Goal: Transaction & Acquisition: Purchase product/service

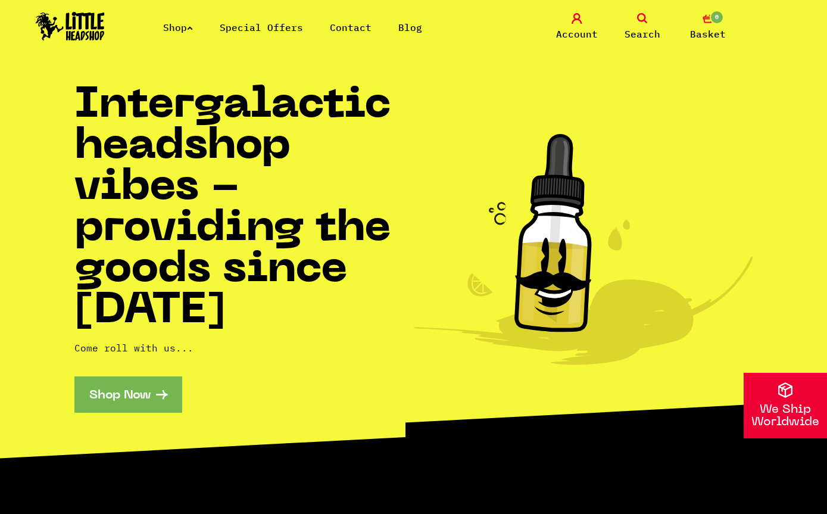
click at [182, 25] on link "Shop" at bounding box center [178, 27] width 30 height 12
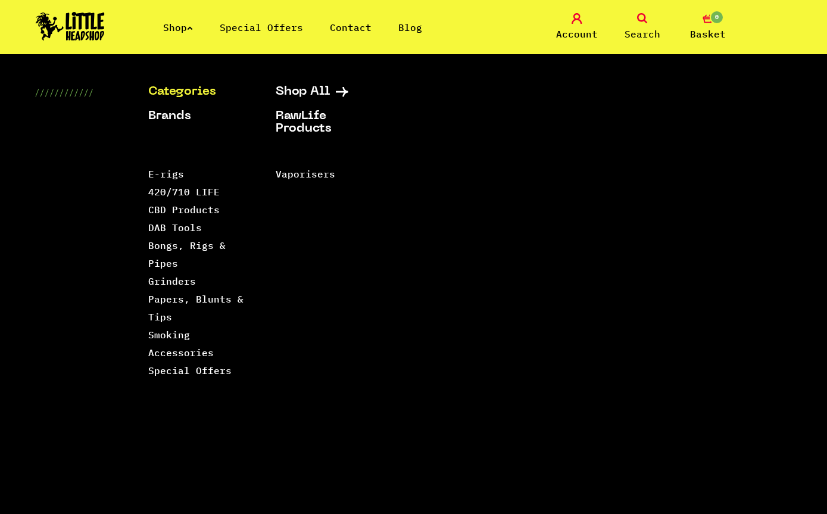
click at [167, 239] on link "Bongs, Rigs & Pipes" at bounding box center [186, 254] width 77 height 30
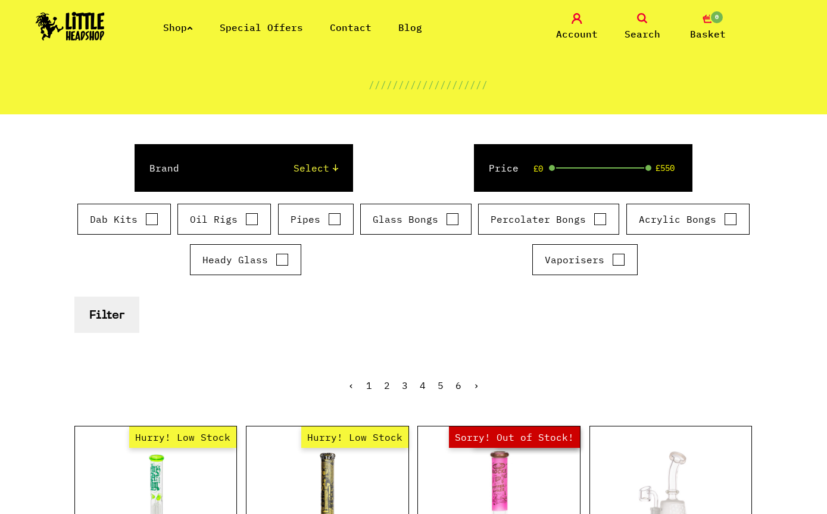
scroll to position [118, 0]
click at [393, 206] on div "Glass Bongs" at bounding box center [415, 219] width 111 height 31
click at [388, 215] on label "Glass Bongs" at bounding box center [416, 220] width 86 height 14
click at [446, 215] on input "Glass Bongs" at bounding box center [452, 220] width 13 height 12
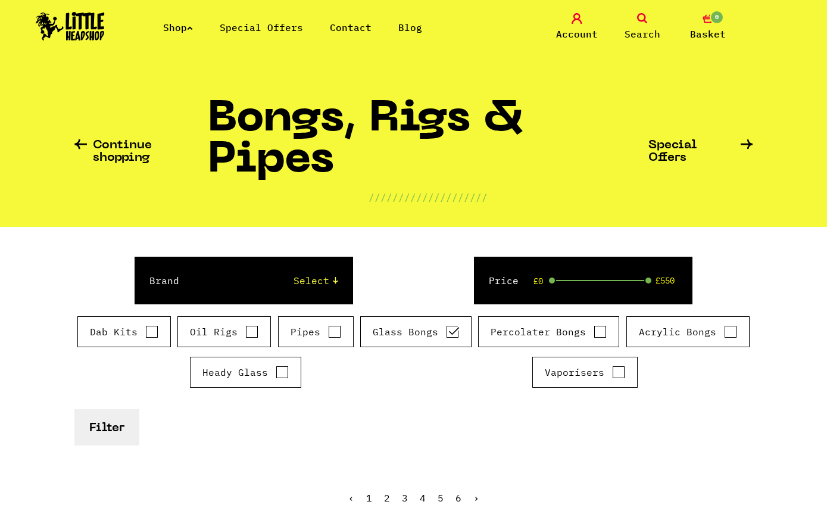
scroll to position [20, 0]
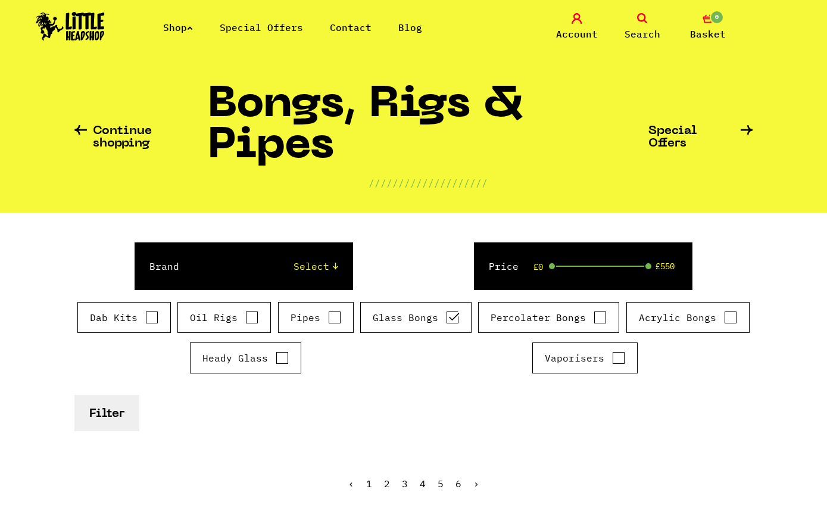
click at [446, 333] on div "Dab Kits Oil Rigs Pipes Glass Bongs Percolater Bongs" at bounding box center [413, 342] width 679 height 81
click at [448, 320] on input "Glass Bongs" at bounding box center [452, 317] width 13 height 12
click at [456, 317] on input "Glass Bongs" at bounding box center [452, 317] width 13 height 12
checkbox input "true"
click at [120, 413] on button "Filter" at bounding box center [106, 413] width 65 height 36
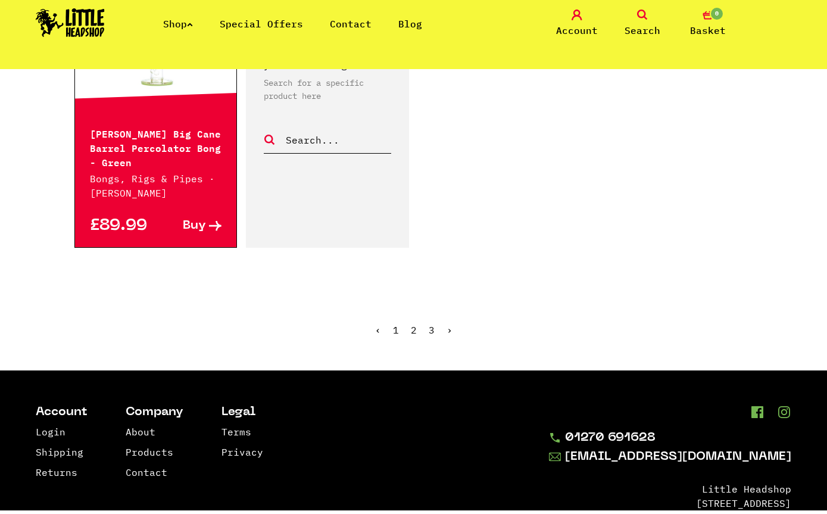
scroll to position [2128, 0]
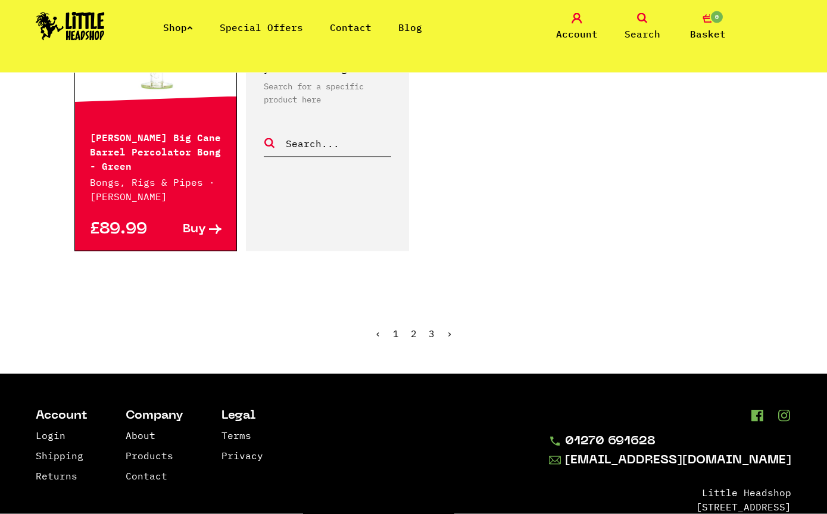
click at [447, 328] on link "›" at bounding box center [450, 334] width 6 height 12
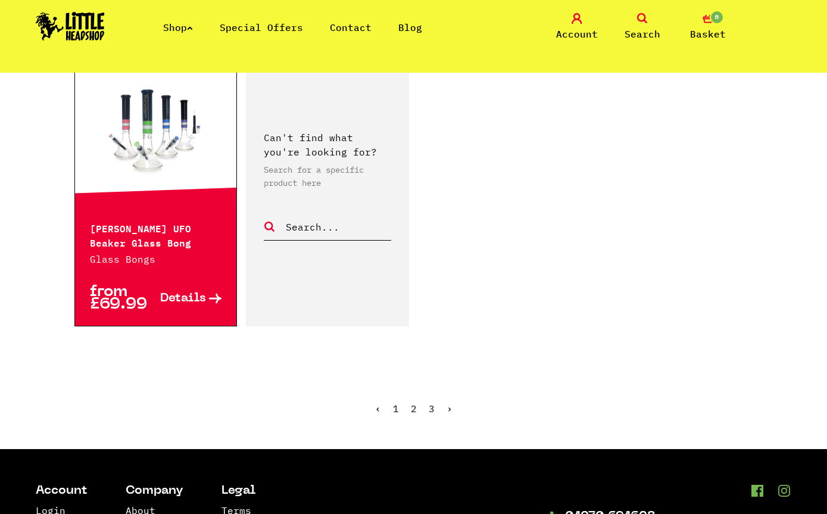
scroll to position [2059, 0]
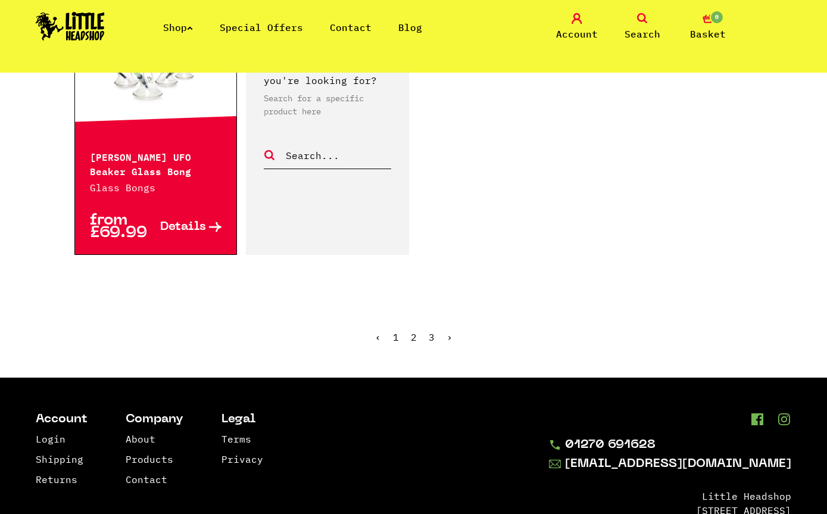
click at [449, 331] on link "›" at bounding box center [450, 337] width 6 height 12
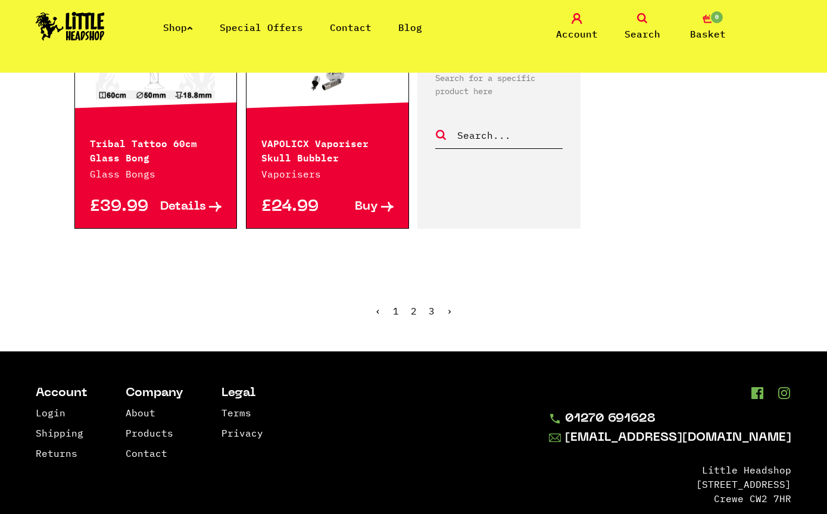
scroll to position [1086, 0]
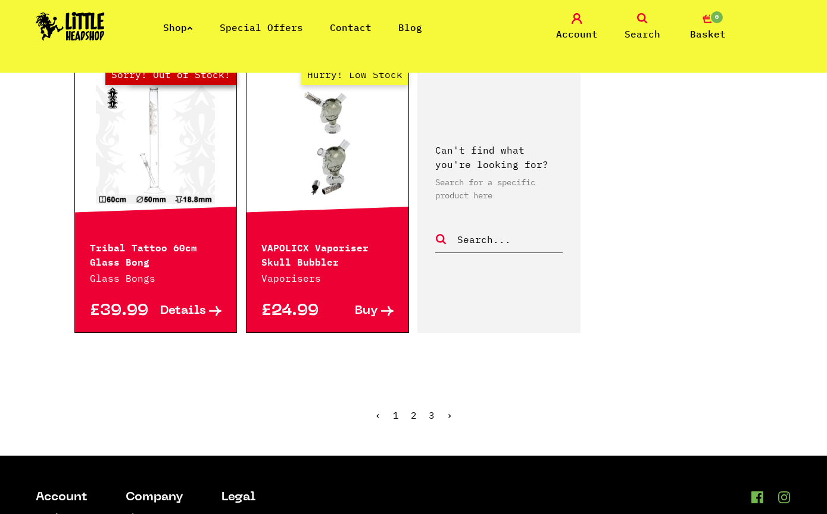
click at [452, 398] on ul "‹ 1 2 3 ›" at bounding box center [413, 423] width 679 height 51
click at [454, 403] on ul "‹ 1 2 3 ›" at bounding box center [413, 423] width 679 height 51
click at [450, 409] on span "›" at bounding box center [450, 415] width 6 height 12
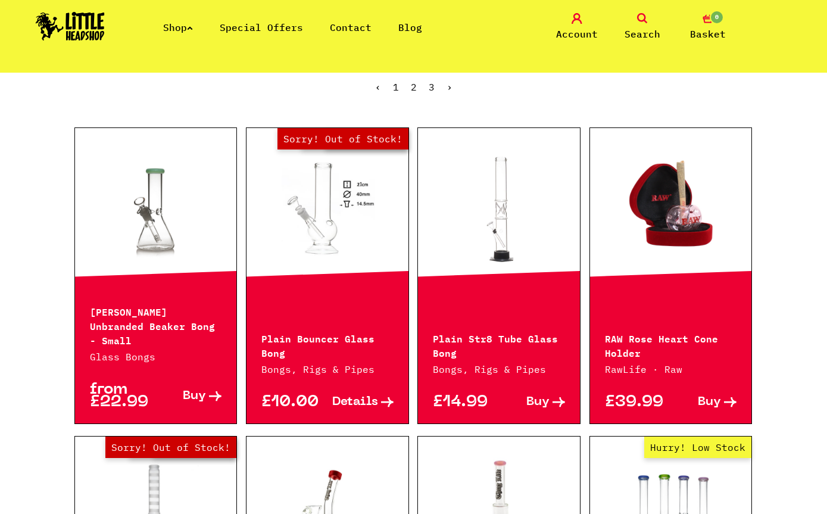
scroll to position [427, 0]
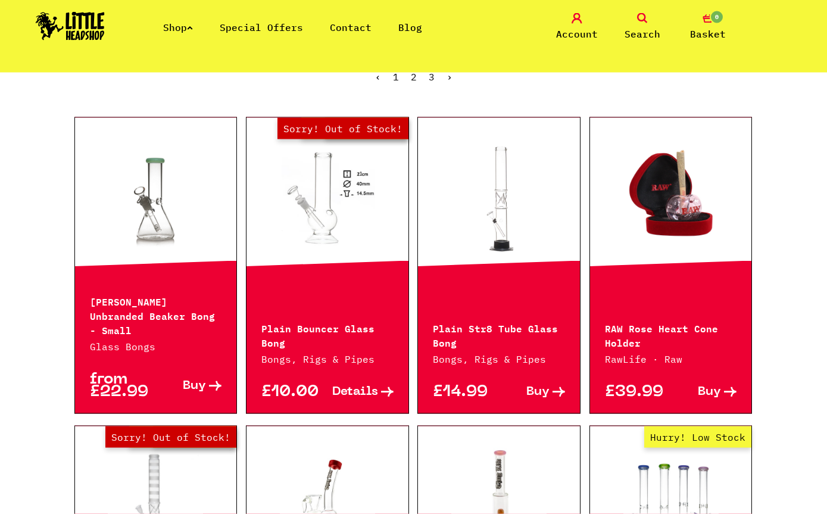
click at [559, 288] on div "Plain Str8 Tube Glass Bong Bongs, Rigs & Pipes £14.99 Buy" at bounding box center [498, 265] width 163 height 297
click at [535, 254] on link at bounding box center [499, 198] width 162 height 119
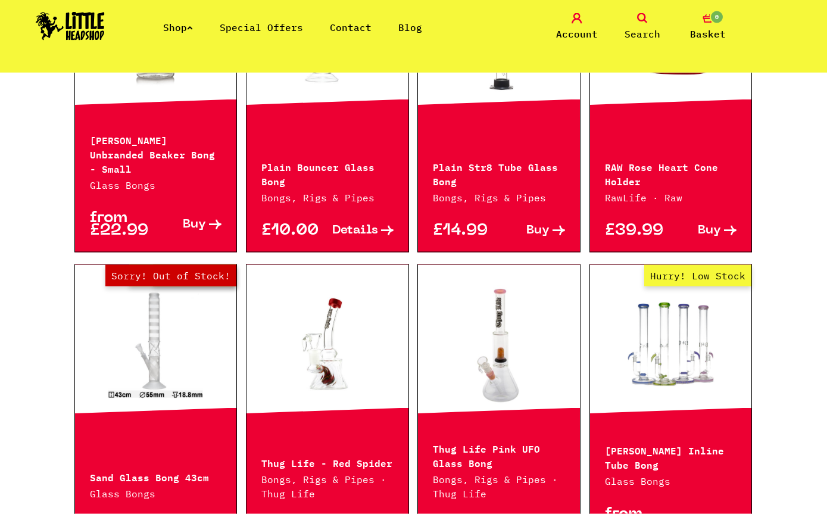
scroll to position [621, 0]
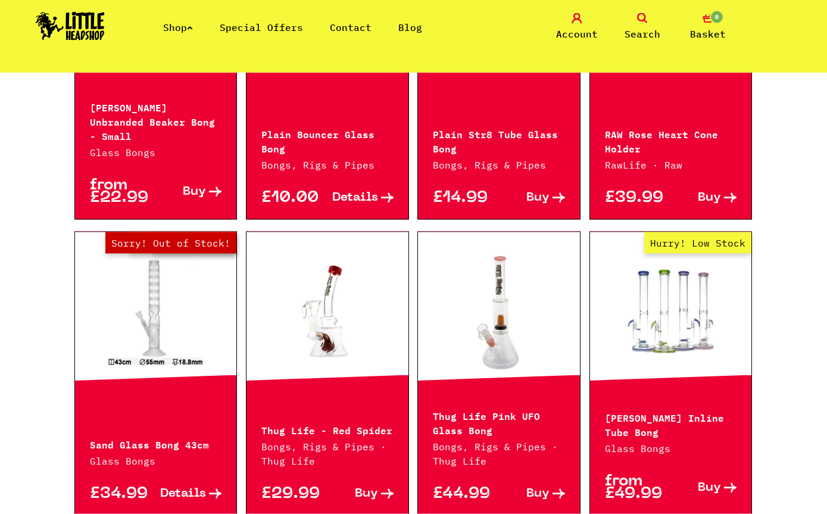
click at [692, 318] on link "Hurry! Low Stock" at bounding box center [671, 312] width 162 height 119
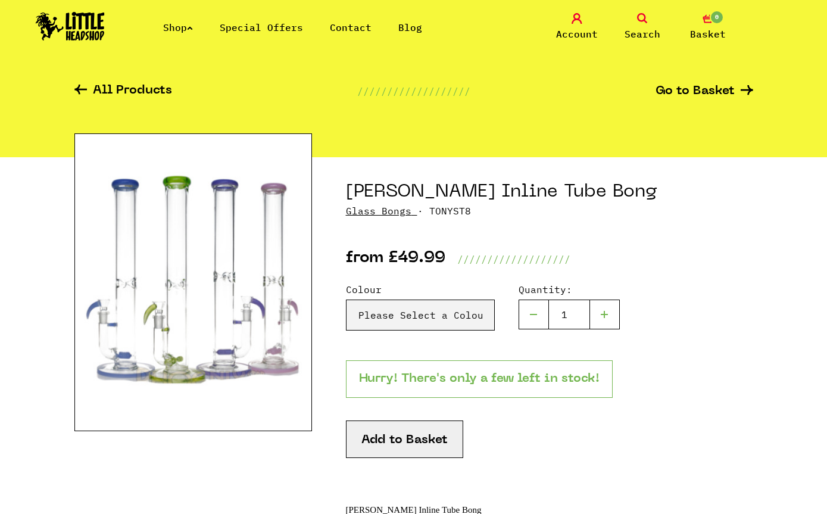
scroll to position [36, 0]
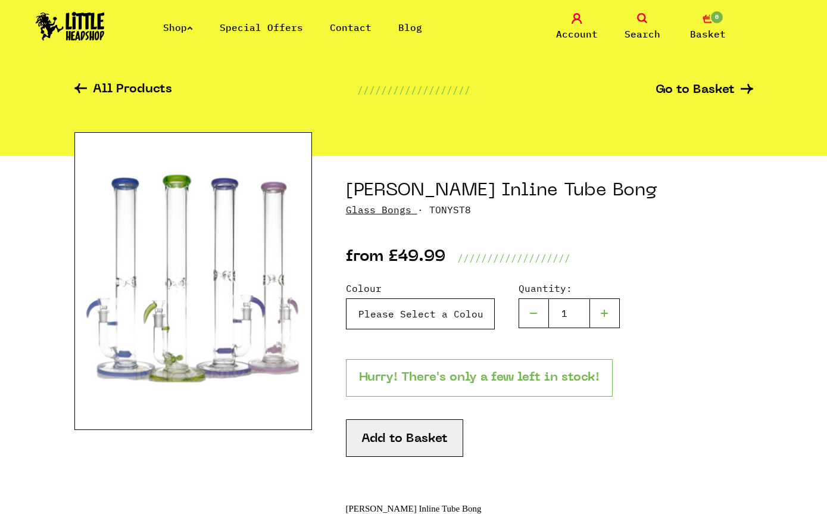
click at [492, 317] on select "Please Select a Colour Purple - £49.99 Tony Glass Inline Tube Bong - Green - £4…" at bounding box center [420, 313] width 149 height 31
click at [475, 321] on select "Please Select a Colour Purple - £49.99 Tony Glass Inline Tube Bong - Green - £4…" at bounding box center [420, 313] width 149 height 31
click at [458, 313] on select "Please Select a Colour Purple - £49.99 Tony Glass Inline Tube Bong - Green - £4…" at bounding box center [420, 313] width 149 height 31
click at [475, 307] on select "Please Select a Colour Purple - £49.99 Tony Glass Inline Tube Bong - Green - £4…" at bounding box center [420, 313] width 149 height 31
select select "1987"
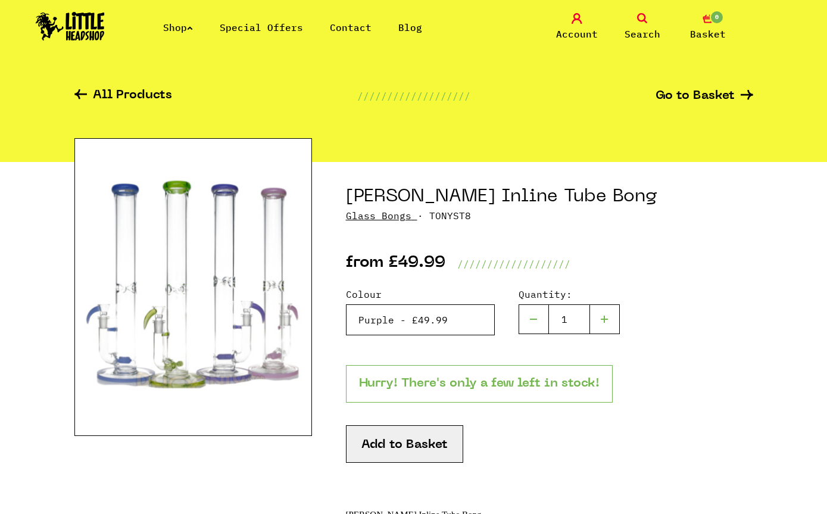
scroll to position [32, 0]
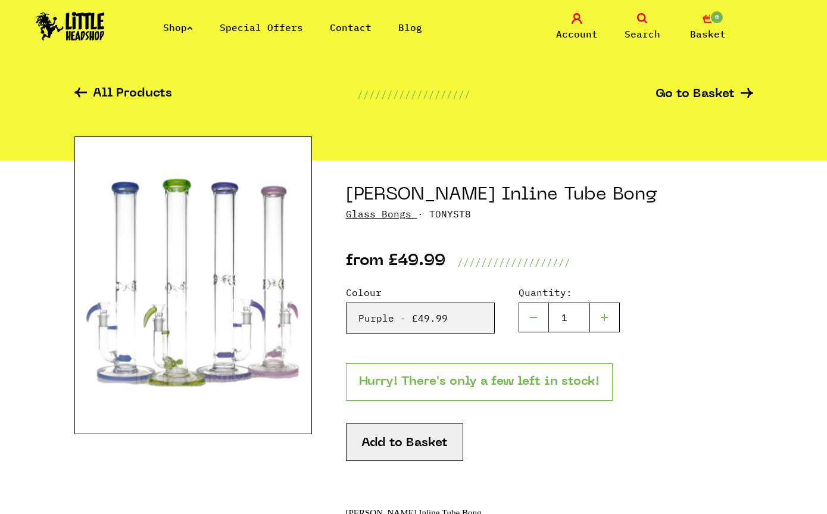
click at [441, 430] on button "Add to Basket" at bounding box center [404, 442] width 117 height 38
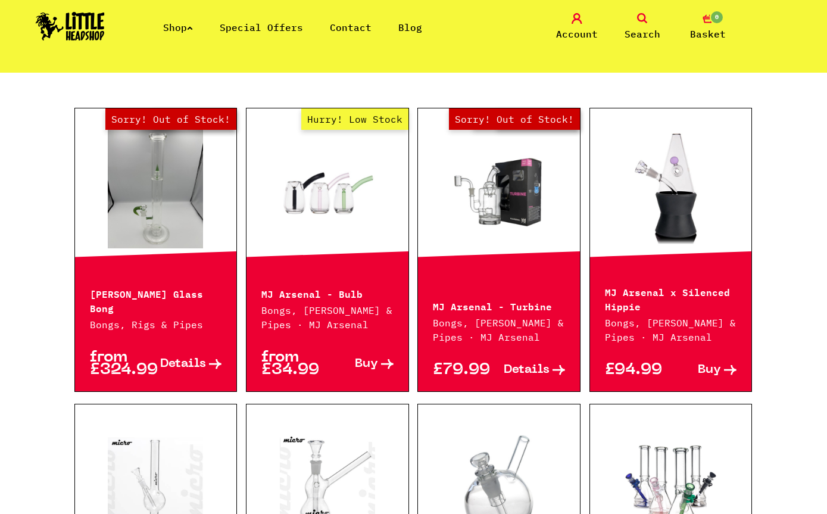
scroll to position [375, 0]
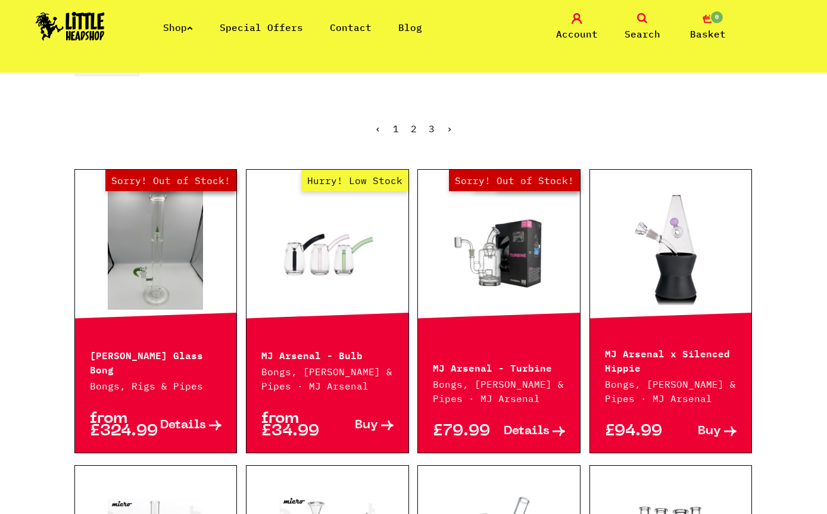
click at [151, 220] on link "Out of Stock Hurry! Low Stock Sorry! Out of Stock!" at bounding box center [156, 250] width 162 height 119
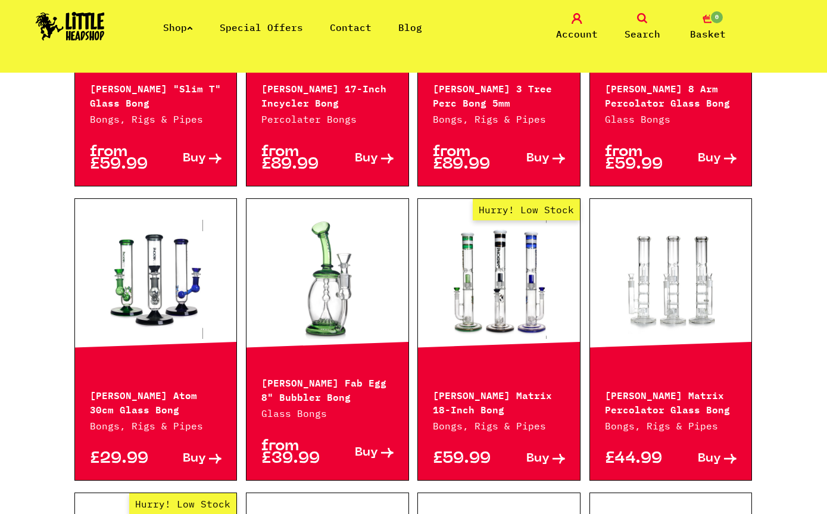
scroll to position [1072, 0]
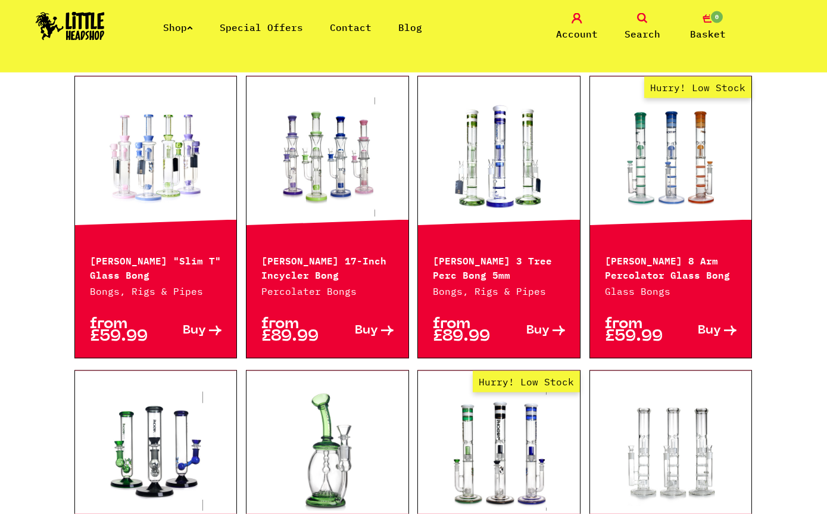
click at [707, 430] on link at bounding box center [671, 451] width 162 height 119
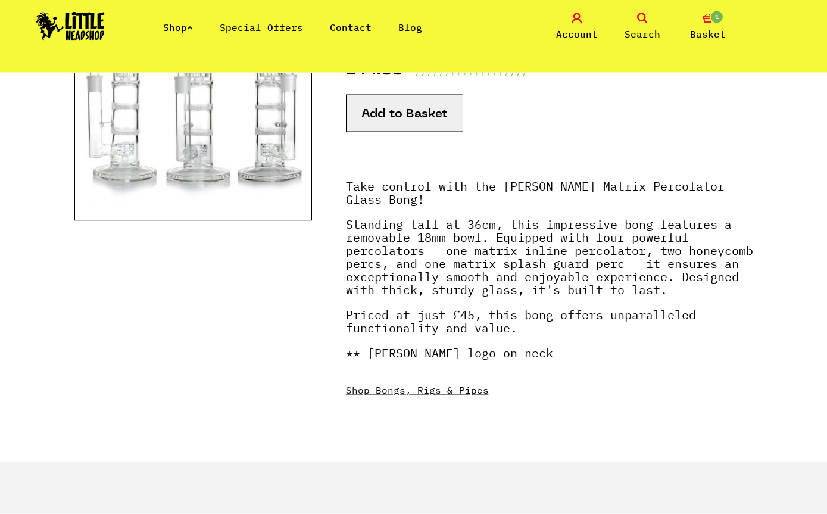
scroll to position [191, 0]
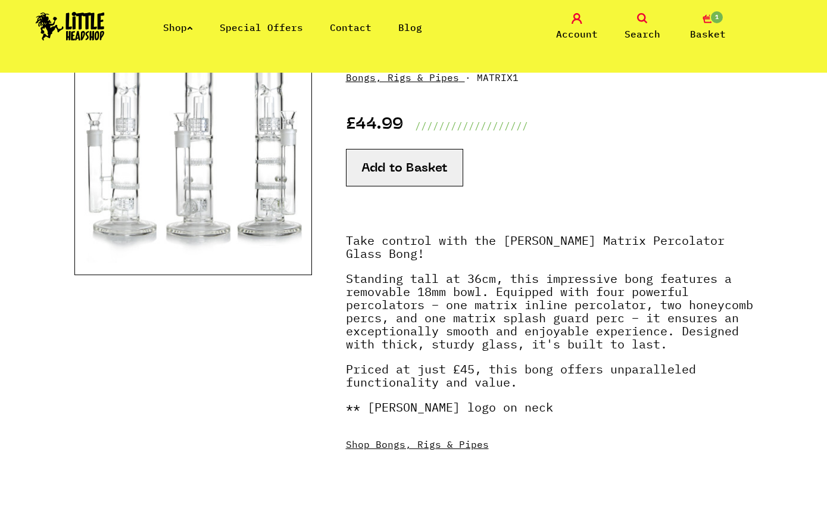
click at [709, 2] on div "Shop Special Offers Contact Blog Account Search 1 Basket" at bounding box center [413, 27] width 827 height 54
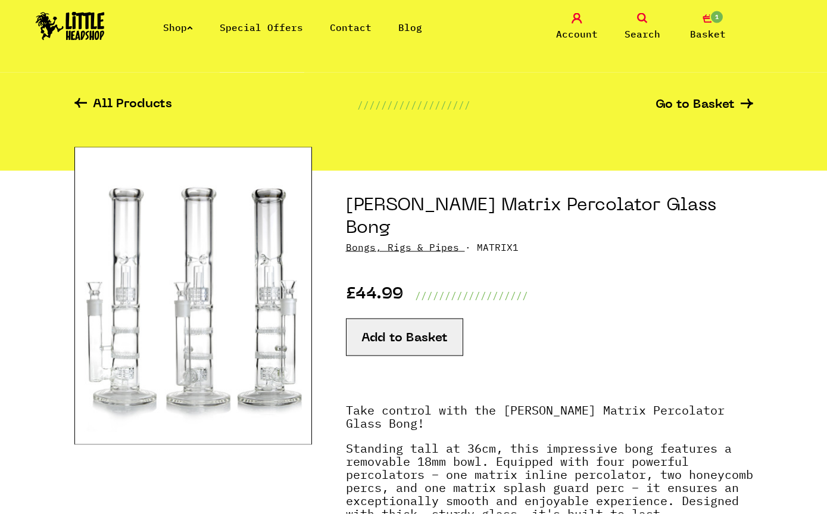
scroll to position [0, 0]
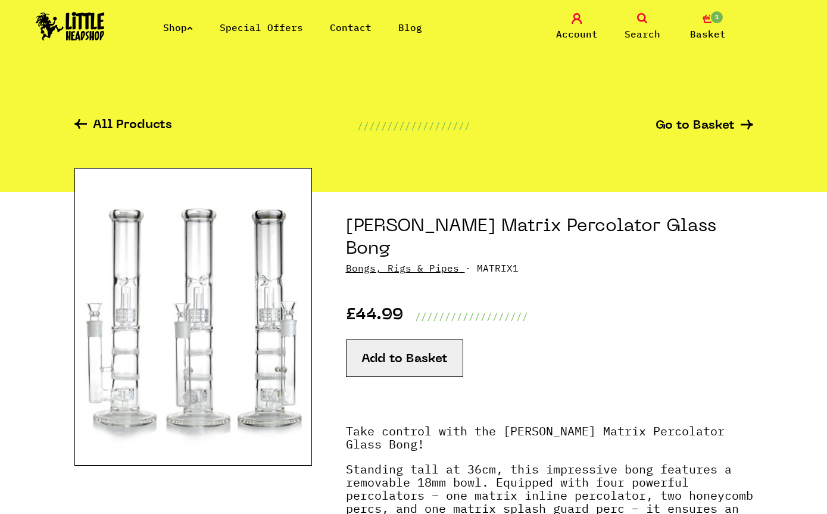
click at [434, 339] on button "Add to Basket" at bounding box center [404, 358] width 117 height 38
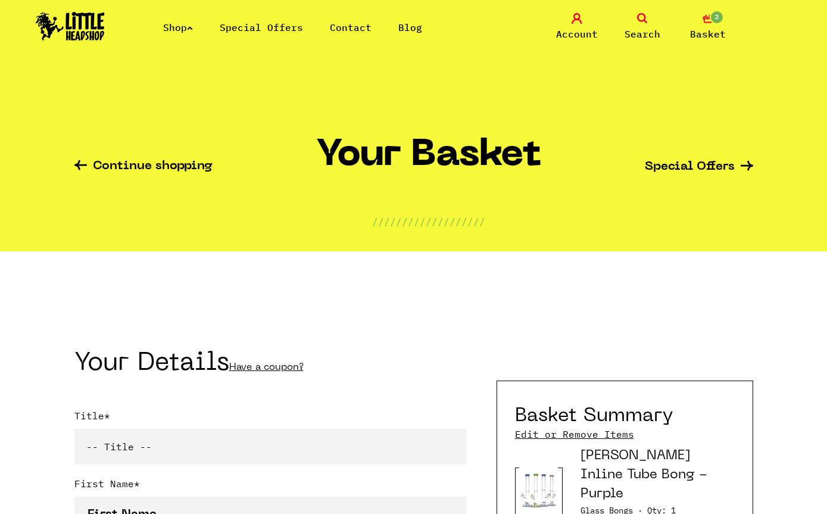
click at [186, 24] on link "Shop" at bounding box center [178, 27] width 30 height 12
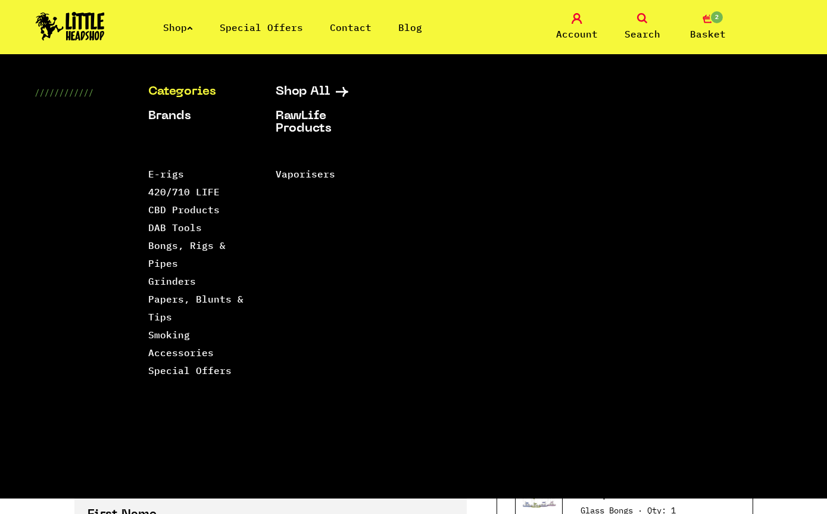
click at [210, 349] on link "Smoking Accessories" at bounding box center [181, 344] width 66 height 30
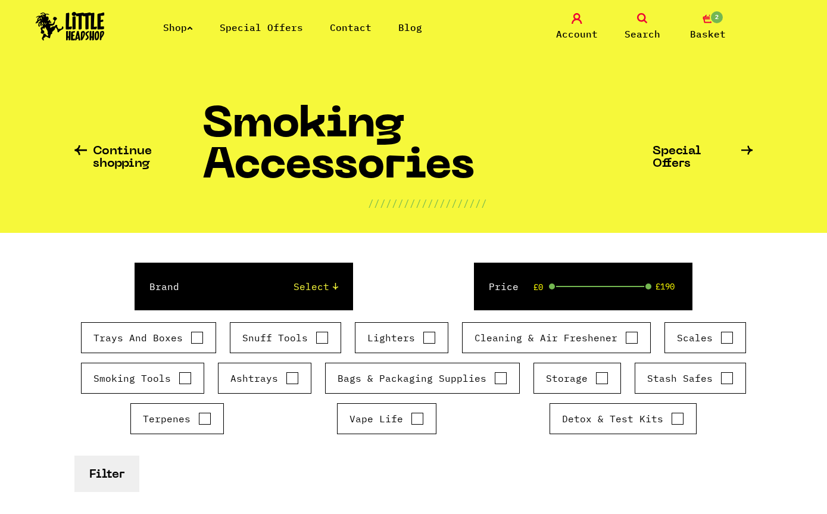
click at [640, 28] on span "Search" at bounding box center [643, 34] width 36 height 14
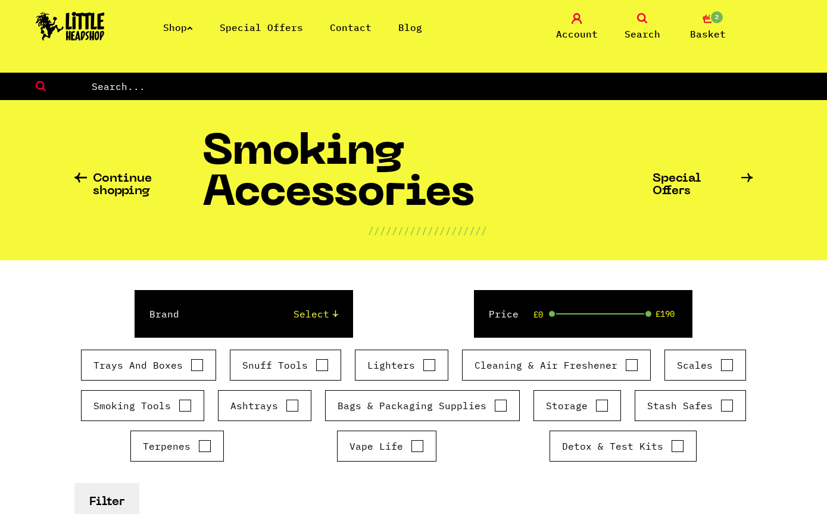
click at [571, 94] on input "text" at bounding box center [459, 86] width 737 height 15
type input "Bowls"
click at [185, 31] on link "Shop" at bounding box center [178, 27] width 30 height 12
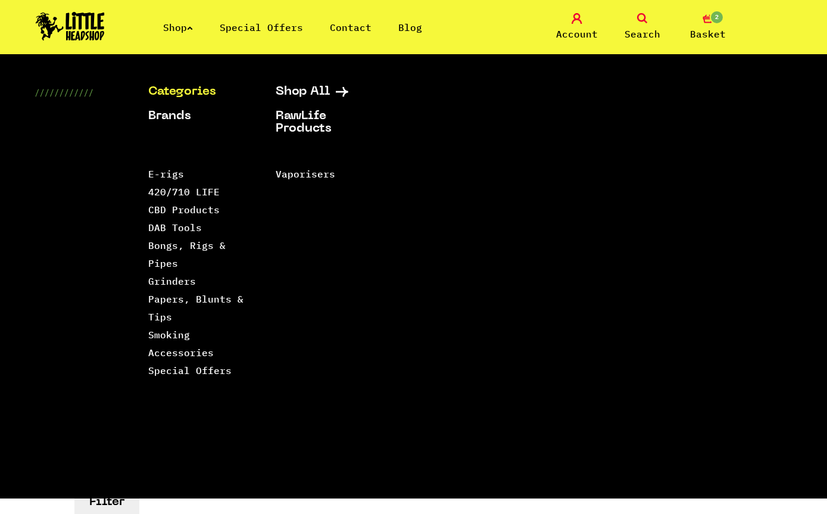
click at [204, 251] on link "Bongs, Rigs & Pipes" at bounding box center [186, 254] width 77 height 30
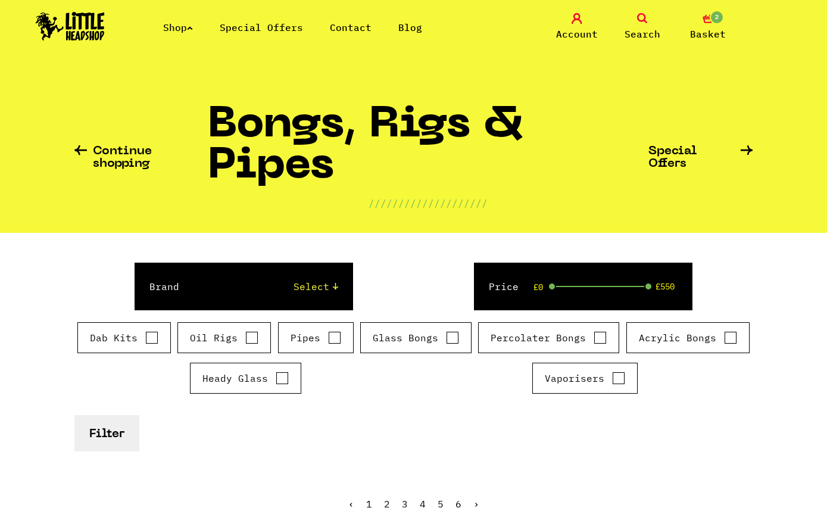
click at [193, 26] on icon at bounding box center [190, 28] width 6 height 5
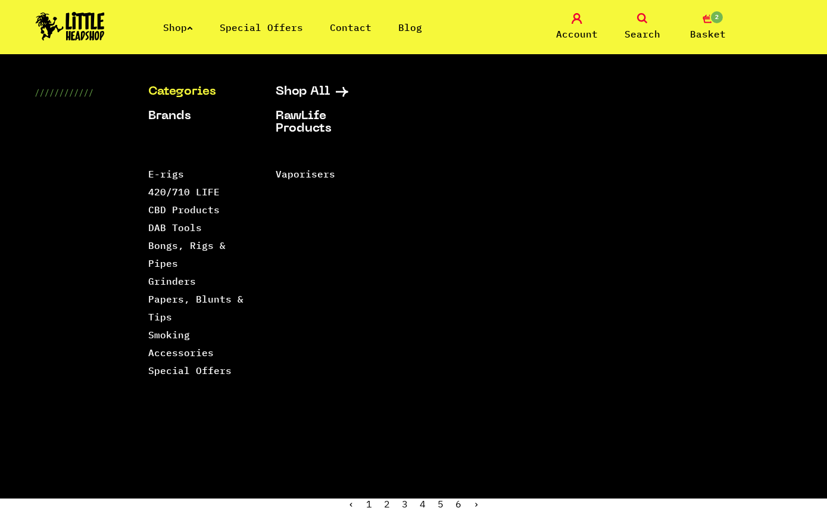
click at [188, 330] on link "Smoking Accessories" at bounding box center [181, 344] width 66 height 30
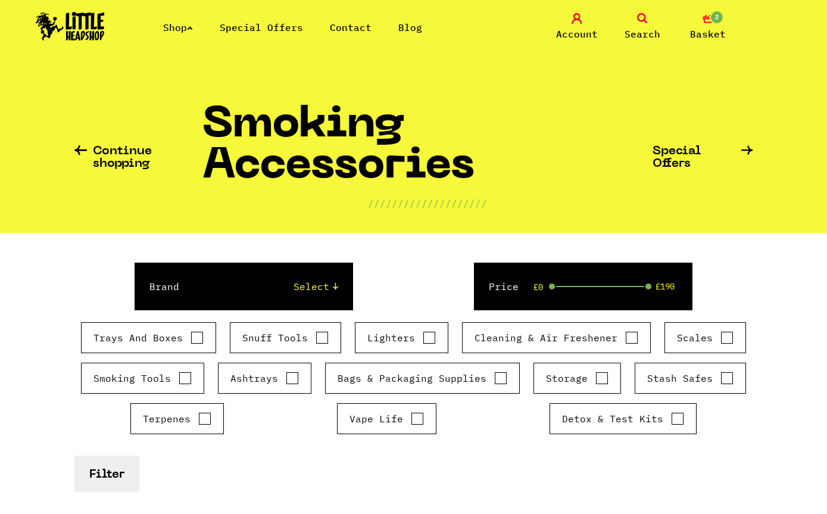
click at [195, 369] on div "Smoking Tools" at bounding box center [142, 378] width 123 height 31
click at [199, 383] on div "Smoking Tools" at bounding box center [142, 378] width 123 height 31
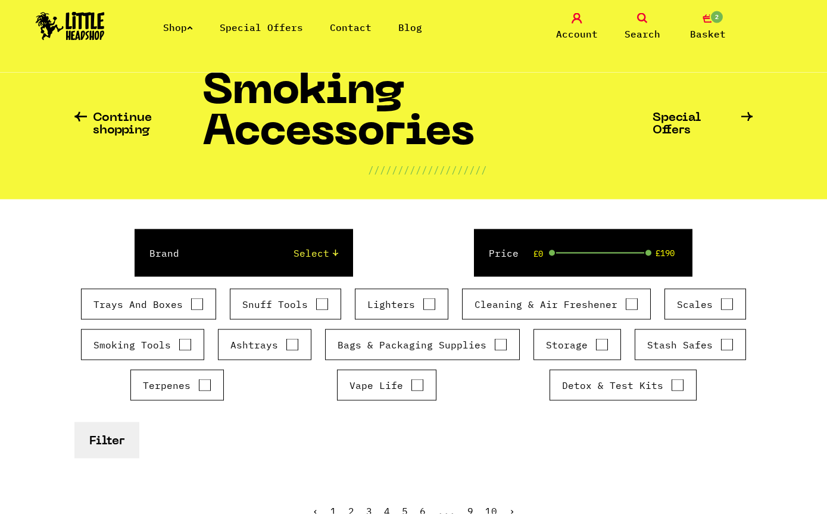
scroll to position [35, 0]
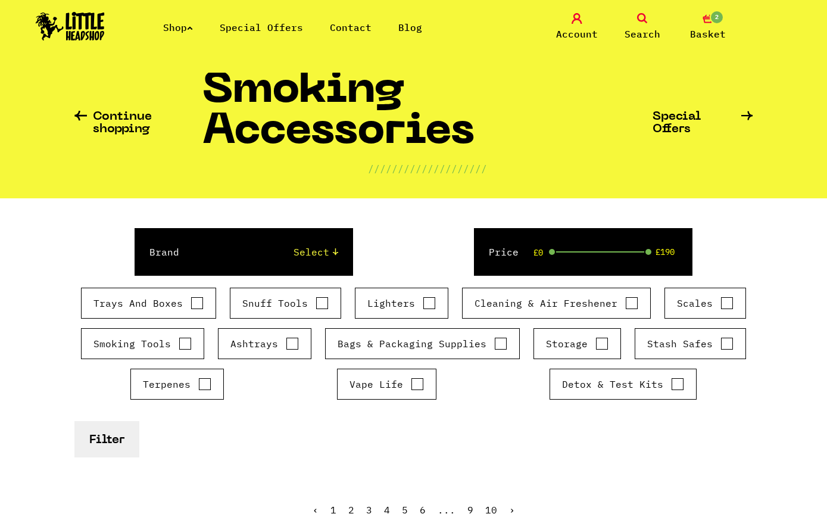
click at [189, 338] on input "Smoking Tools" at bounding box center [185, 344] width 13 height 12
checkbox input "true"
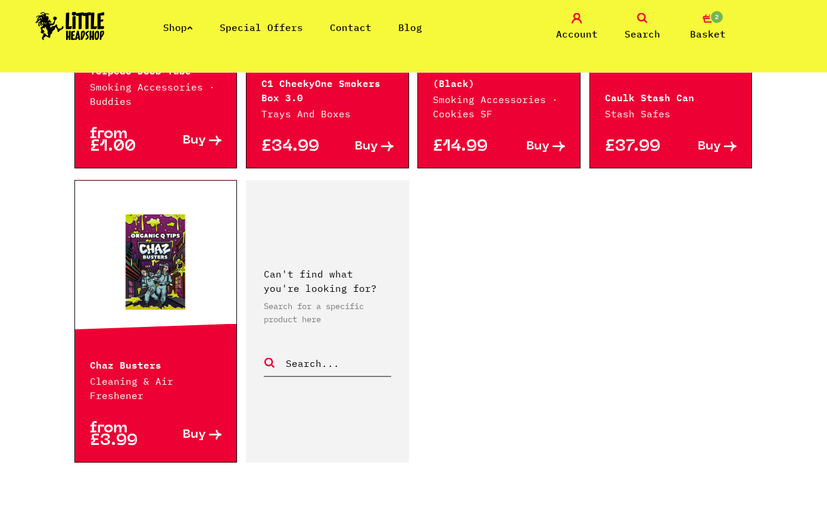
scroll to position [1954, 0]
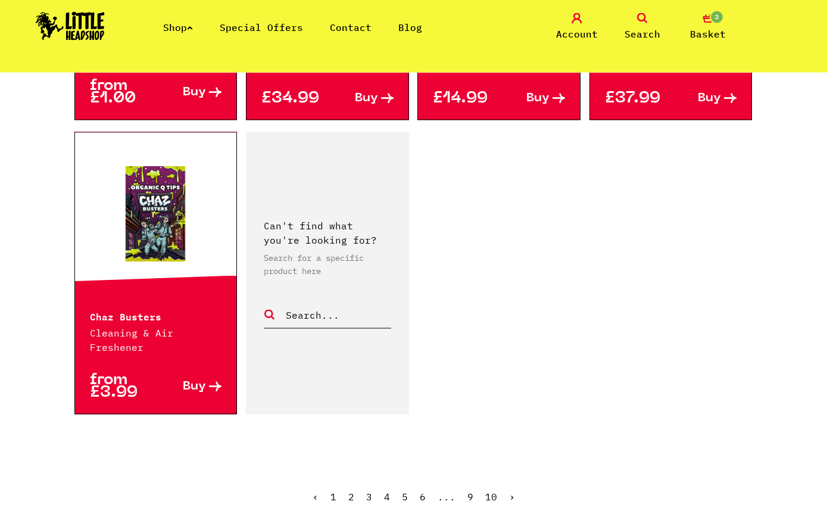
click at [512, 491] on link "›" at bounding box center [512, 497] width 6 height 12
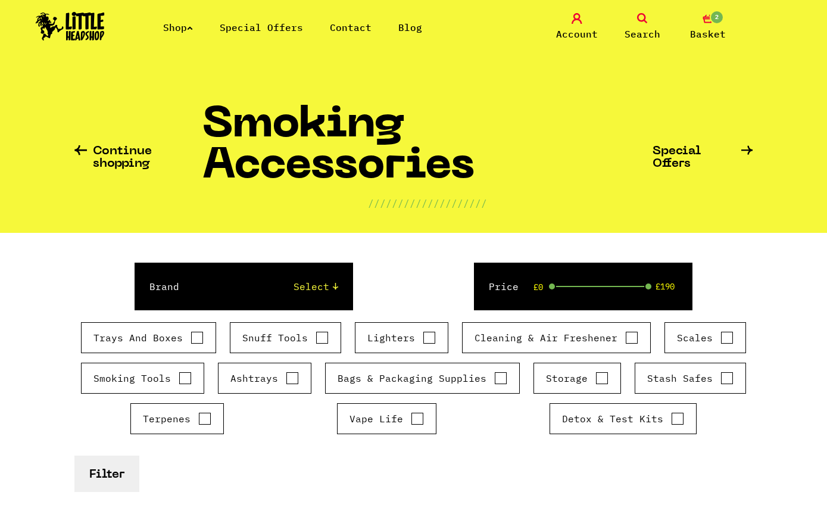
click at [648, 18] on link "Search" at bounding box center [643, 27] width 60 height 28
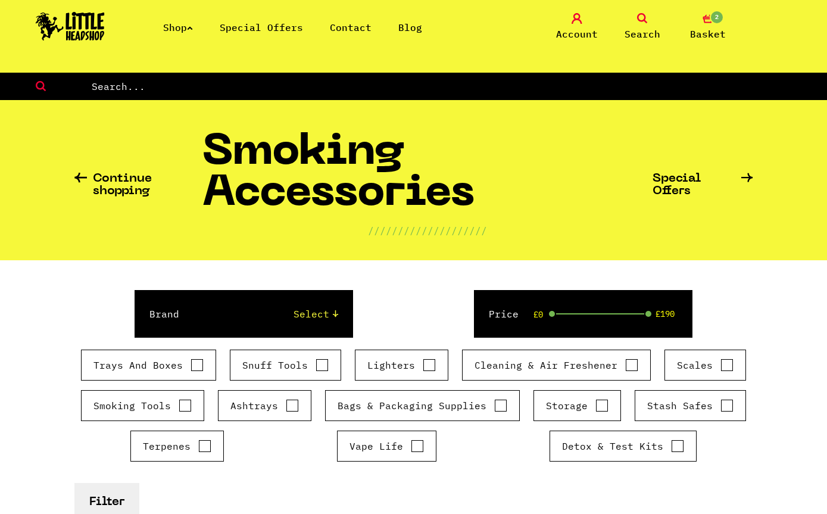
click at [584, 79] on input "text" at bounding box center [459, 86] width 737 height 15
type input "Bowl"
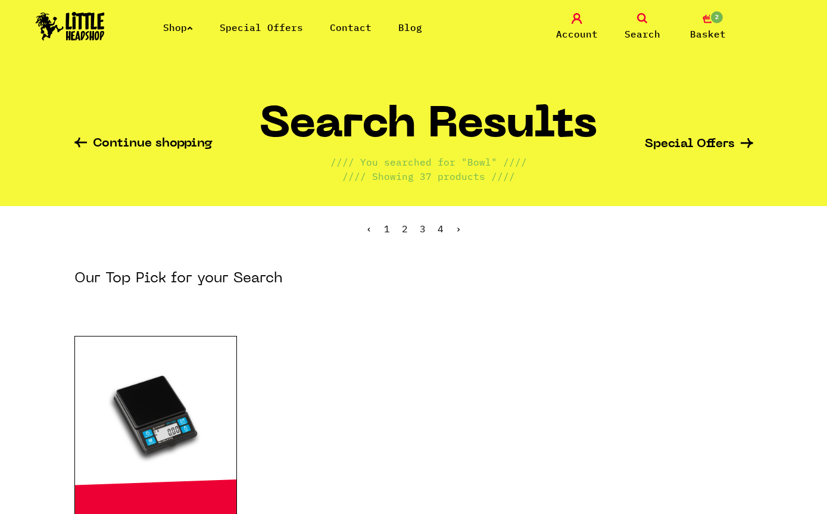
click at [450, 230] on ul "‹ 1 2 3 4 ›" at bounding box center [413, 237] width 679 height 51
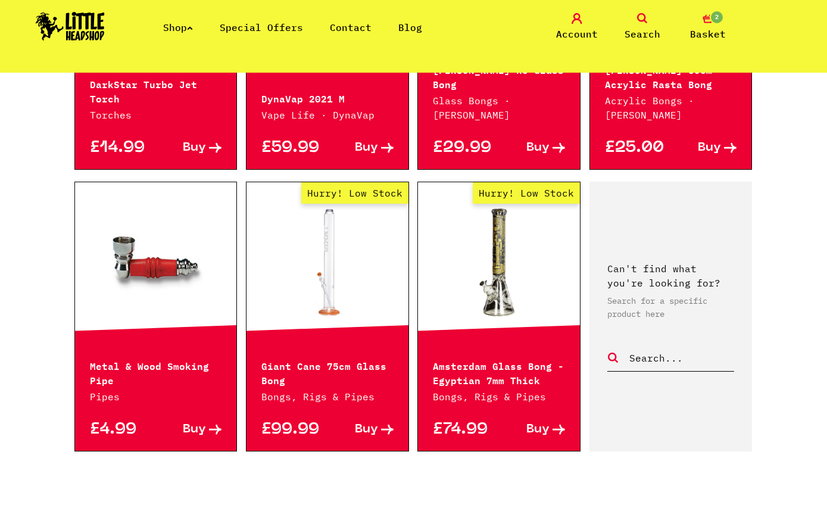
scroll to position [1261, 0]
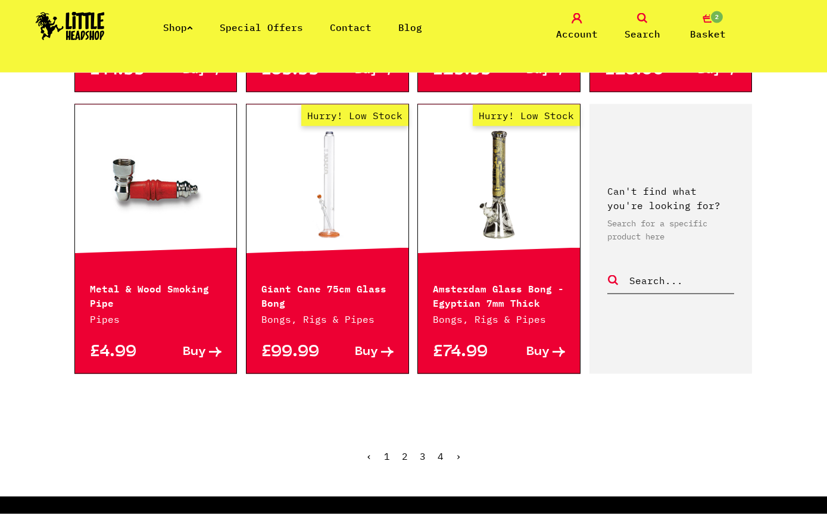
click at [451, 439] on ul "‹ 1 2 3 4 ›" at bounding box center [413, 464] width 679 height 51
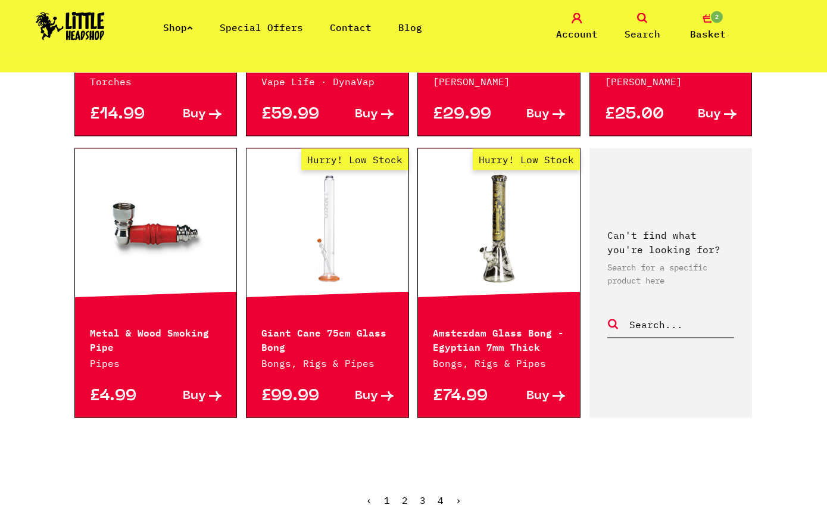
scroll to position [1296, 0]
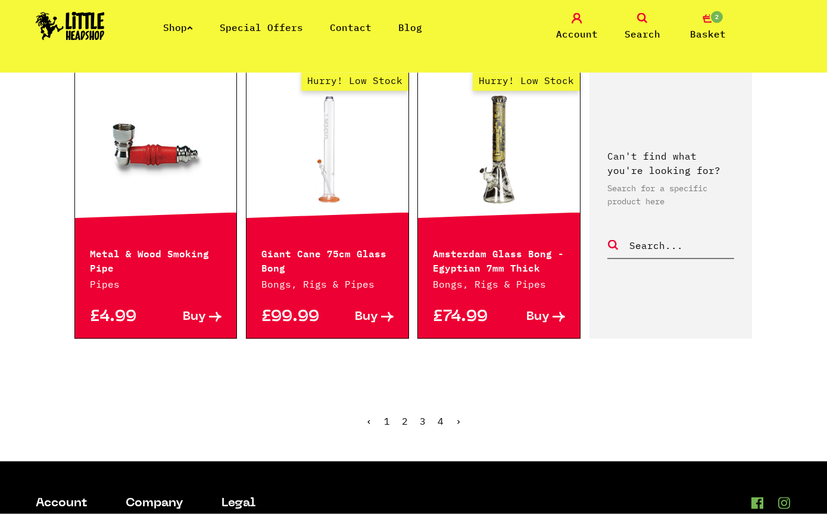
click at [460, 415] on link "›" at bounding box center [459, 421] width 6 height 12
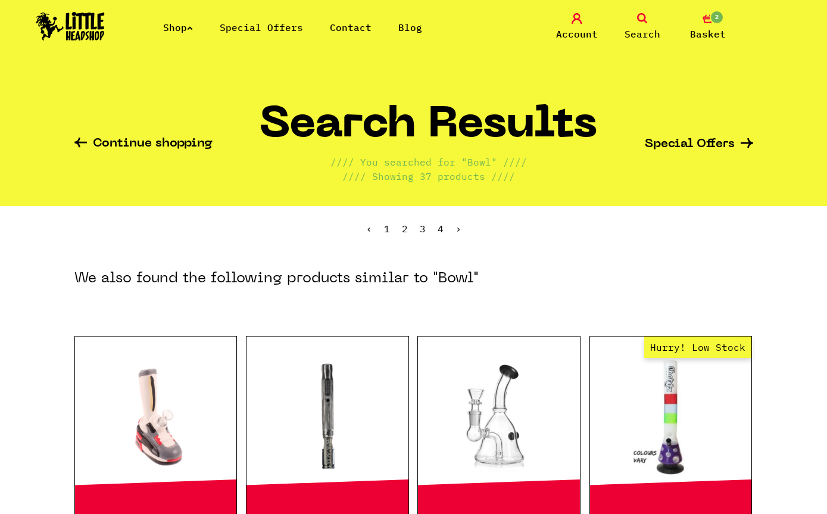
click at [182, 33] on link "Shop" at bounding box center [178, 27] width 30 height 12
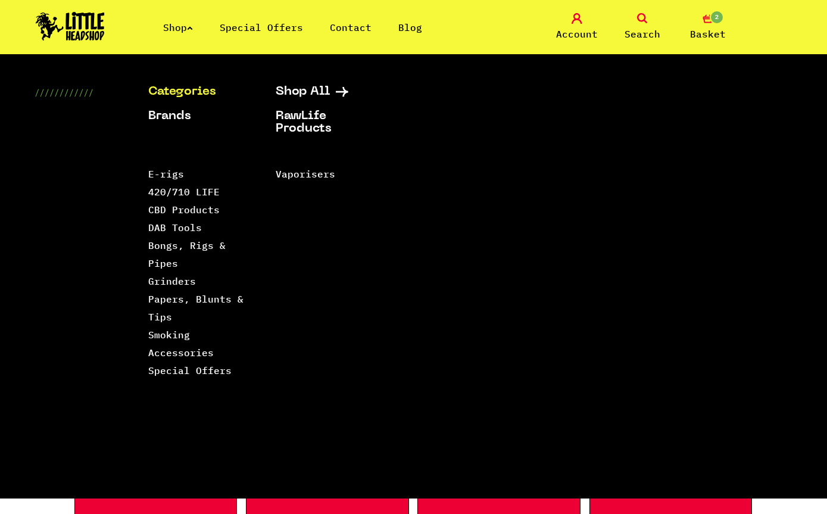
click at [177, 283] on link "Grinders" at bounding box center [172, 281] width 48 height 12
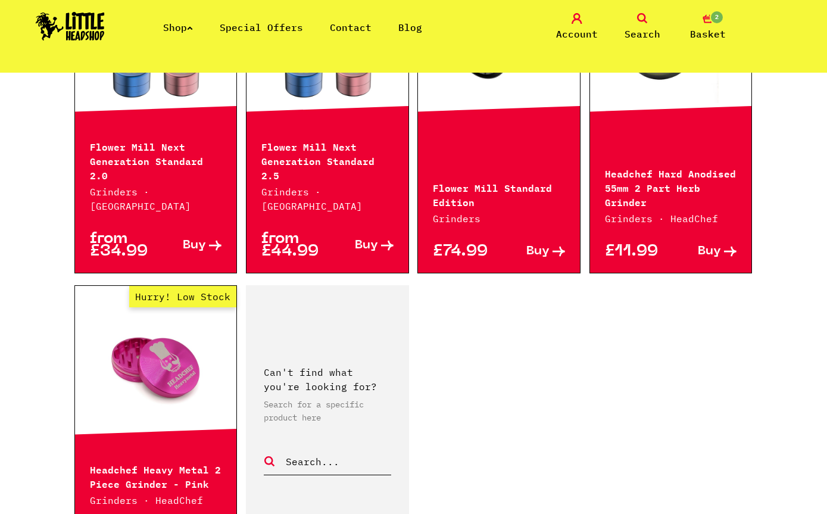
scroll to position [1910, 0]
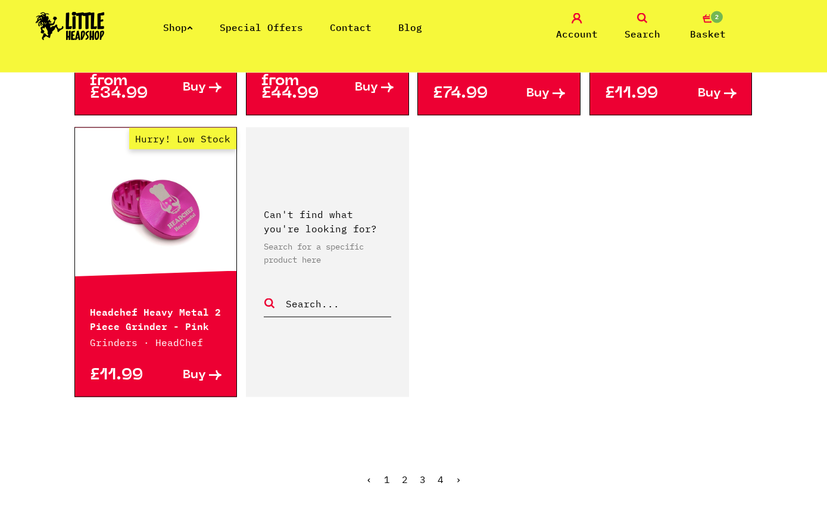
click at [460, 473] on link "›" at bounding box center [459, 479] width 6 height 12
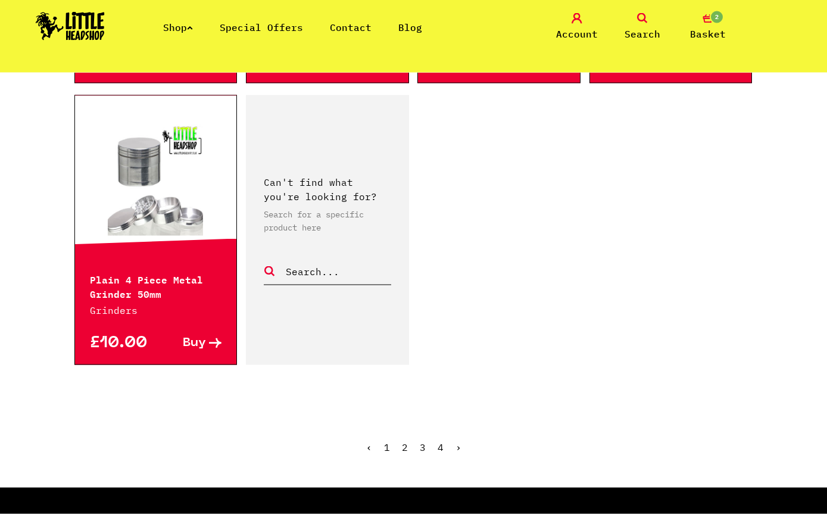
scroll to position [1841, 0]
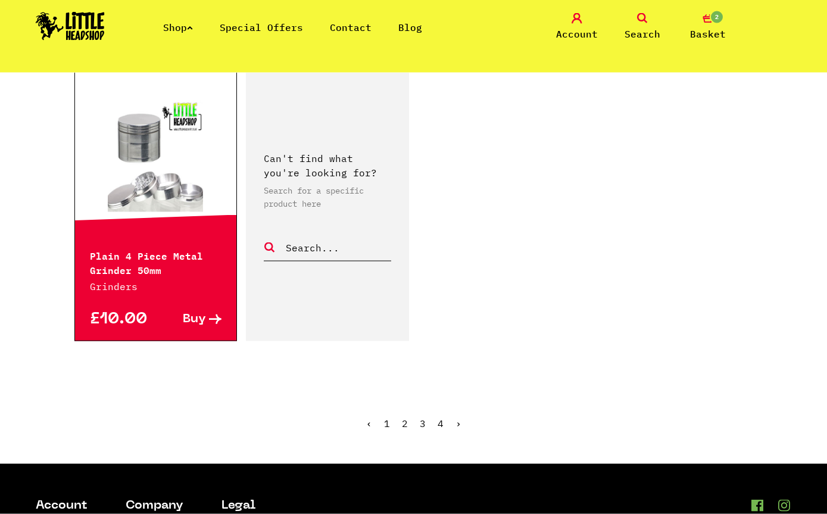
click at [457, 423] on link "›" at bounding box center [459, 423] width 6 height 12
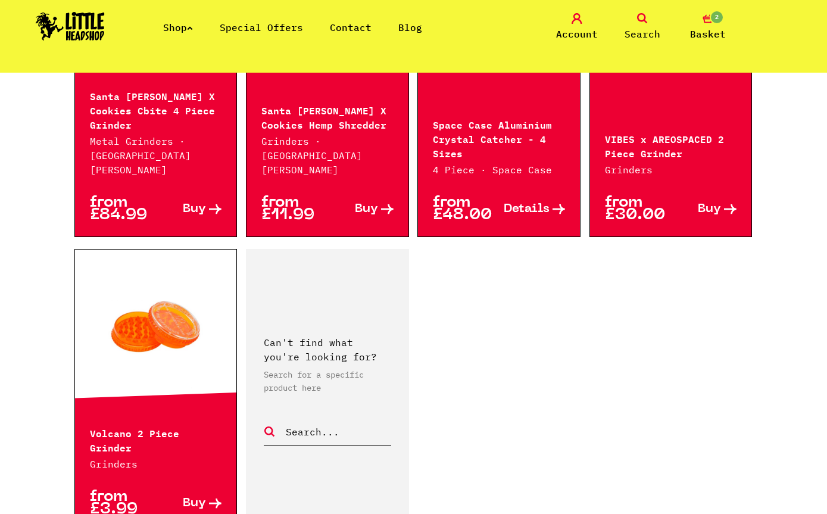
scroll to position [1840, 0]
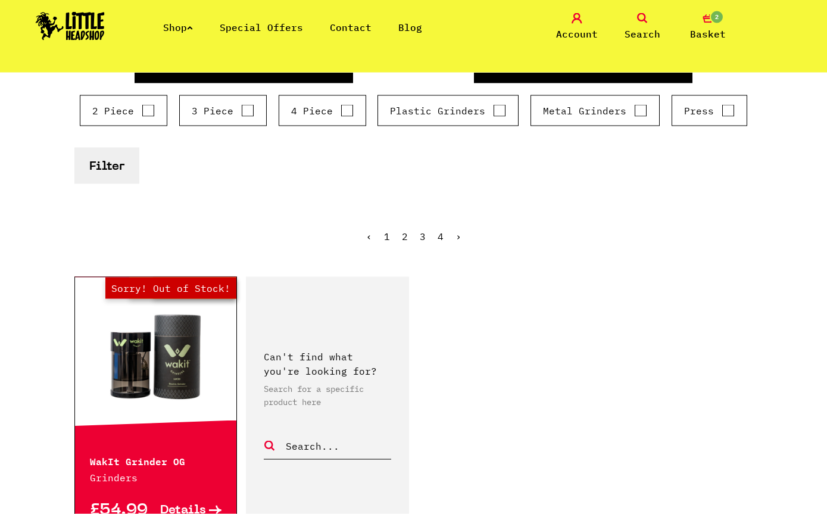
scroll to position [445, 0]
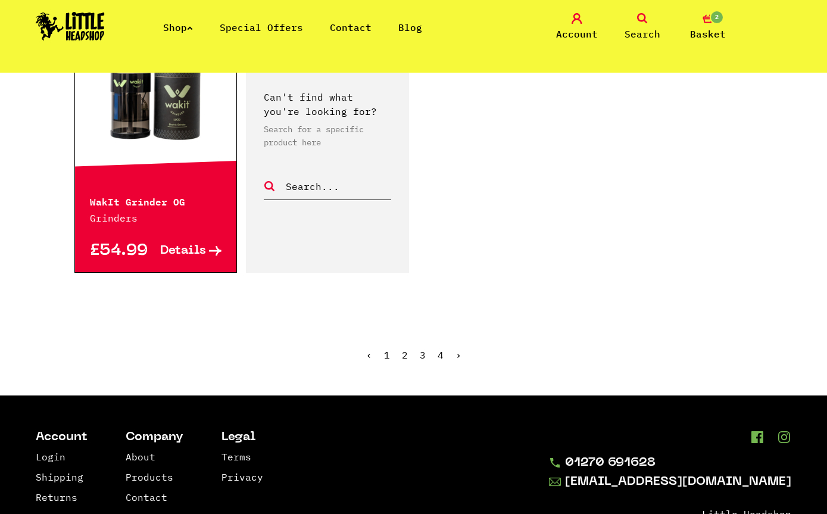
click at [466, 364] on ul "‹ 1 2 3 4 ›" at bounding box center [413, 363] width 679 height 51
click at [460, 363] on ul "‹ 1 2 3 4 ›" at bounding box center [413, 363] width 679 height 51
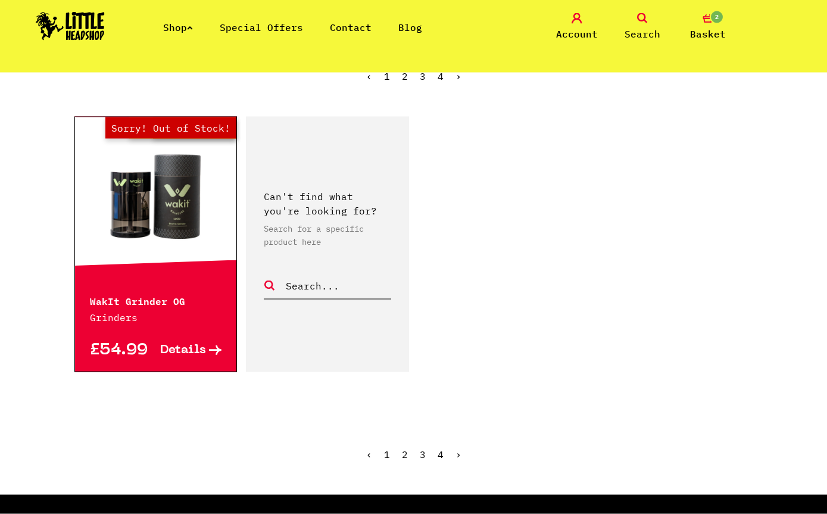
scroll to position [493, 0]
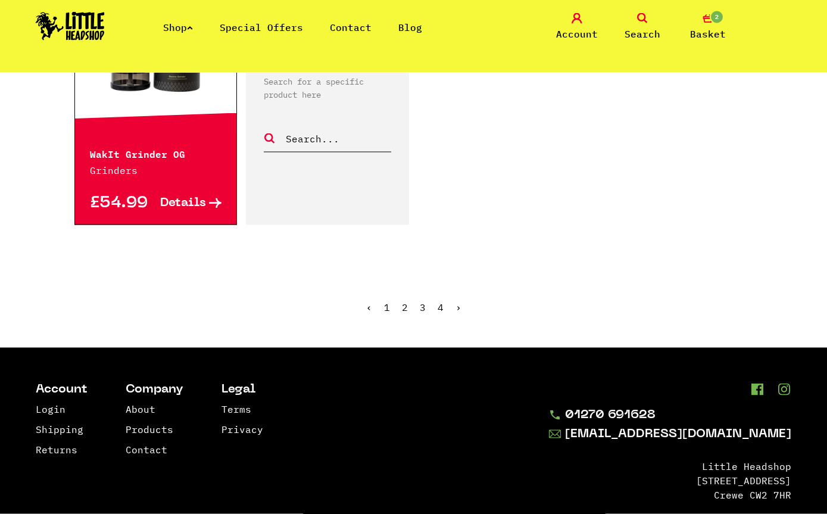
click at [460, 309] on span "›" at bounding box center [459, 307] width 6 height 12
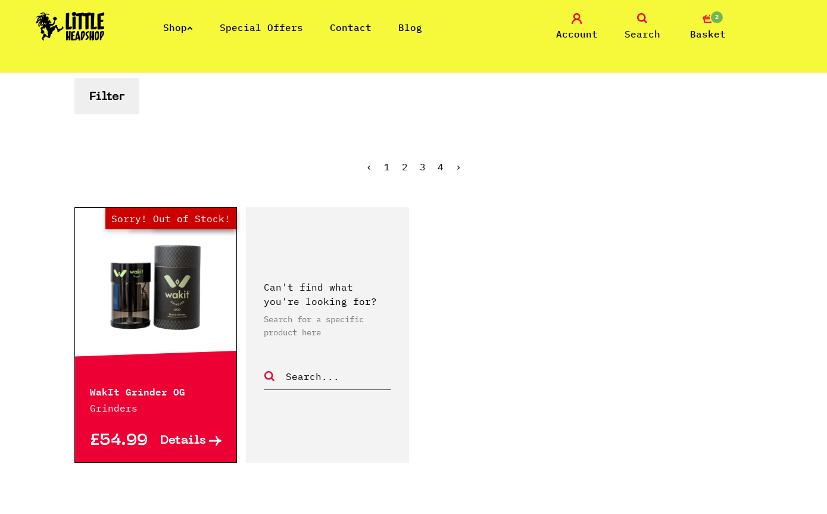
scroll to position [0, 0]
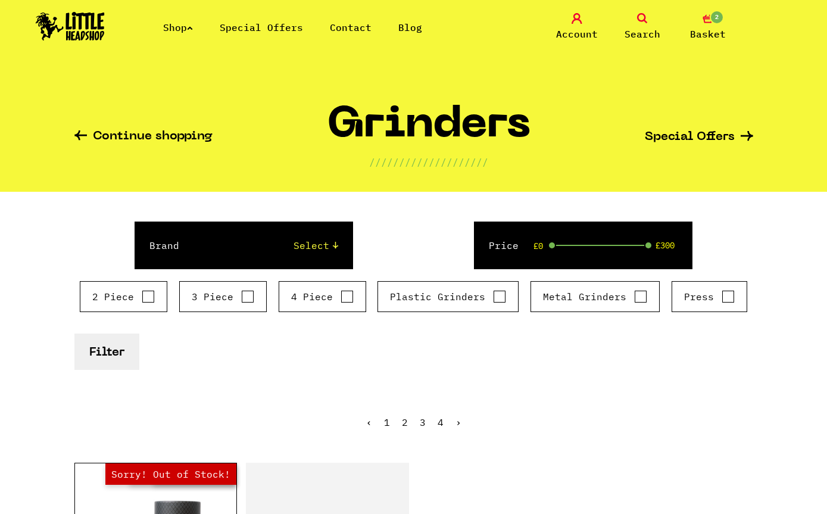
click at [185, 33] on link "Shop" at bounding box center [178, 27] width 30 height 12
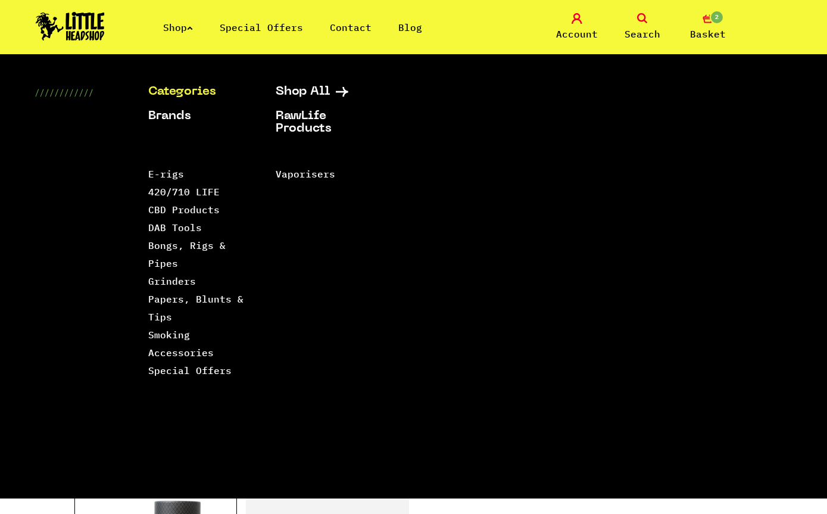
click at [230, 304] on link "Papers, Blunts & Tips" at bounding box center [195, 308] width 95 height 30
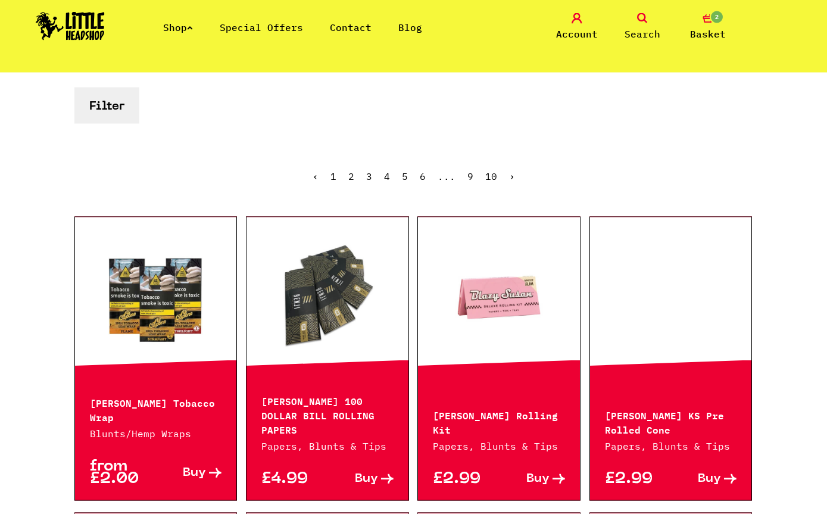
scroll to position [328, 0]
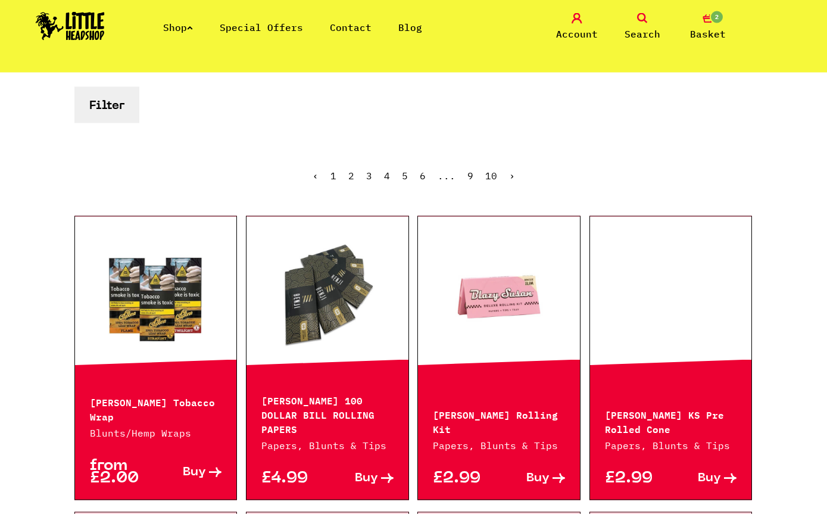
click at [197, 388] on div "[PERSON_NAME] Tobacco Wrap Blunts/Hemp Wraps" at bounding box center [156, 409] width 162 height 61
click at [198, 335] on link at bounding box center [156, 297] width 162 height 119
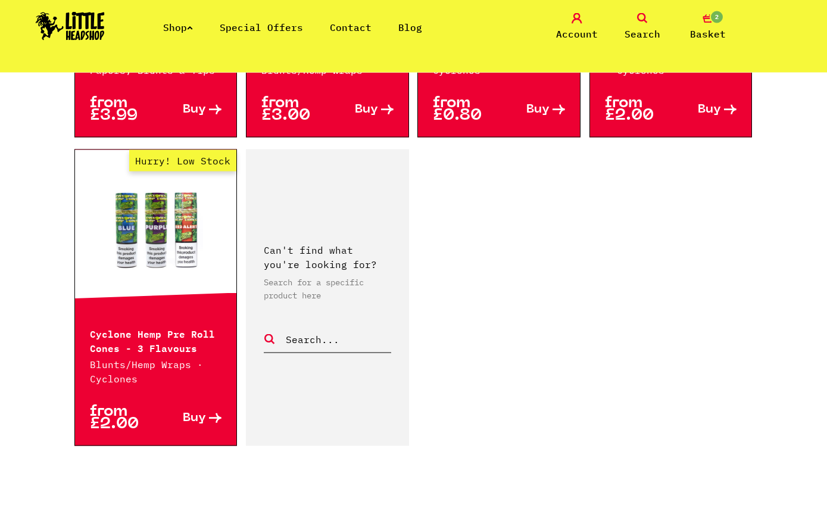
scroll to position [1941, 0]
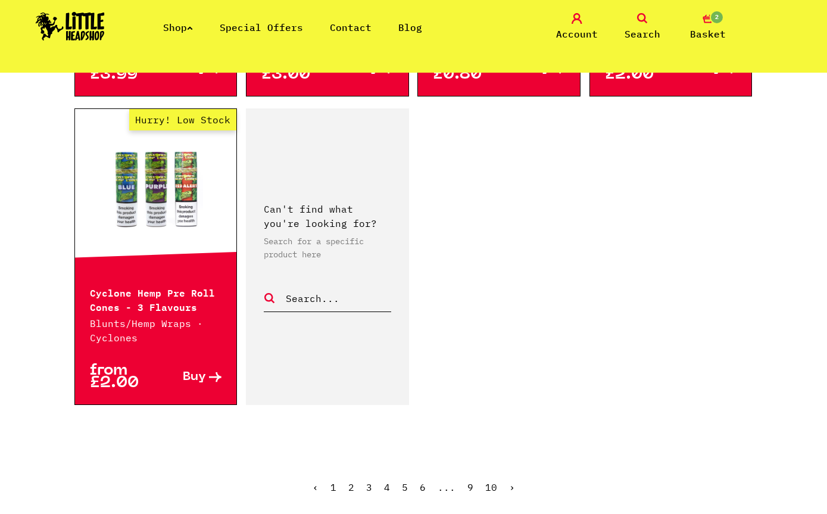
click at [513, 481] on link "›" at bounding box center [512, 487] width 6 height 12
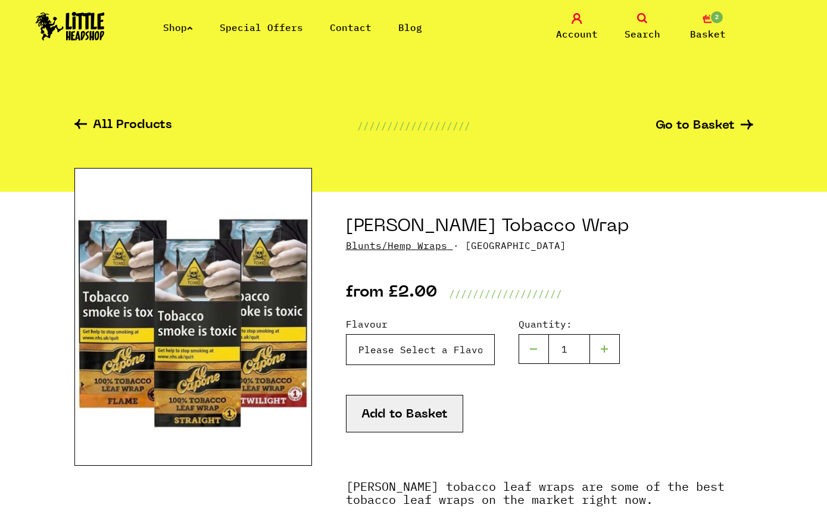
click at [469, 346] on select "Please Select a Flavour Twilight - Rum - £2.00 Flame - Cognac - £2.00 Straight …" at bounding box center [420, 349] width 149 height 31
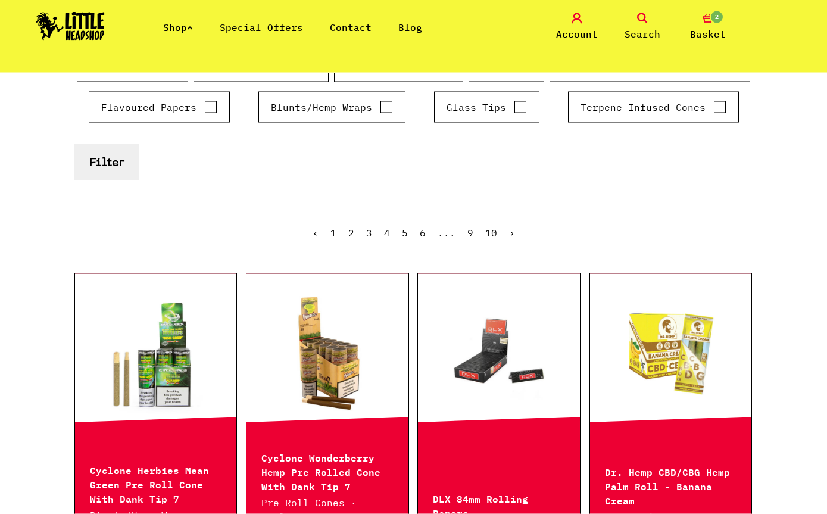
scroll to position [163, 0]
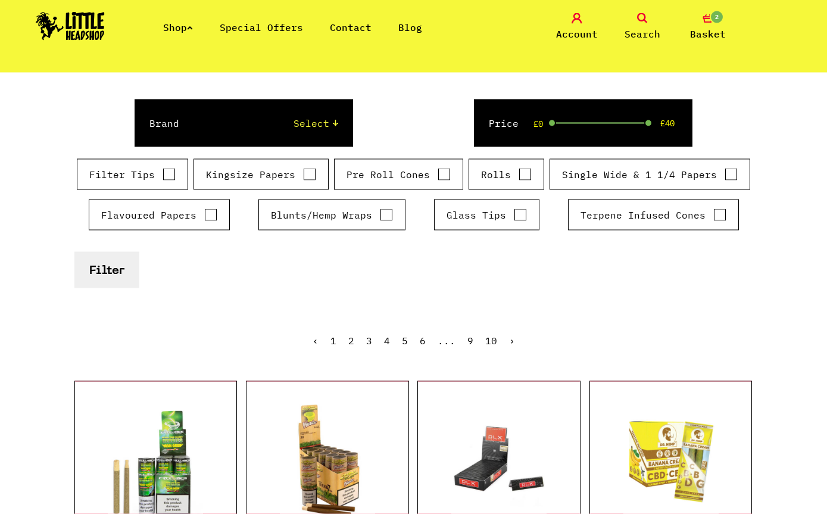
click at [376, 227] on div "Blunts/Hemp Wraps" at bounding box center [331, 214] width 147 height 31
click at [381, 205] on div "Blunts/Hemp Wraps" at bounding box center [331, 214] width 147 height 31
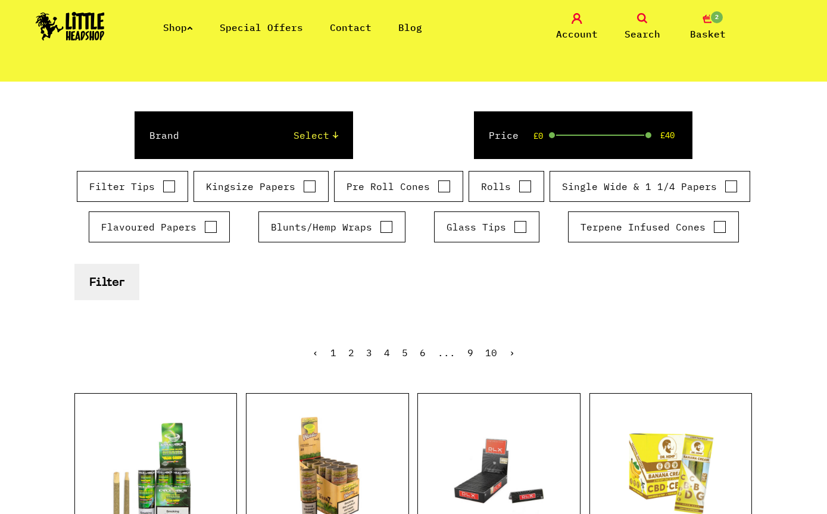
scroll to position [150, 0]
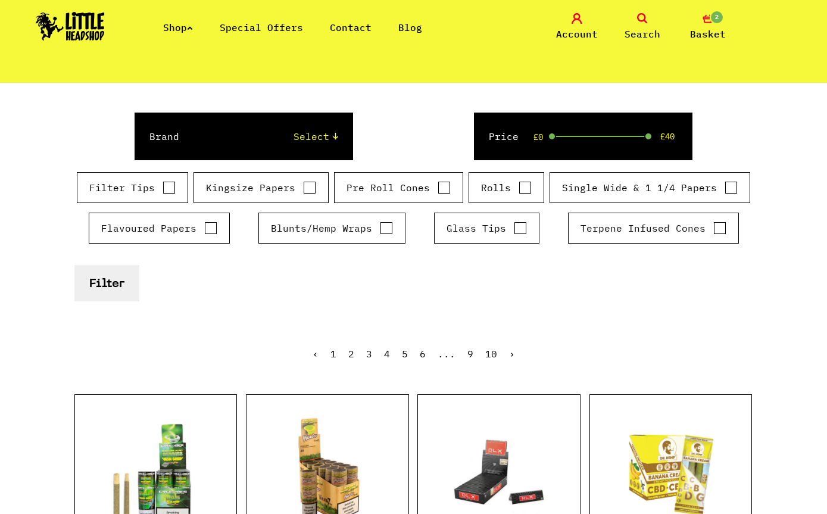
click at [408, 230] on div "Filter Tips Kingsize Papers Pre Roll Cones Rolls Single Wide & 1 1/4 Papers" at bounding box center [413, 212] width 679 height 81
click at [389, 226] on input "Blunts/Hemp Wraps" at bounding box center [386, 228] width 13 height 12
checkbox input "true"
click at [119, 280] on button "Filter" at bounding box center [106, 283] width 65 height 36
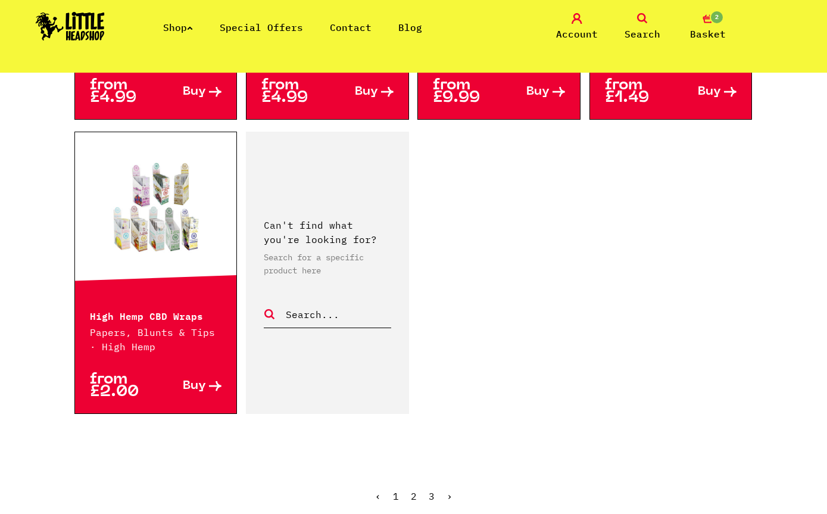
scroll to position [1956, 0]
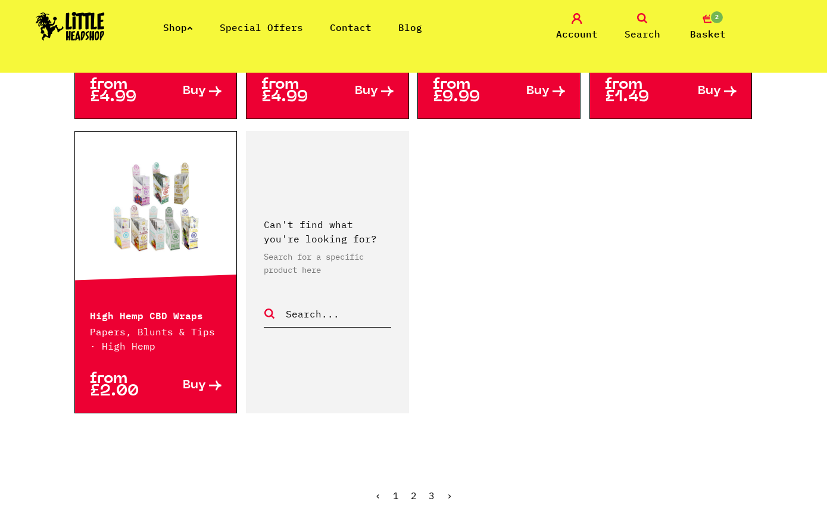
click at [450, 489] on link "›" at bounding box center [450, 495] width 6 height 12
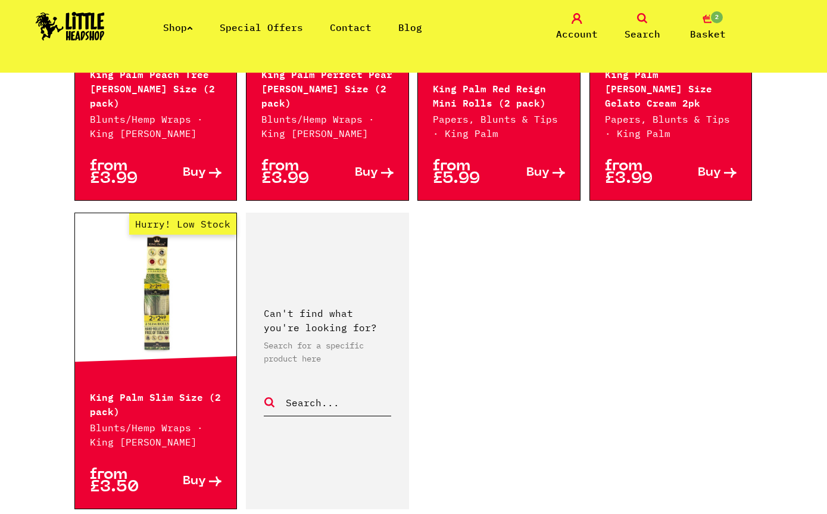
scroll to position [2025, 0]
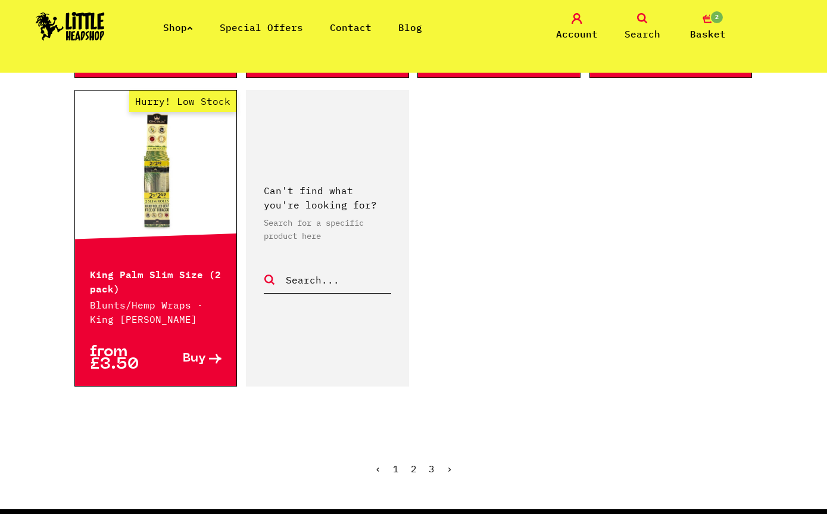
click at [451, 463] on link "›" at bounding box center [450, 469] width 6 height 12
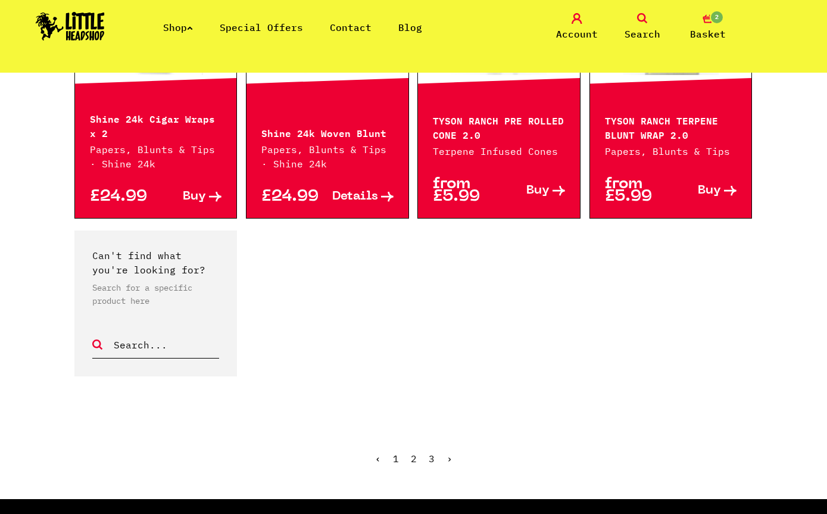
scroll to position [1844, 0]
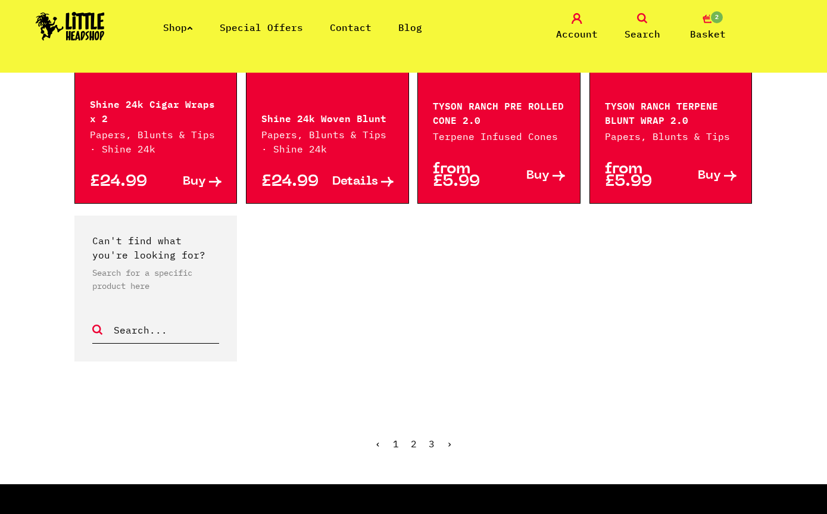
click at [459, 439] on ul "‹ 1 2 3 ›" at bounding box center [413, 452] width 679 height 51
click at [458, 433] on ul "‹ 1 2 3 ›" at bounding box center [413, 452] width 679 height 51
click at [453, 432] on ul "‹ 1 2 3 ›" at bounding box center [413, 452] width 679 height 51
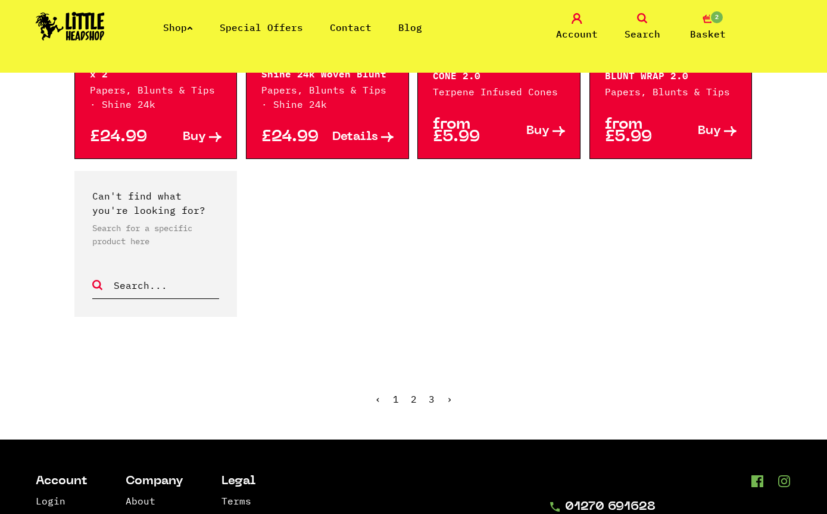
scroll to position [1899, 0]
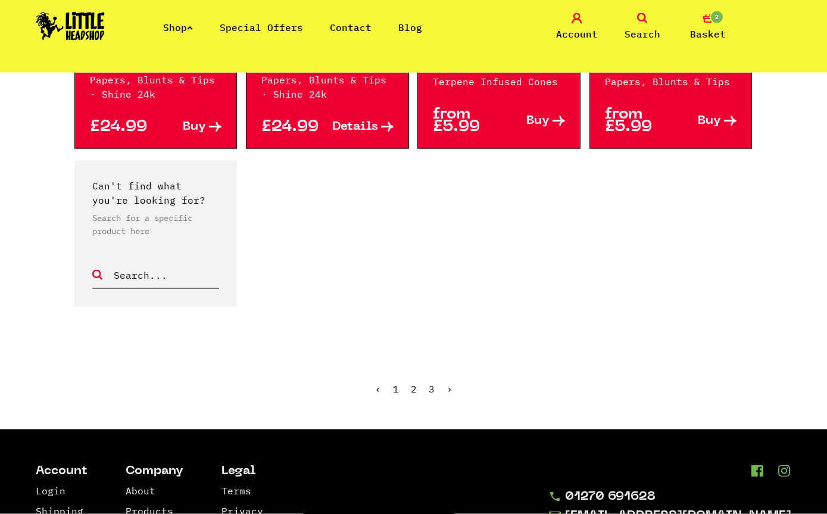
click at [394, 383] on link "1" at bounding box center [396, 389] width 6 height 12
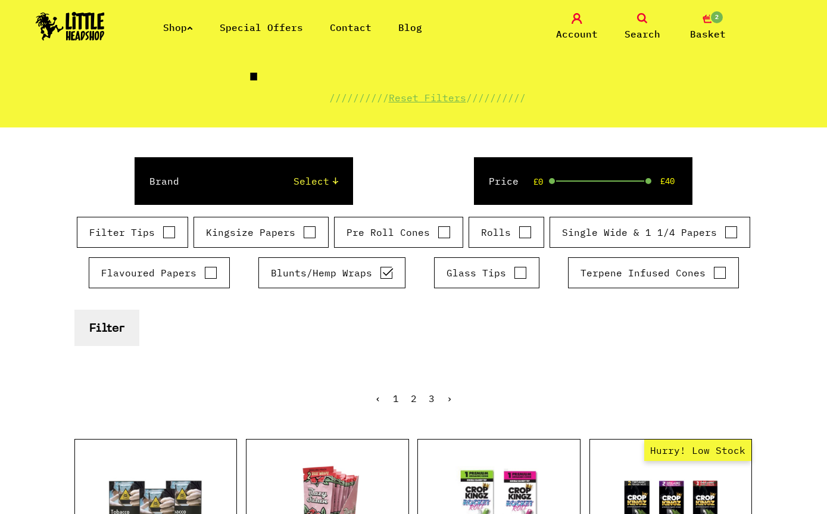
scroll to position [206, 0]
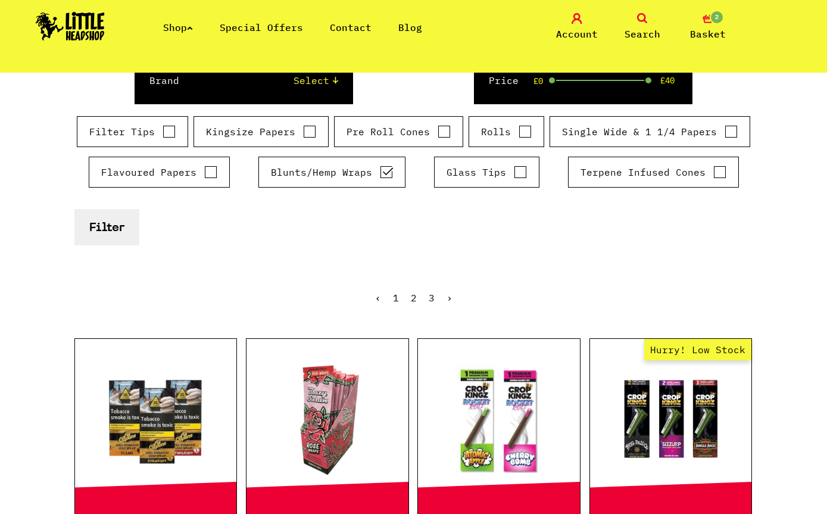
click at [195, 429] on link at bounding box center [156, 419] width 162 height 119
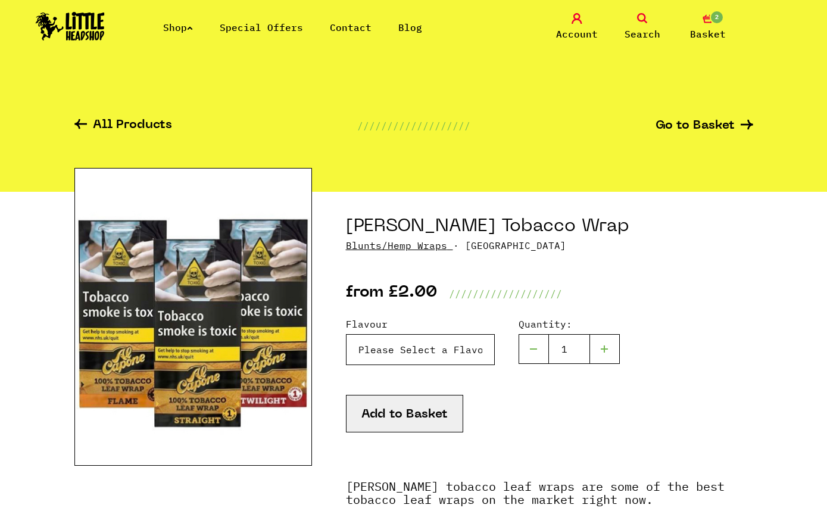
click at [461, 357] on select "Please Select a Flavour Twilight - Rum - £2.00 Flame - Cognac - £2.00 Straight …" at bounding box center [420, 349] width 149 height 31
select select "1235"
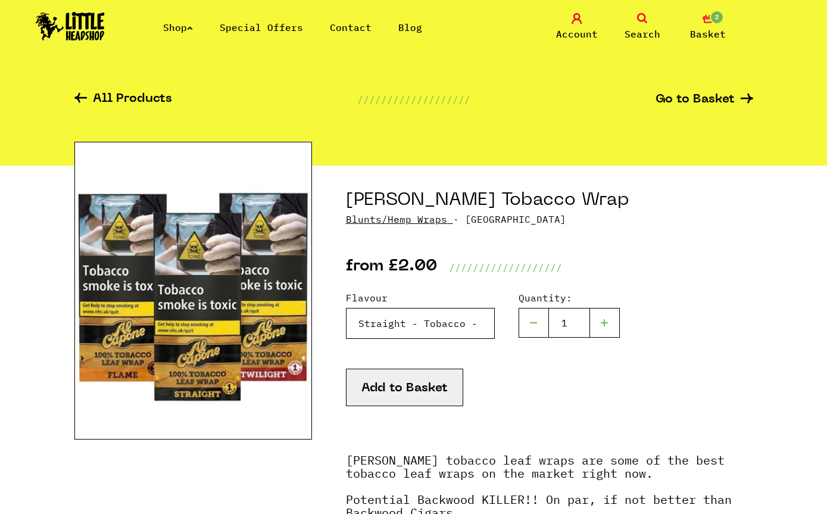
scroll to position [27, 0]
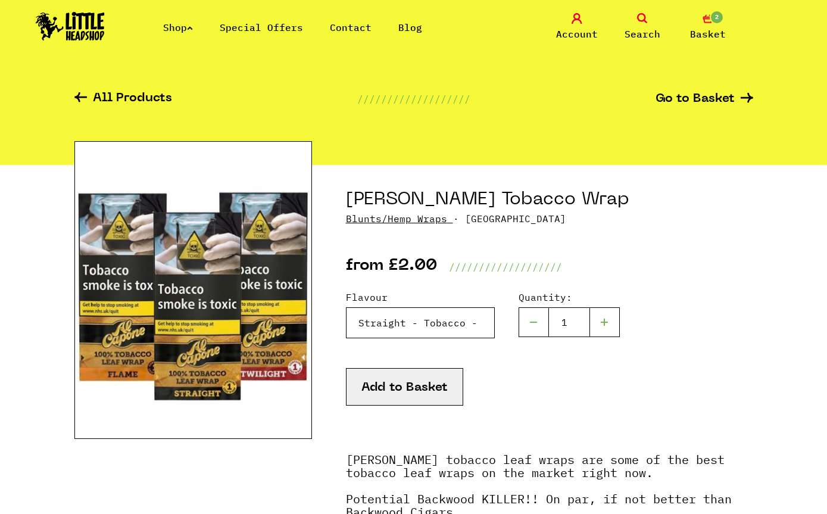
click at [473, 320] on select "Please Select a Flavour Twilight - Rum - £2.00 Flame - Cognac - £2.00 Straight …" at bounding box center [420, 322] width 149 height 31
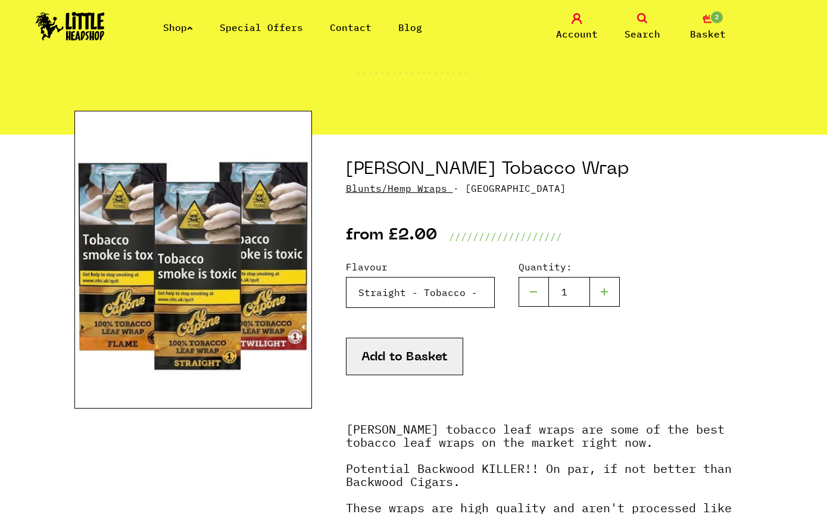
scroll to position [58, 0]
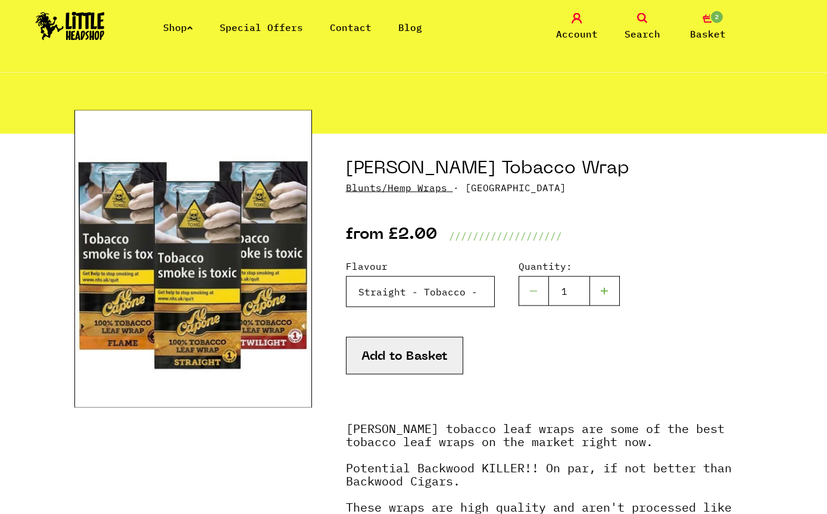
click at [466, 288] on select "Please Select a Flavour Twilight - Rum - £2.00 Flame - Cognac - £2.00 Straight …" at bounding box center [420, 291] width 149 height 31
click at [447, 360] on button "Add to Basket" at bounding box center [404, 356] width 117 height 38
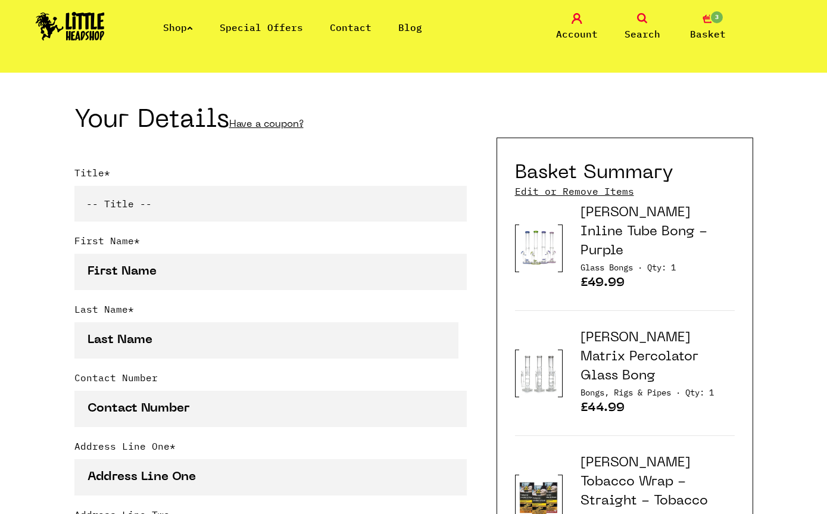
scroll to position [242, 0]
click at [654, 231] on link "Tony Glass Inline Tube Bong - Purple" at bounding box center [644, 233] width 127 height 51
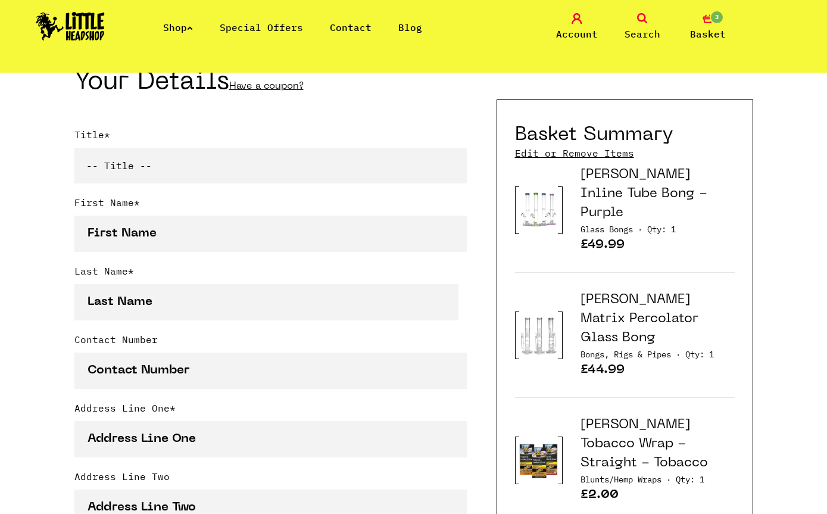
click at [688, 303] on link "Phoenix Star Matrix Percolator Glass Bong" at bounding box center [640, 319] width 118 height 51
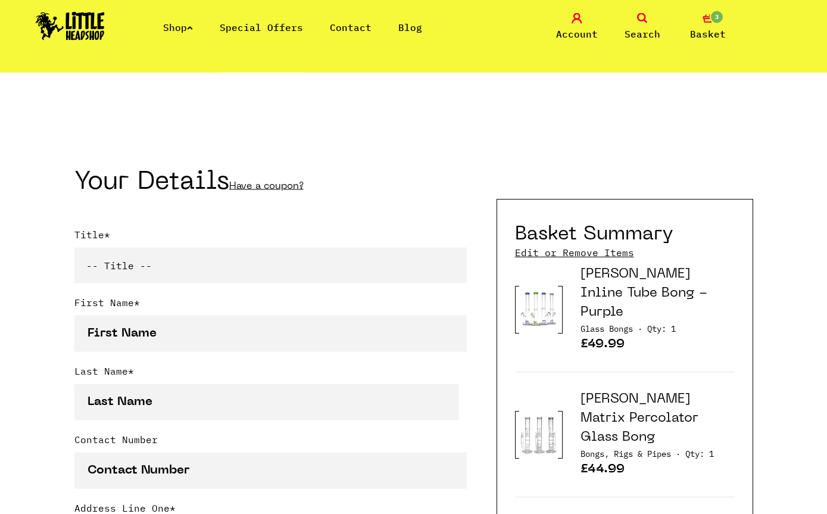
scroll to position [169, 0]
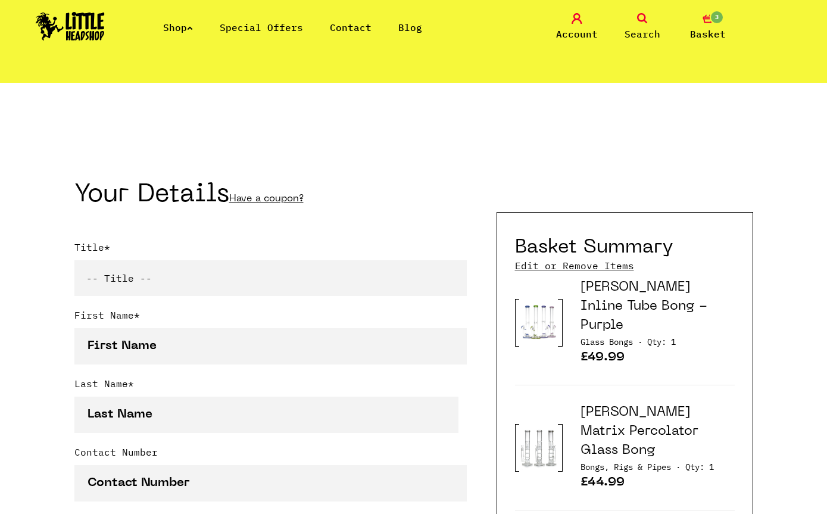
click at [711, 23] on icon "3" at bounding box center [708, 18] width 11 height 11
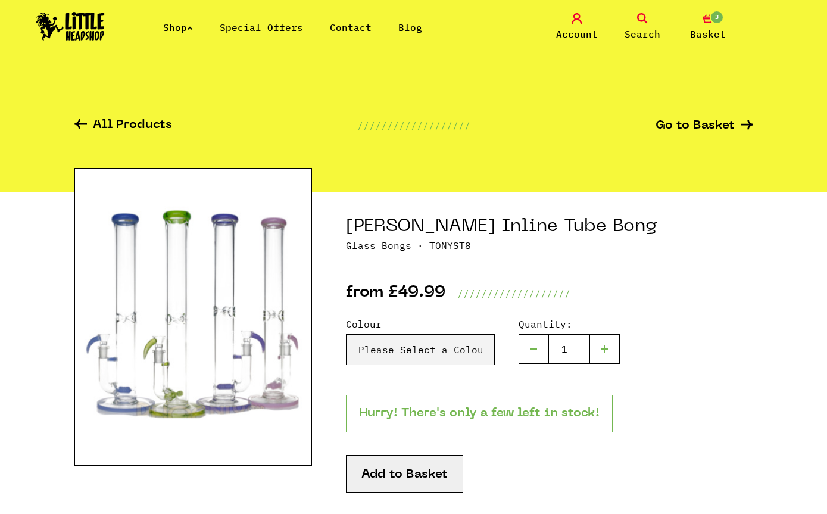
click at [272, 396] on img at bounding box center [193, 317] width 238 height 298
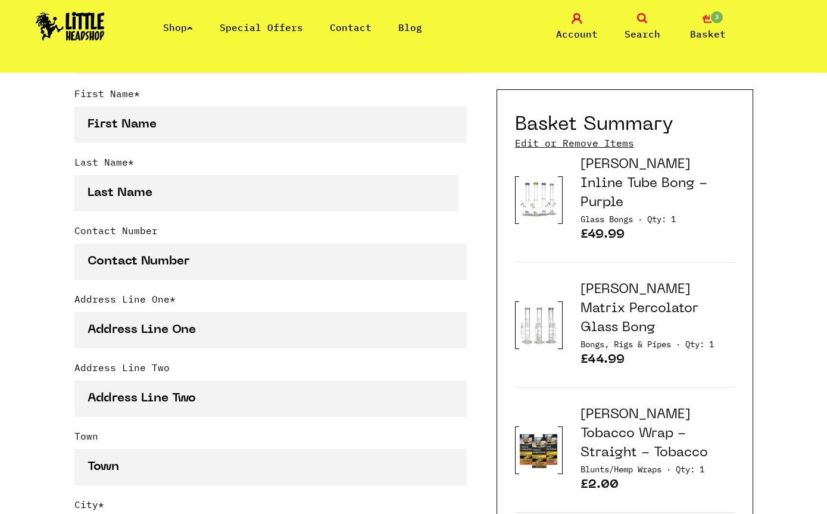
scroll to position [429, 0]
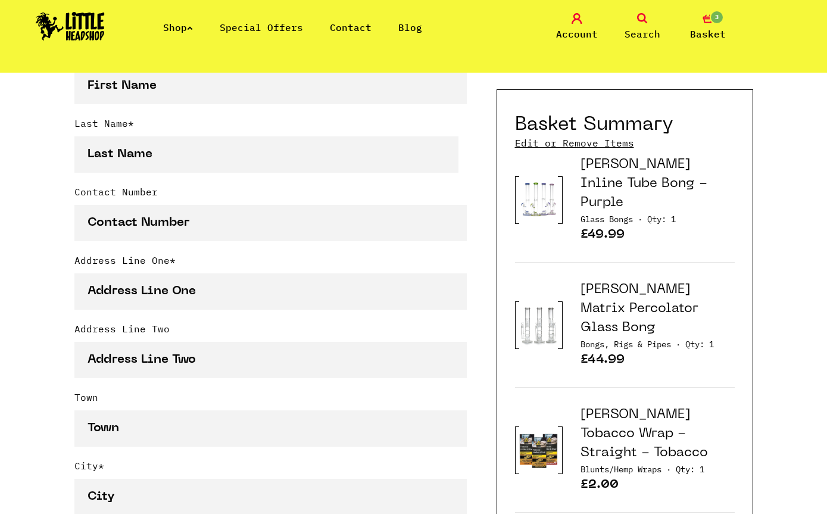
click at [595, 158] on link "[PERSON_NAME] Inline Tube Bong - Purple" at bounding box center [644, 183] width 127 height 51
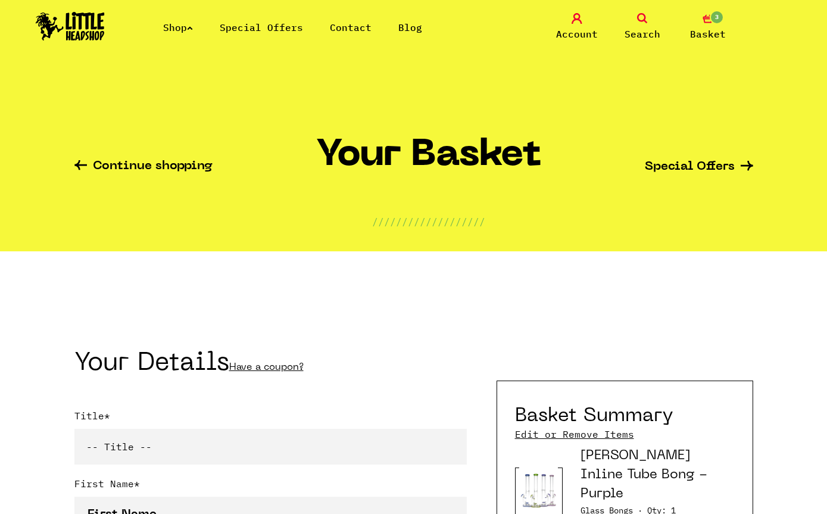
scroll to position [468, 0]
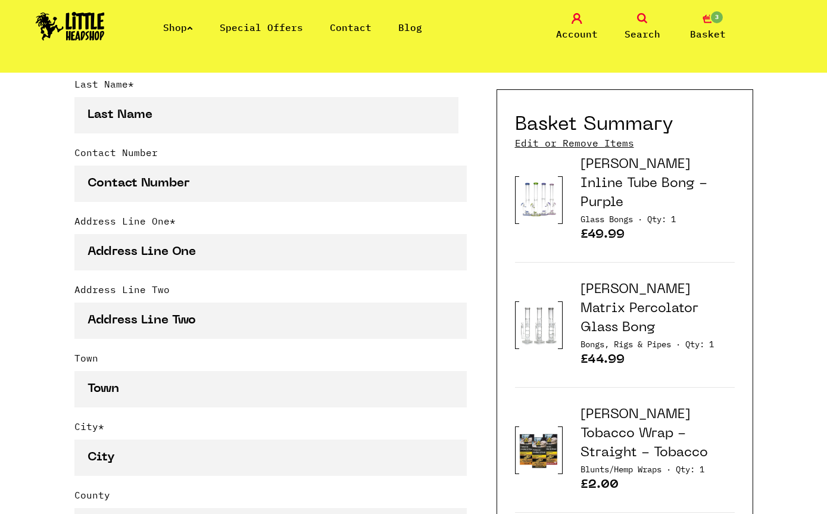
click at [618, 143] on link "Edit or Remove Items" at bounding box center [574, 142] width 119 height 13
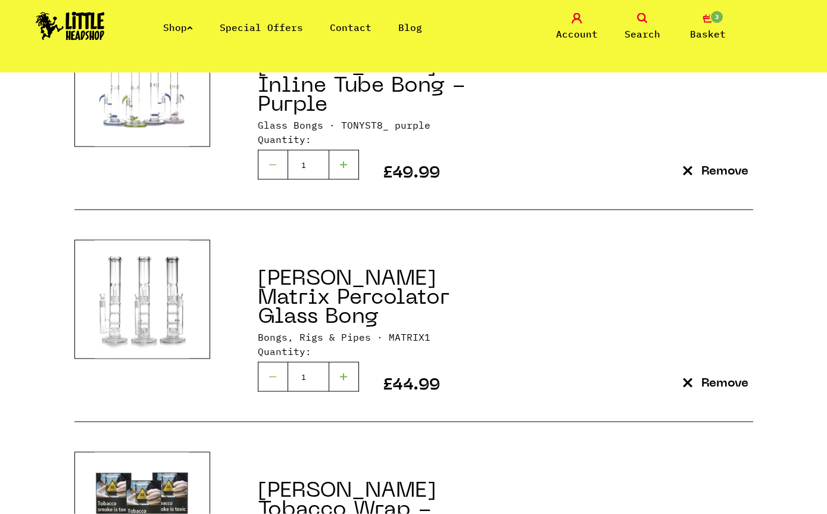
click at [269, 362] on div at bounding box center [273, 377] width 30 height 30
type input "0"
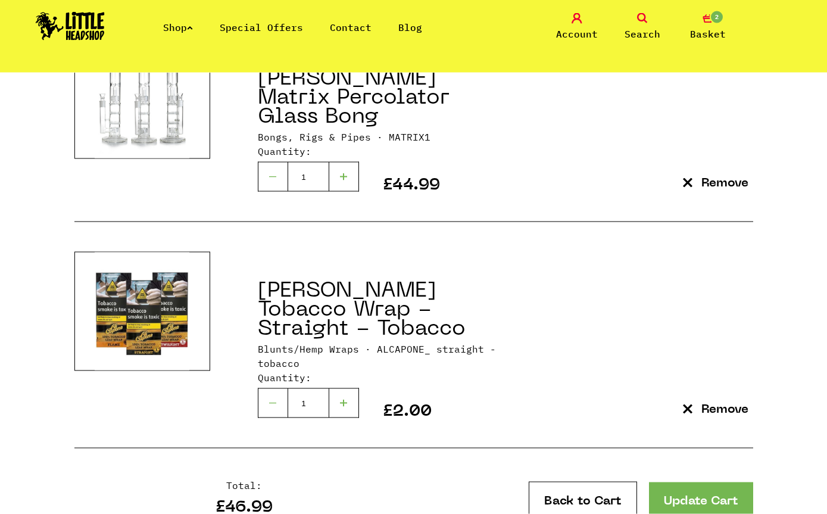
scroll to position [262, 0]
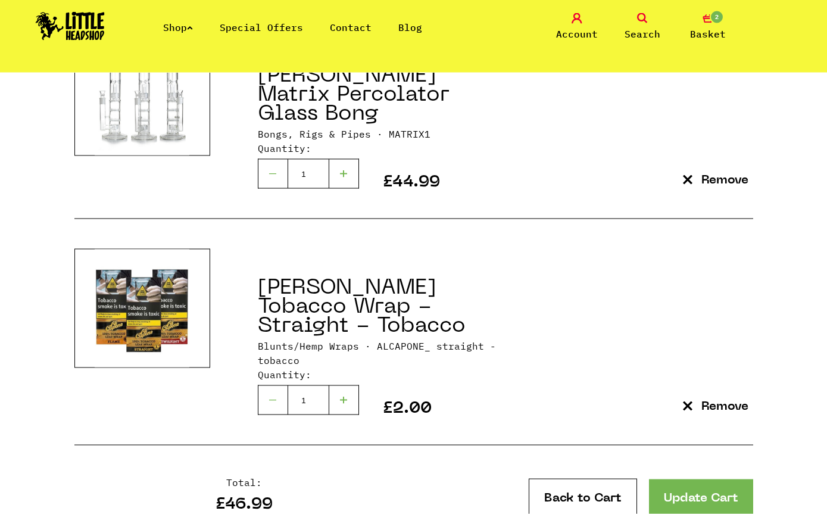
click at [720, 479] on link "Update Cart" at bounding box center [701, 497] width 104 height 36
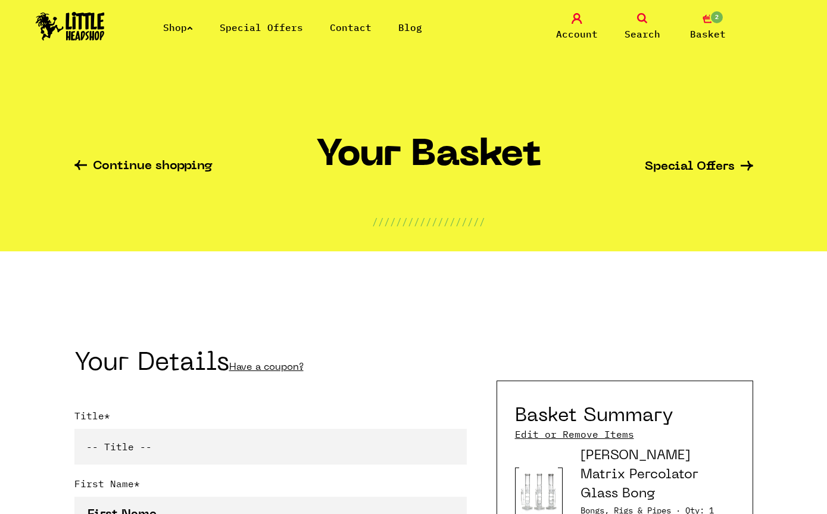
click at [650, 29] on span "Search" at bounding box center [643, 34] width 36 height 14
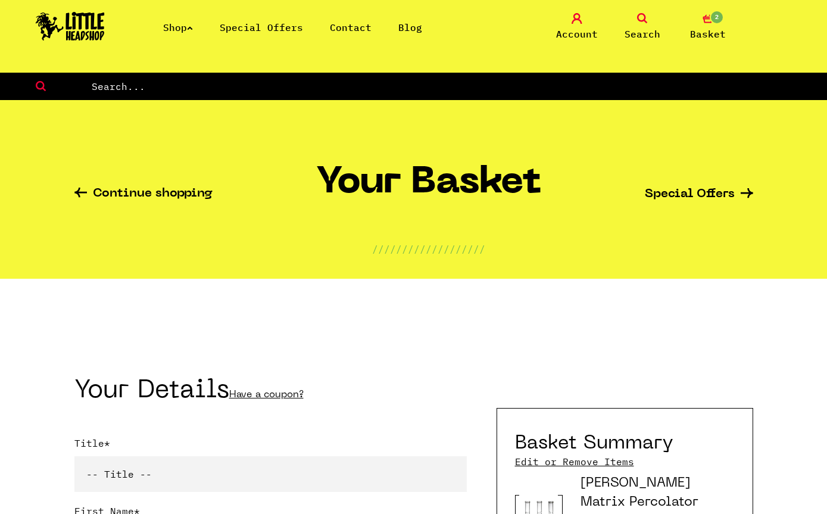
click at [576, 85] on input "text" at bounding box center [459, 86] width 737 height 15
type input "Grinder"
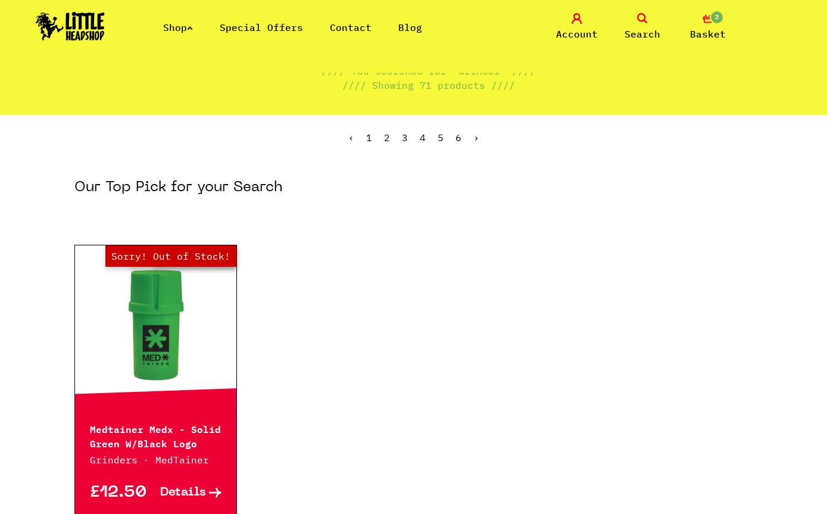
scroll to position [110, 0]
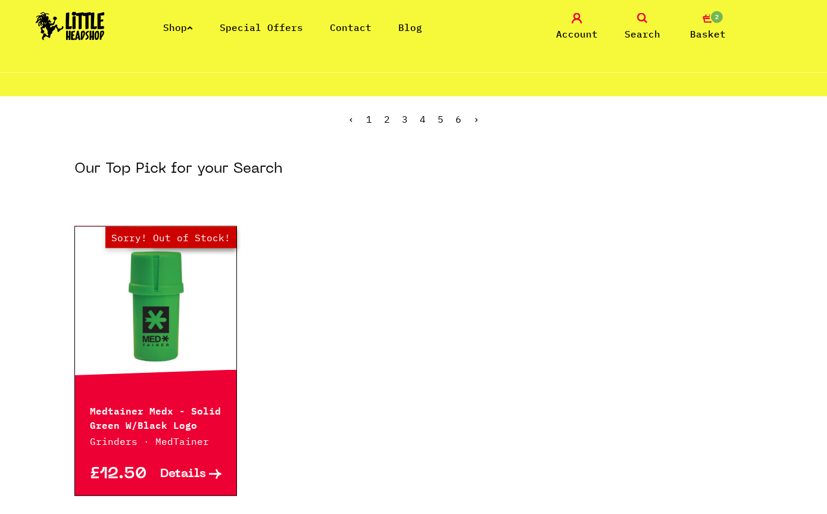
click at [220, 400] on div "Medtainer Medx - Solid Green W/Black Logo Grinders · MedTainer" at bounding box center [156, 418] width 162 height 61
click at [213, 409] on p "Medtainer Medx - Solid Green W/Black Logo" at bounding box center [156, 417] width 132 height 29
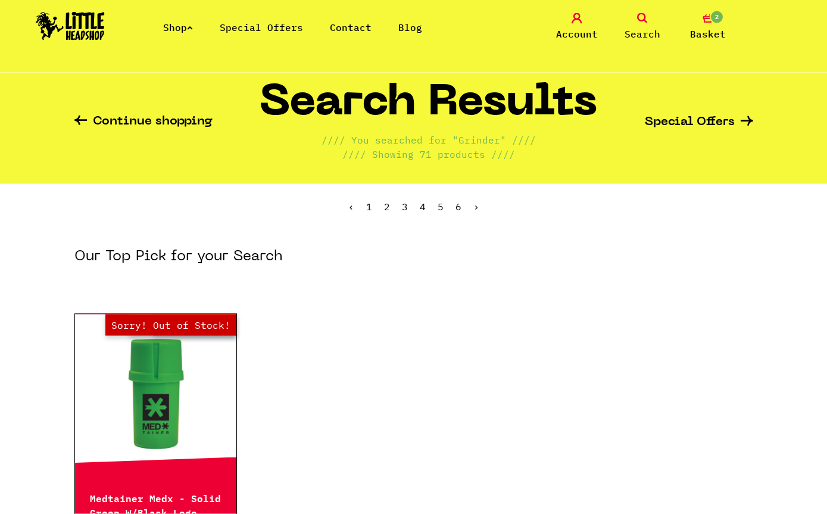
scroll to position [22, 0]
click at [214, 453] on link "Out of Stock Hurry! Low Stock Sorry! Out of Stock!" at bounding box center [156, 394] width 162 height 119
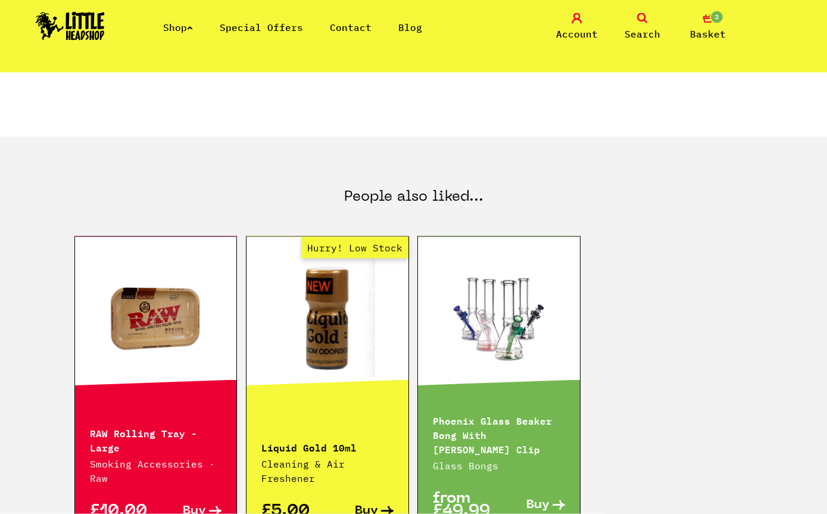
scroll to position [728, 0]
click at [376, 440] on p "Liquid Gold 10ml" at bounding box center [327, 446] width 132 height 14
click at [329, 439] on p "Liquid Gold 10ml" at bounding box center [327, 446] width 132 height 14
click at [372, 364] on link "Hurry! Low Stock" at bounding box center [328, 316] width 162 height 119
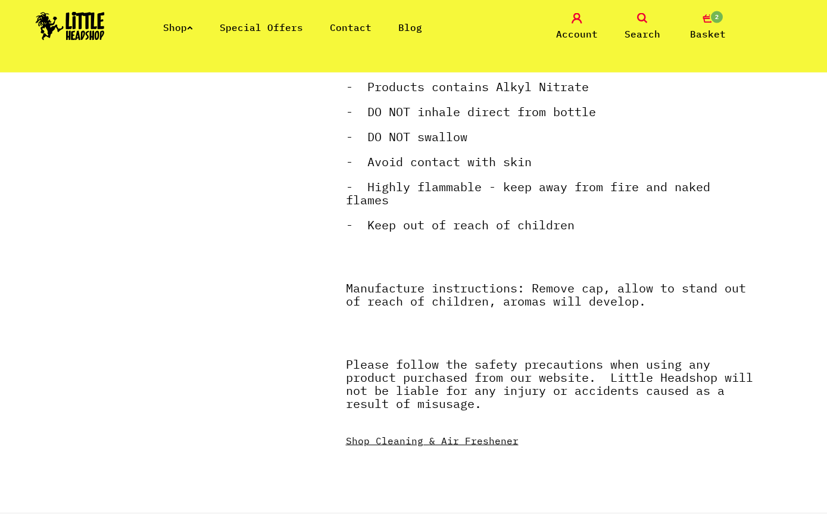
scroll to position [802, 0]
click at [719, 16] on span "2" at bounding box center [717, 17] width 14 height 14
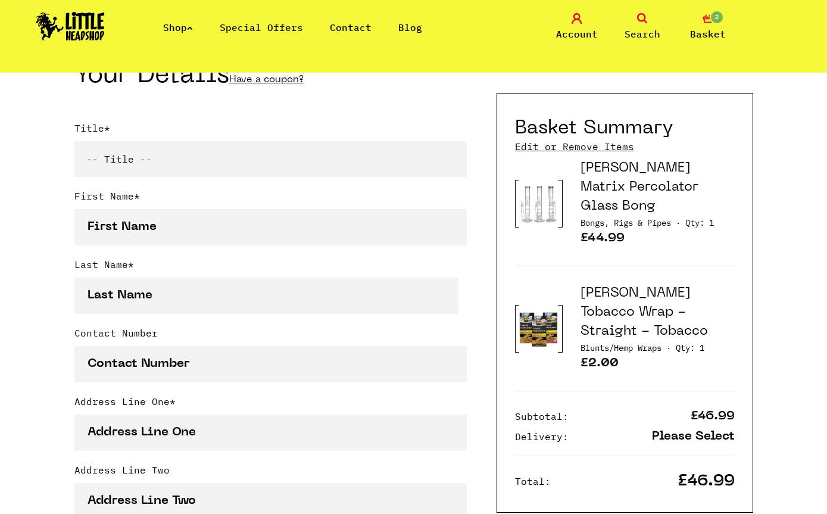
scroll to position [286, 0]
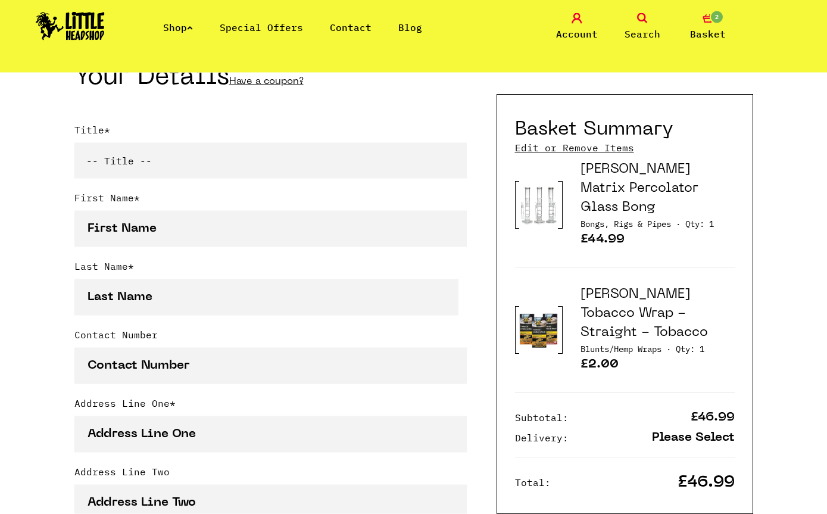
click at [659, 182] on link "[PERSON_NAME] Matrix Percolator Glass Bong" at bounding box center [640, 189] width 118 height 51
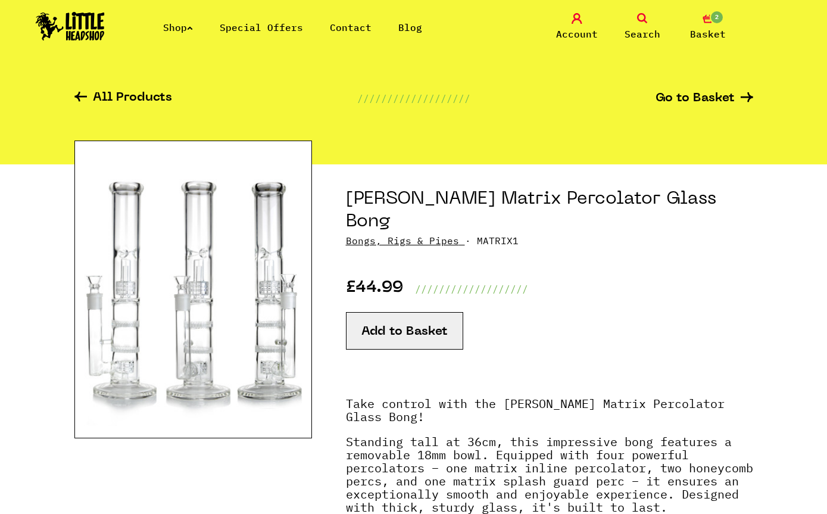
scroll to position [33, 0]
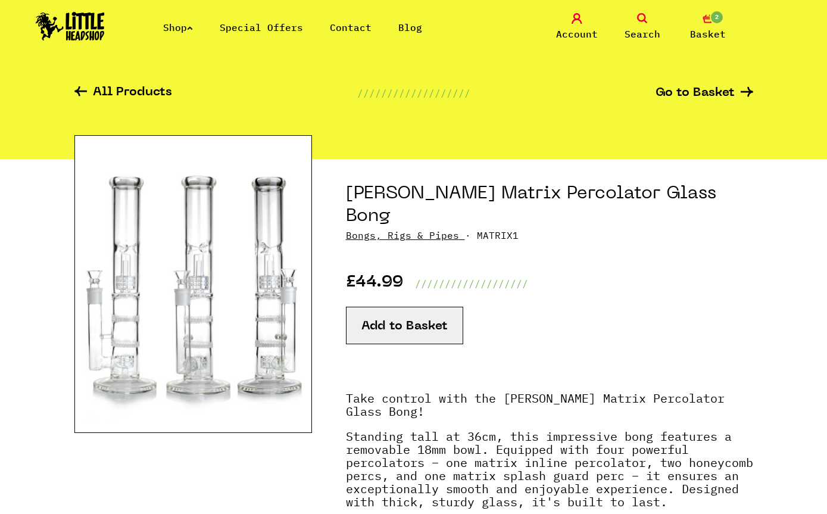
click at [191, 27] on link "Shop" at bounding box center [178, 27] width 30 height 12
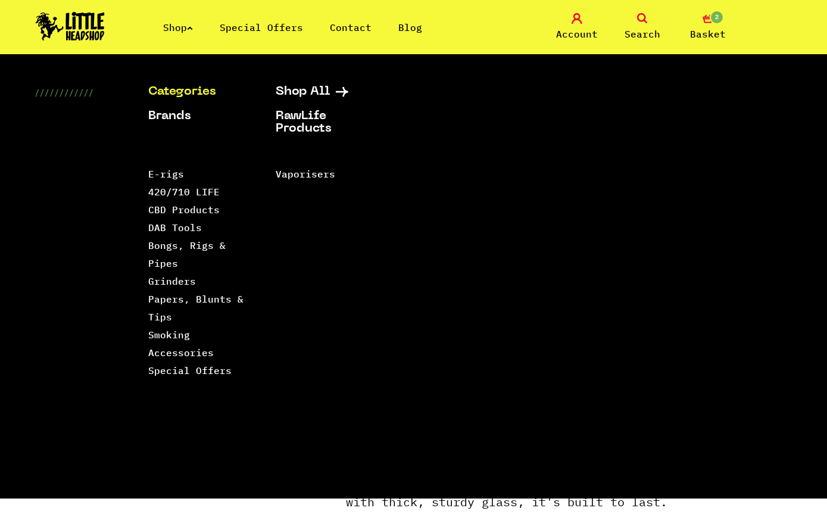
click at [194, 250] on link "Bongs, Rigs & Pipes" at bounding box center [186, 254] width 77 height 30
click at [176, 251] on link "Bongs, Rigs & Pipes" at bounding box center [186, 254] width 77 height 30
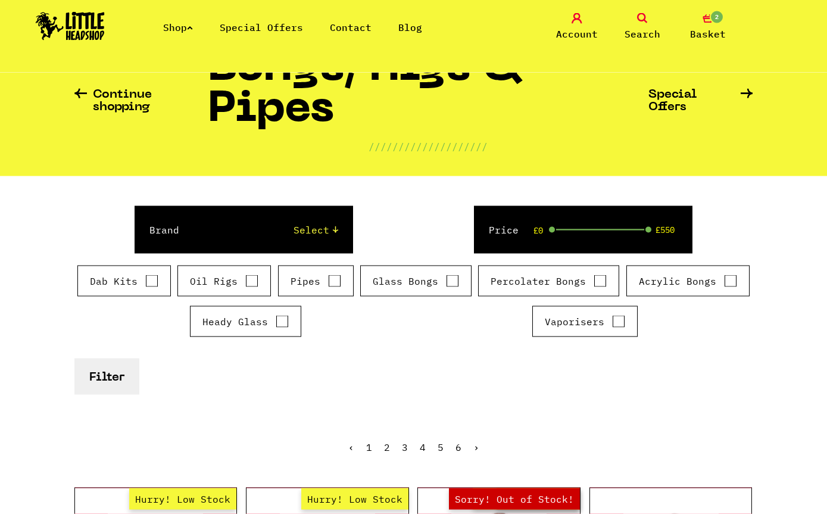
scroll to position [58, 0]
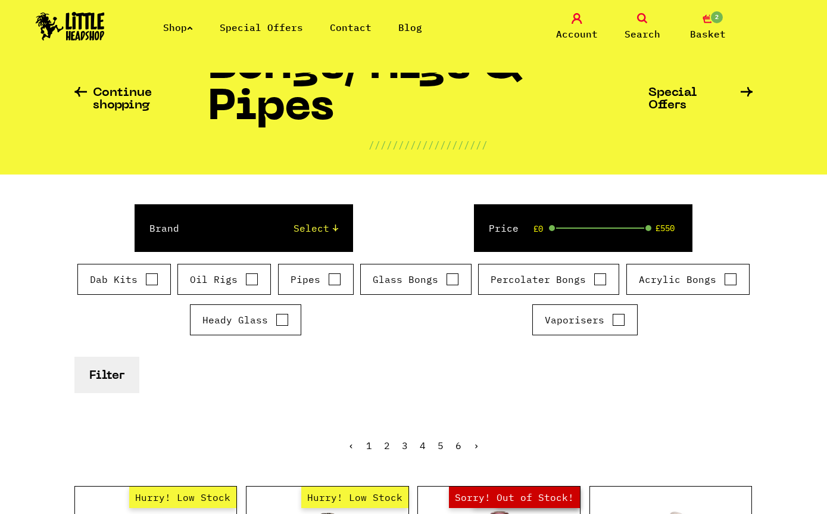
click at [448, 285] on input "Glass Bongs" at bounding box center [452, 279] width 13 height 12
checkbox input "true"
click at [116, 378] on button "Filter" at bounding box center [106, 375] width 65 height 36
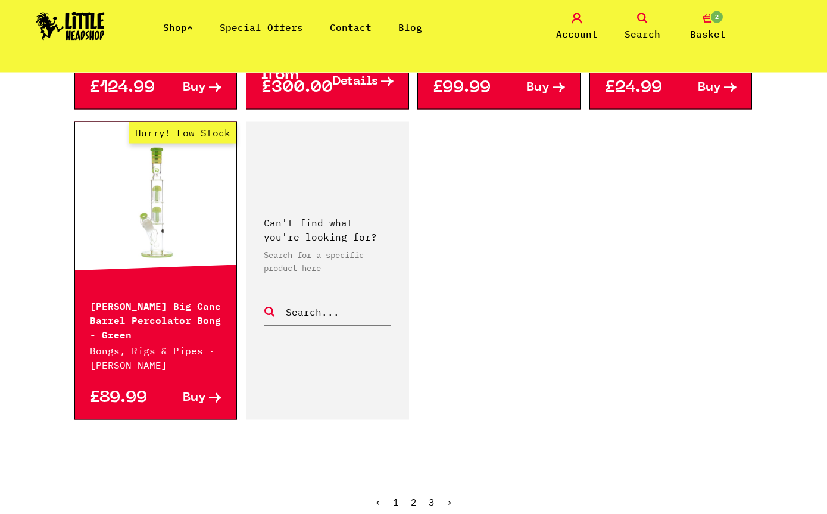
scroll to position [1959, 0]
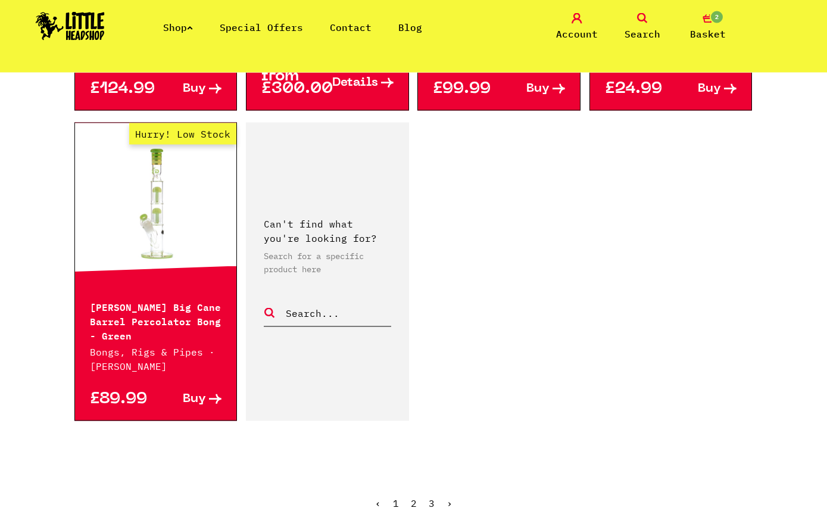
click at [450, 497] on link "›" at bounding box center [450, 503] width 6 height 12
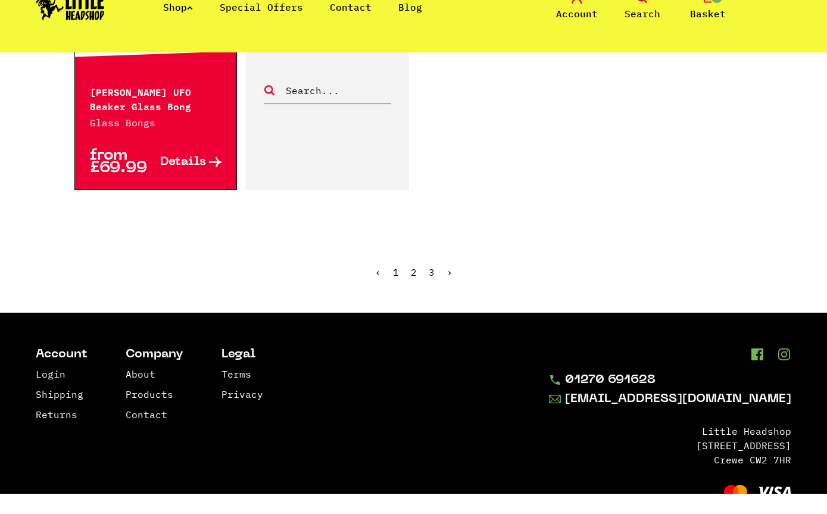
scroll to position [2079, 0]
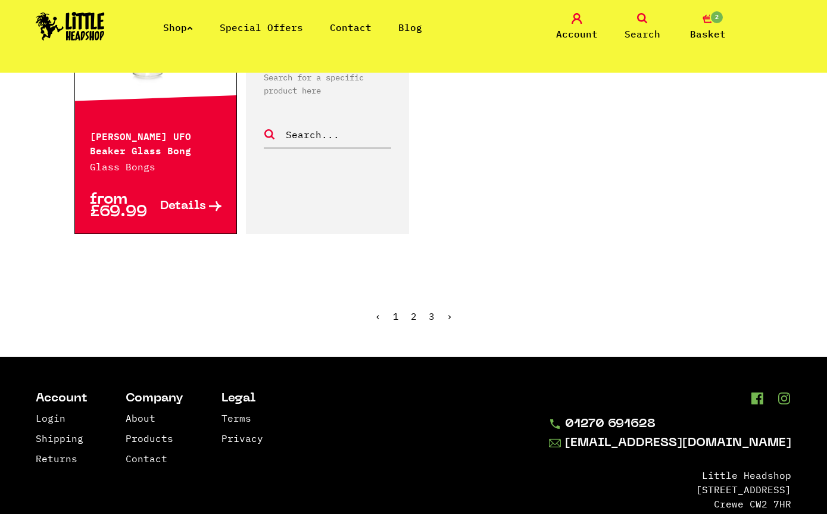
click at [447, 310] on ul "‹ 1 2 3 ›" at bounding box center [413, 325] width 679 height 51
click at [451, 310] on link "›" at bounding box center [450, 316] width 6 height 12
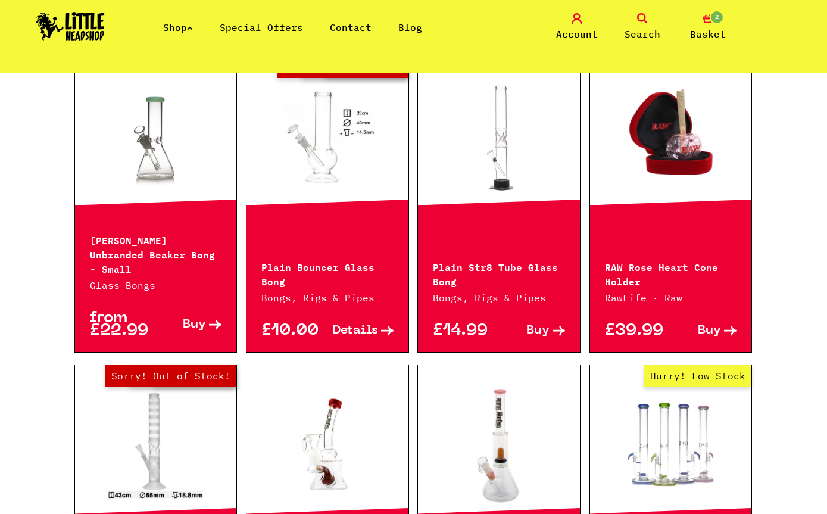
scroll to position [663, 0]
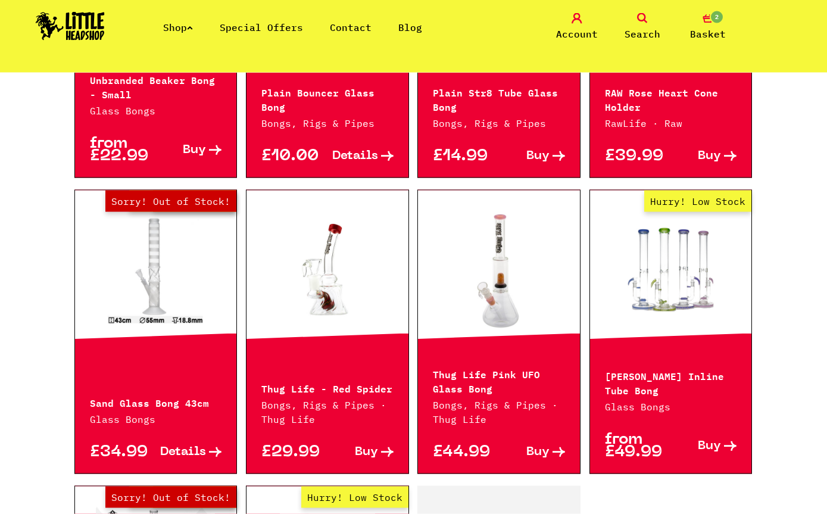
click at [715, 305] on link "Hurry! Low Stock" at bounding box center [671, 270] width 162 height 119
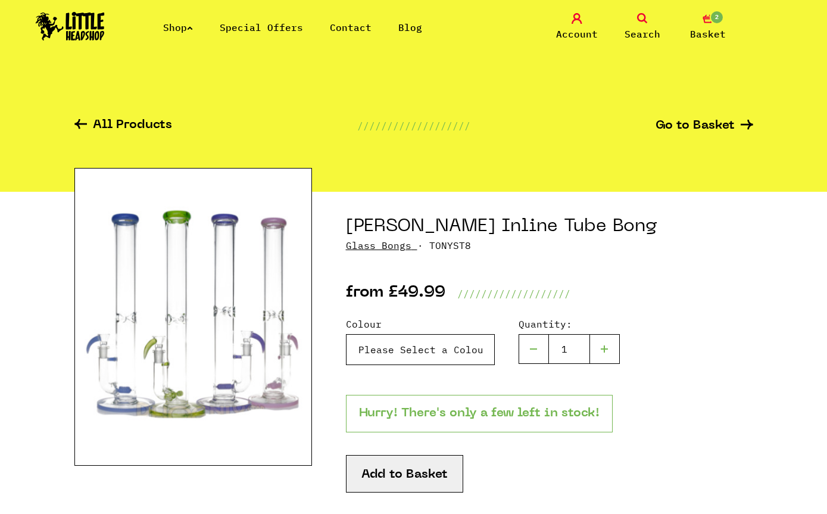
click at [478, 345] on select "Please Select a Colour Purple - £49.99 Tony Glass Inline Tube Bong - Green - £4…" at bounding box center [420, 349] width 149 height 31
click at [472, 340] on select "Please Select a Colour Purple - £49.99 Tony Glass Inline Tube Bong - Green - £4…" at bounding box center [420, 349] width 149 height 31
click at [450, 337] on select "Please Select a Colour Purple - £49.99 Tony Glass Inline Tube Bong - Green - £4…" at bounding box center [420, 349] width 149 height 31
click at [460, 344] on select "Please Select a Colour Purple - £49.99 Tony Glass Inline Tube Bong - Green - £4…" at bounding box center [420, 349] width 149 height 31
select select "1987"
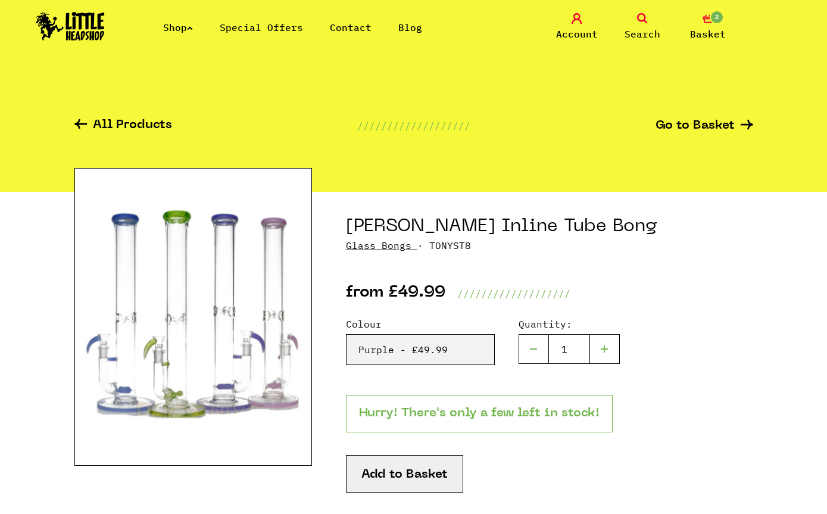
click at [270, 309] on img at bounding box center [193, 317] width 238 height 298
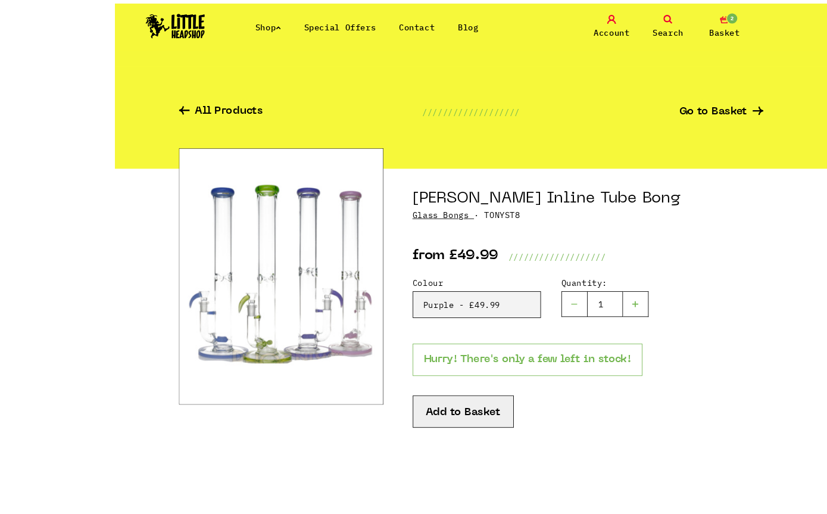
scroll to position [59, 0]
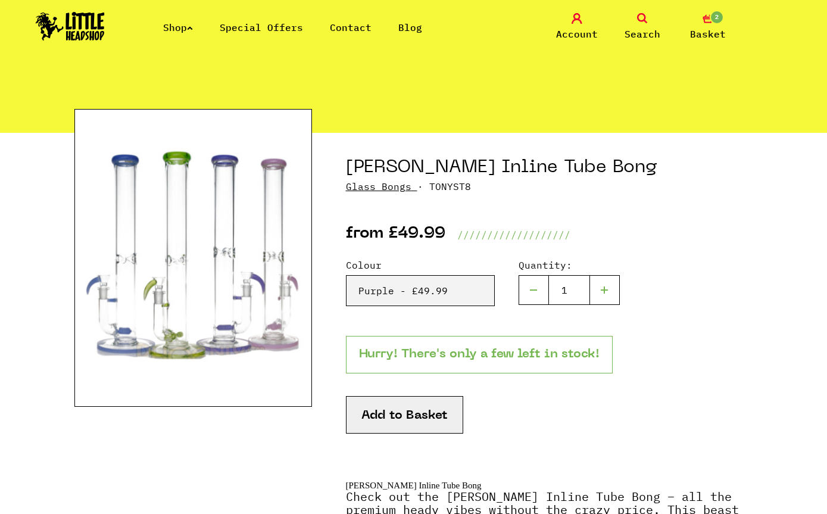
click at [423, 410] on button "Add to Basket" at bounding box center [404, 415] width 117 height 38
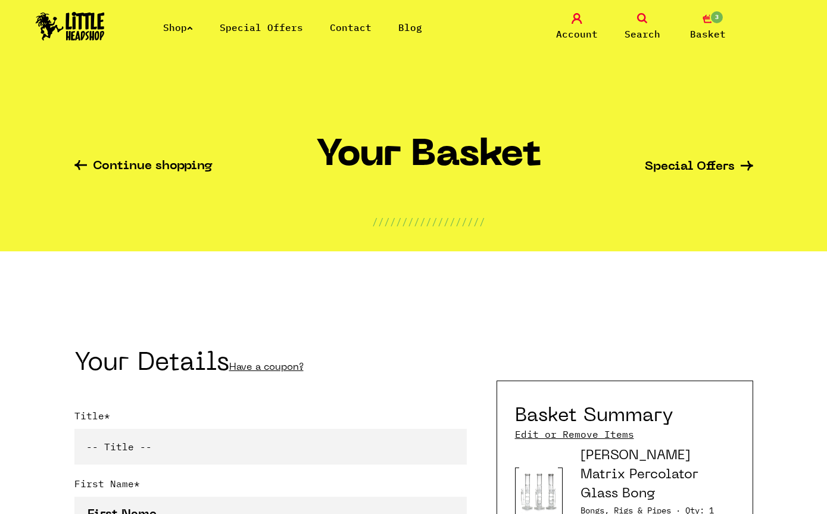
click at [706, 24] on link "3 Basket" at bounding box center [708, 27] width 60 height 28
click at [710, 30] on span "Basket" at bounding box center [708, 34] width 36 height 14
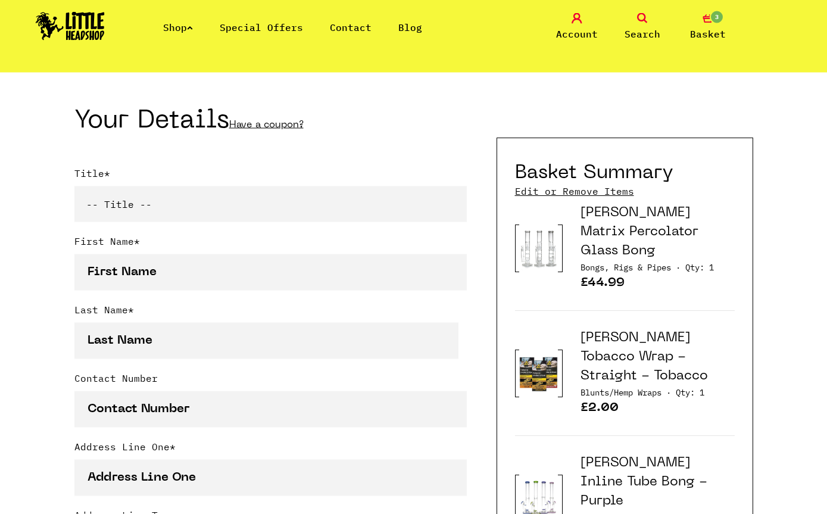
click at [597, 195] on link "Edit or Remove Items" at bounding box center [574, 191] width 119 height 13
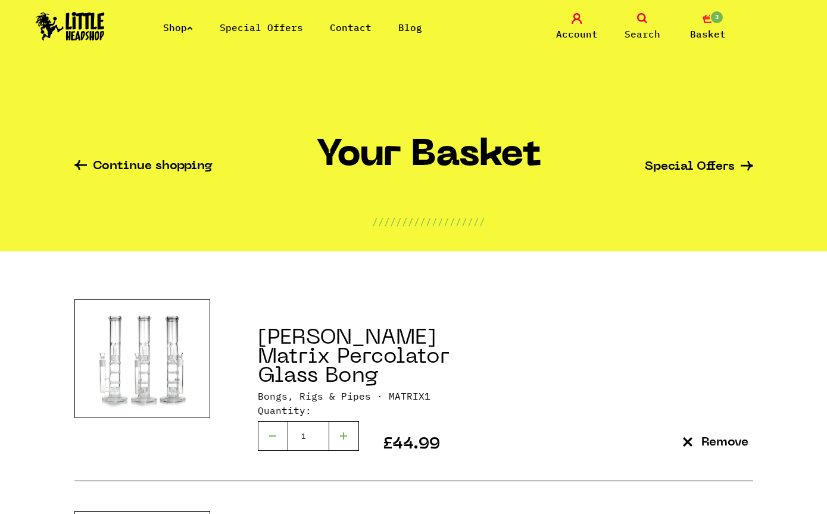
scroll to position [111, 0]
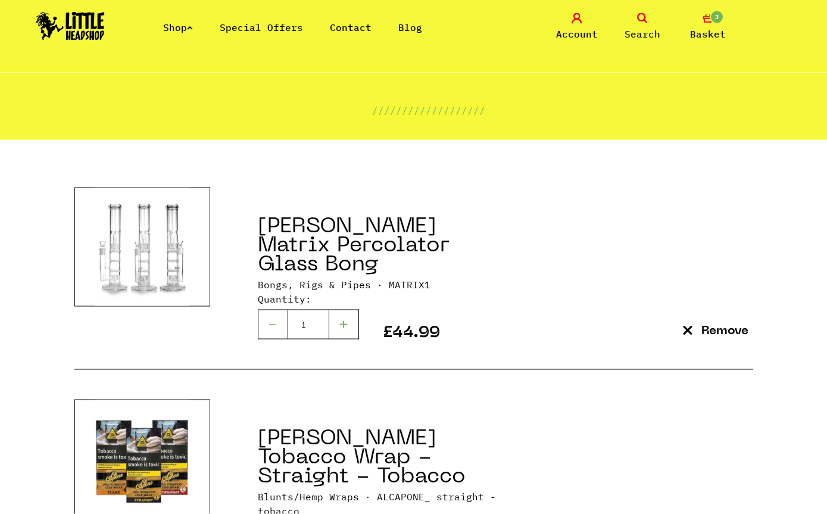
click at [282, 310] on div at bounding box center [273, 325] width 30 height 30
type input "0"
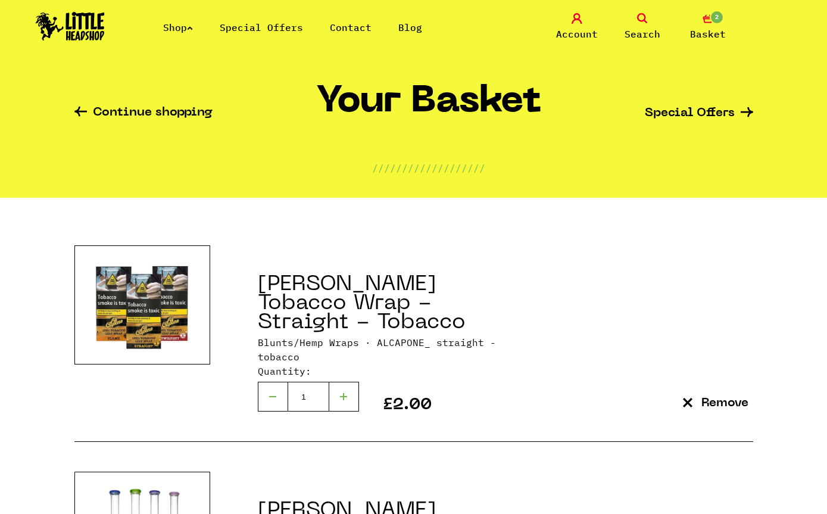
scroll to position [56, 0]
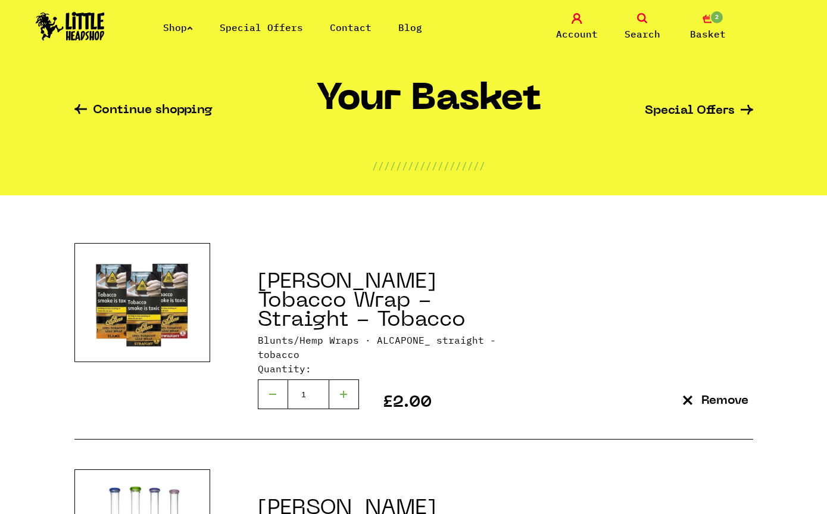
click at [181, 146] on div "Continue shopping Your Basket /////////////////// Special Offers" at bounding box center [413, 106] width 679 height 179
click at [193, 113] on link "Continue shopping" at bounding box center [143, 111] width 138 height 14
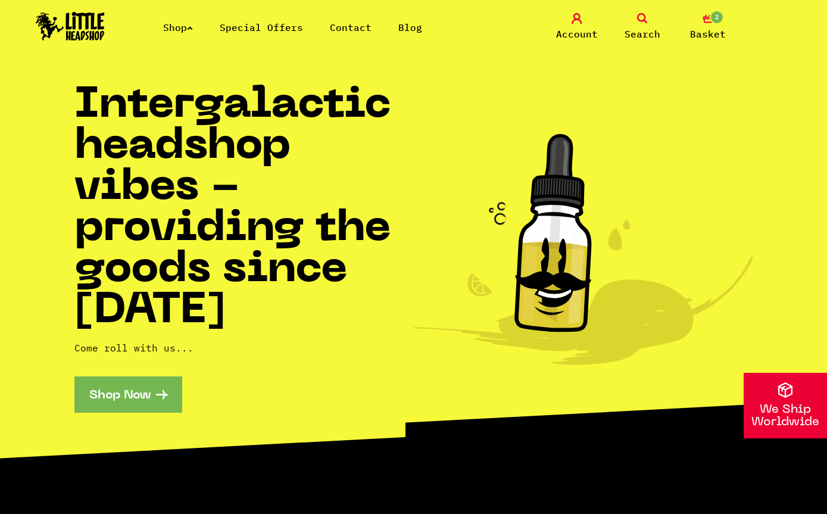
click at [714, 24] on link "2 Basket" at bounding box center [708, 27] width 60 height 28
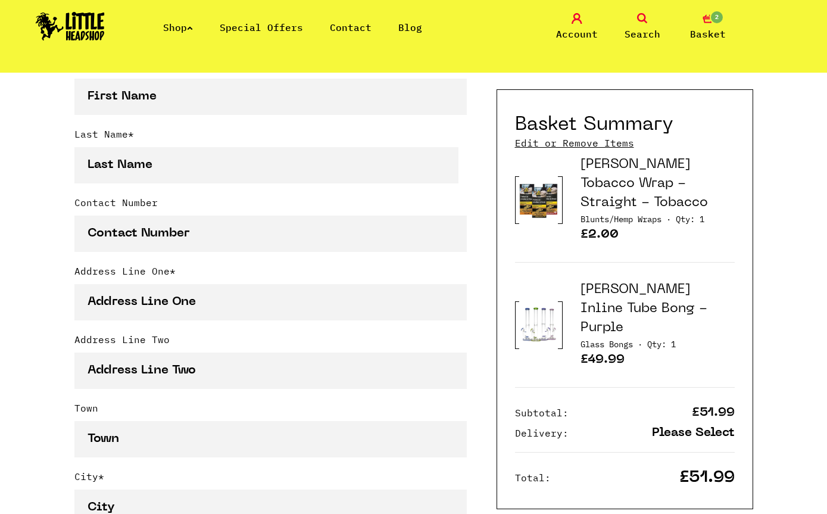
scroll to position [417, 0]
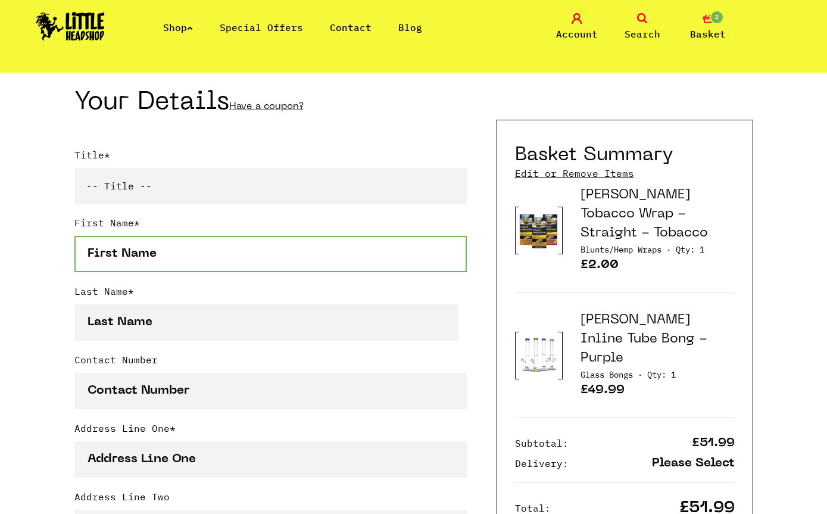
click at [361, 270] on input "First Name *" at bounding box center [270, 254] width 392 height 36
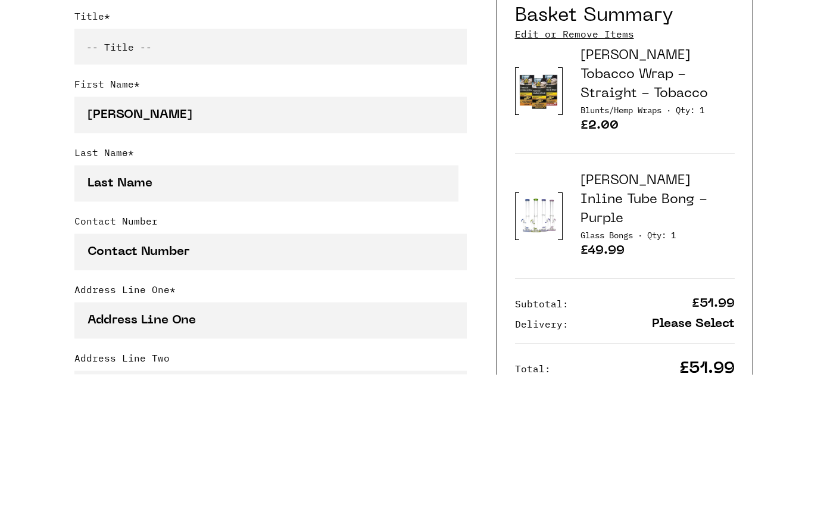
scroll to position [400, 0]
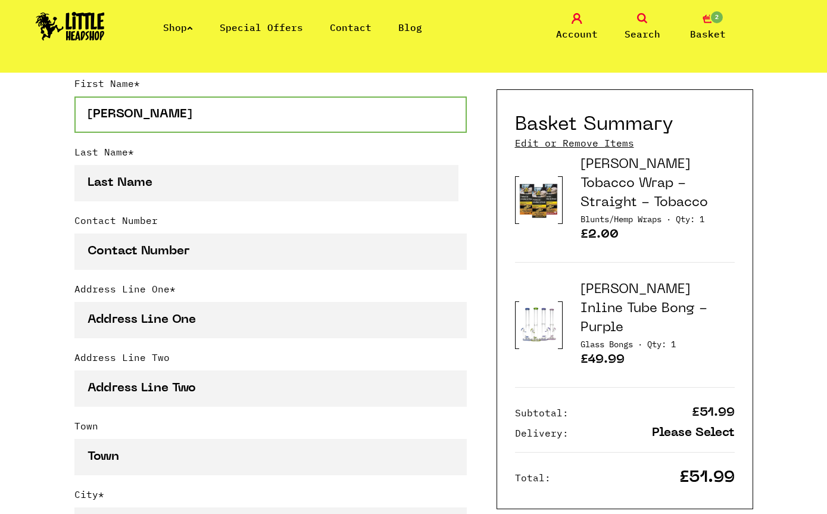
type input "Matthew"
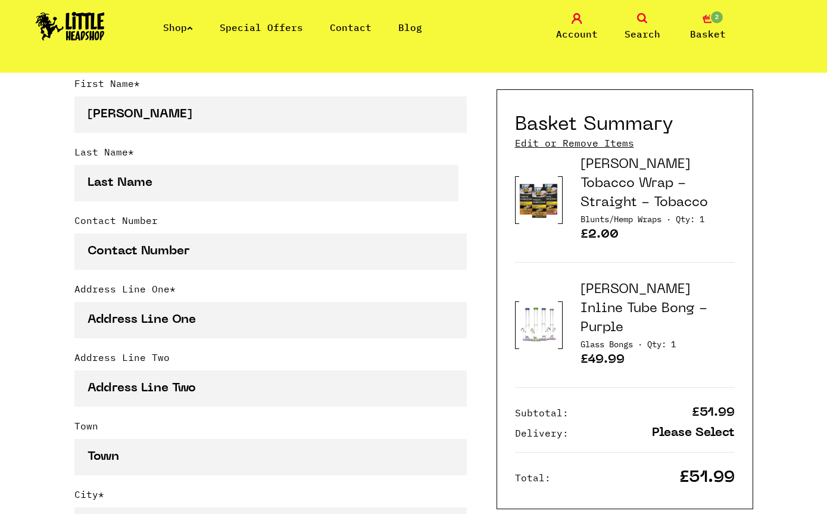
click at [188, 32] on link "Shop" at bounding box center [178, 27] width 30 height 12
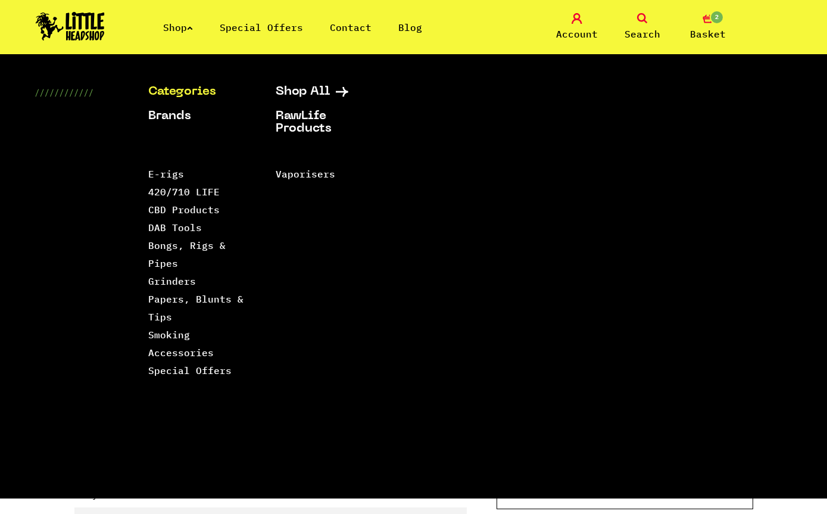
click at [191, 283] on link "Grinders" at bounding box center [172, 281] width 48 height 12
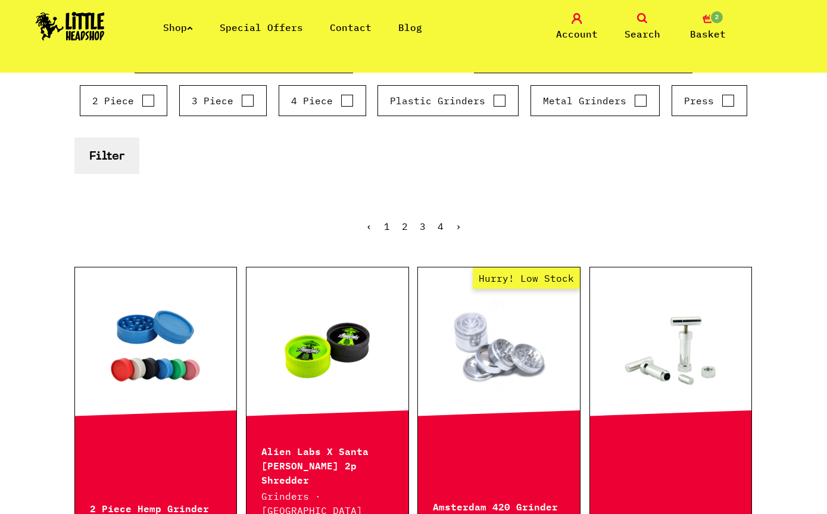
scroll to position [198, 0]
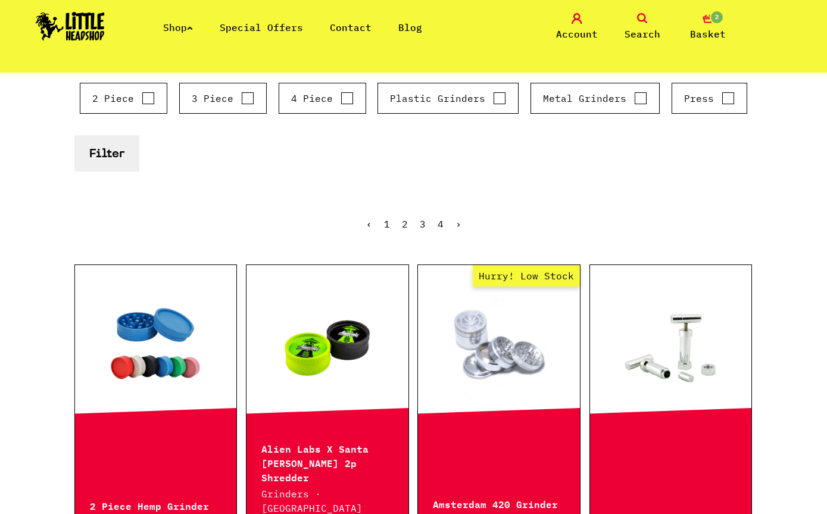
click at [338, 92] on label "4 Piece" at bounding box center [322, 98] width 63 height 14
click at [341, 92] on input "4 Piece" at bounding box center [347, 98] width 13 height 12
checkbox input "true"
click at [123, 151] on button "Filter" at bounding box center [106, 153] width 65 height 36
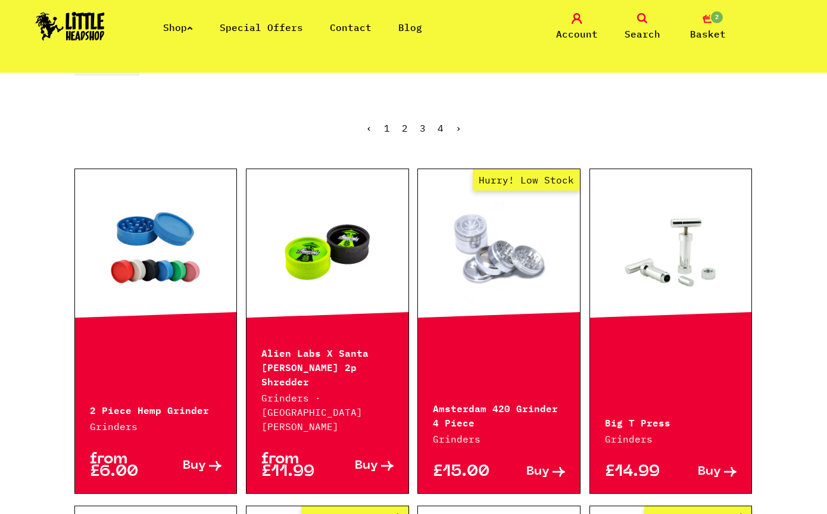
scroll to position [297, 0]
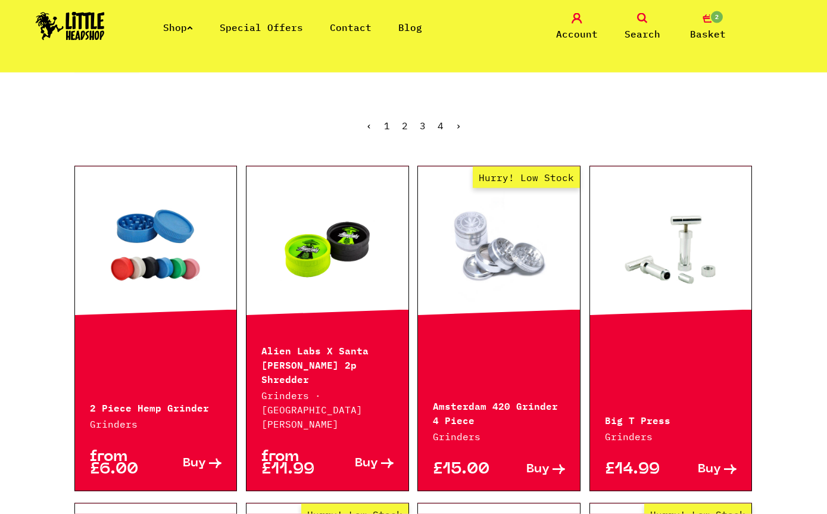
click at [181, 305] on link at bounding box center [156, 247] width 162 height 119
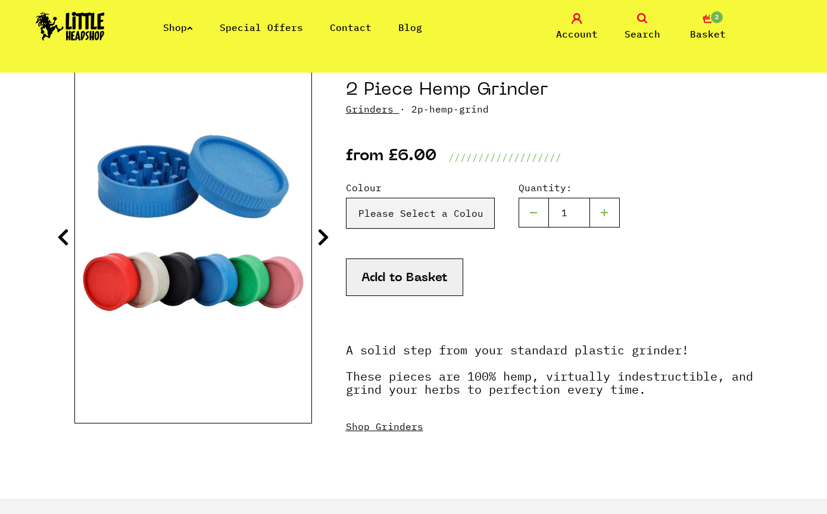
scroll to position [117, 0]
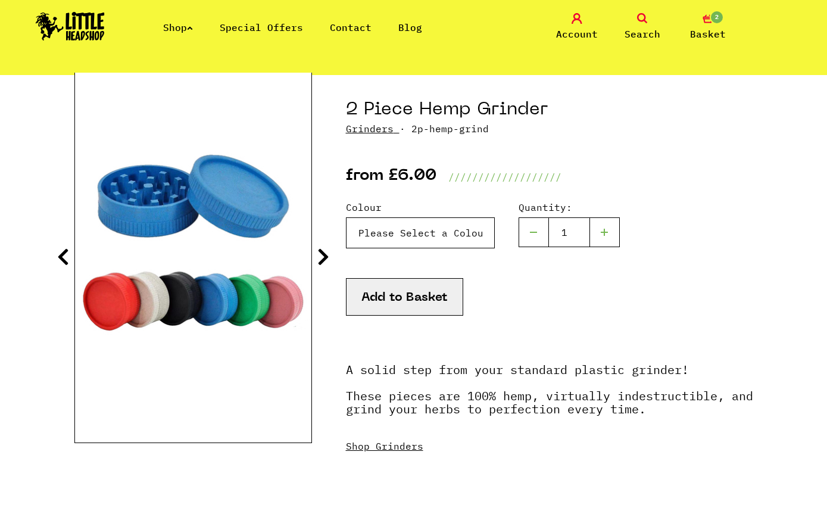
click at [468, 236] on select "Please Select a Colour 2 Piece Hemp Grinder - Black - £6.00 (Out of Stock) Grey…" at bounding box center [420, 232] width 149 height 31
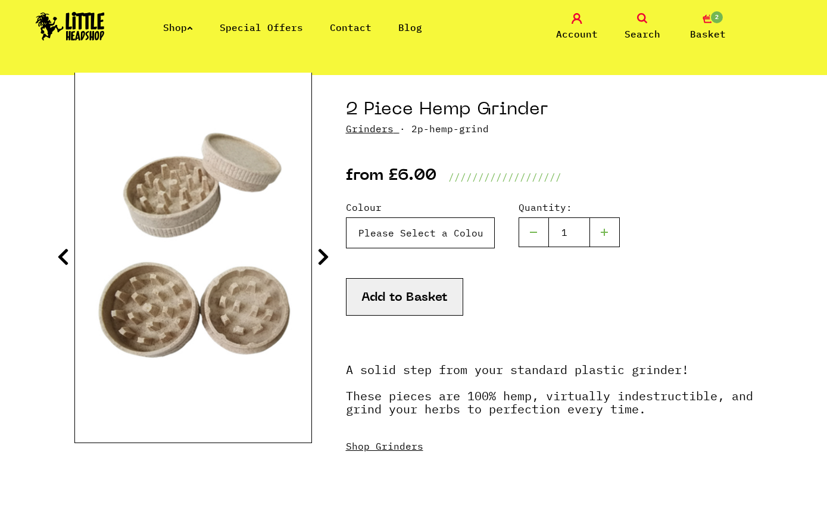
select select "1042"
click at [463, 229] on select "Please Select a Colour 2 Piece Hemp Grinder - Black - £6.00 (Out of Stock) Grey…" at bounding box center [420, 232] width 149 height 31
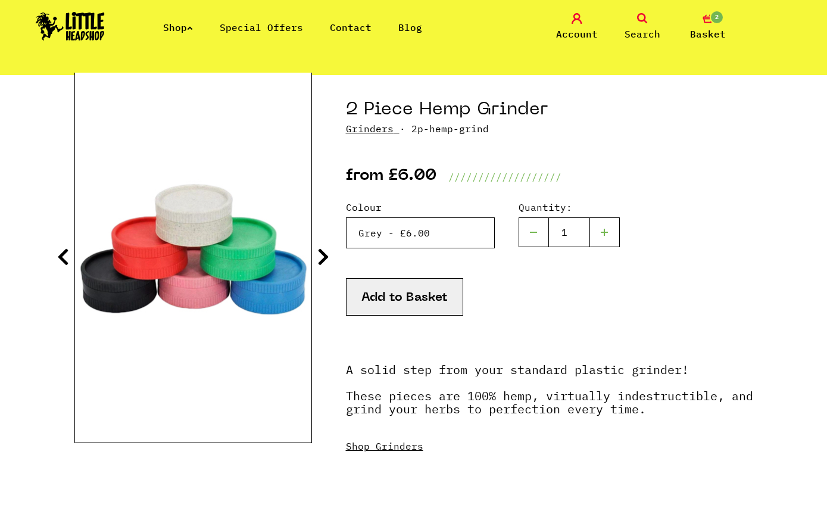
click at [447, 238] on select "Please Select a Colour 2 Piece Hemp Grinder - Black - £6.00 (Out of Stock) Grey…" at bounding box center [420, 232] width 149 height 31
click at [462, 223] on select "Please Select a Colour 2 Piece Hemp Grinder - Black - £6.00 (Out of Stock) Grey…" at bounding box center [420, 232] width 149 height 31
click at [424, 301] on button "Add to Basket" at bounding box center [404, 297] width 117 height 38
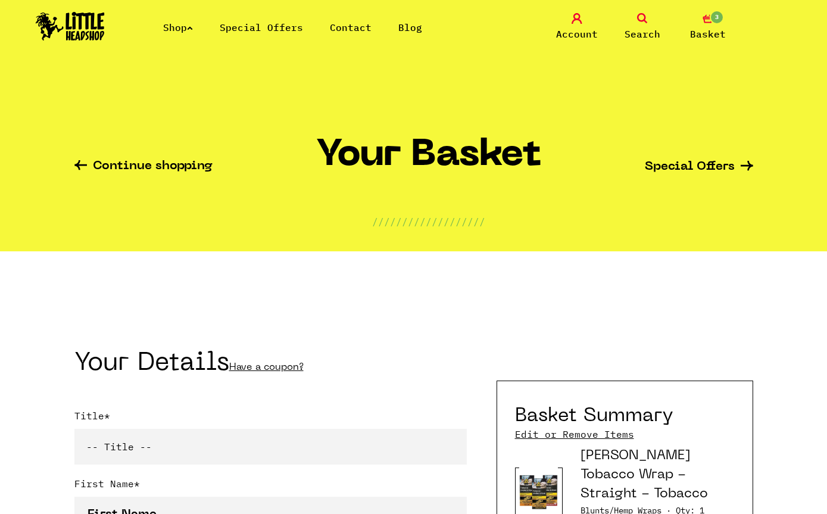
click at [193, 29] on icon at bounding box center [190, 28] width 6 height 5
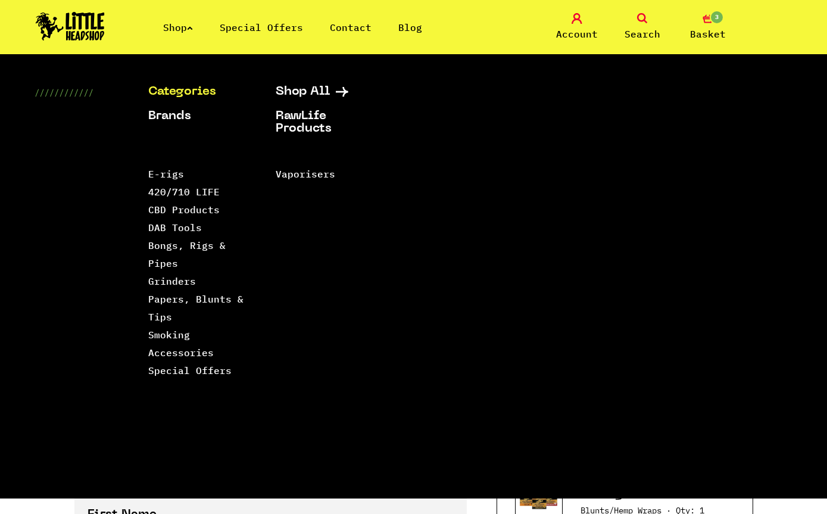
click at [229, 305] on link "Papers, Blunts & Tips" at bounding box center [195, 308] width 95 height 30
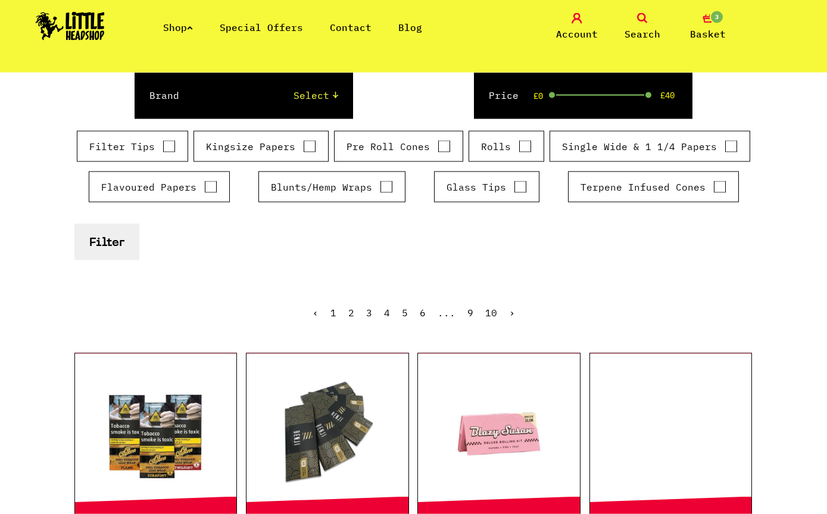
click at [285, 149] on label "Kingsize Papers" at bounding box center [261, 146] width 110 height 14
click at [303, 149] on input "Kingsize Papers" at bounding box center [309, 147] width 13 height 12
checkbox input "true"
click at [117, 251] on button "Filter" at bounding box center [106, 241] width 65 height 36
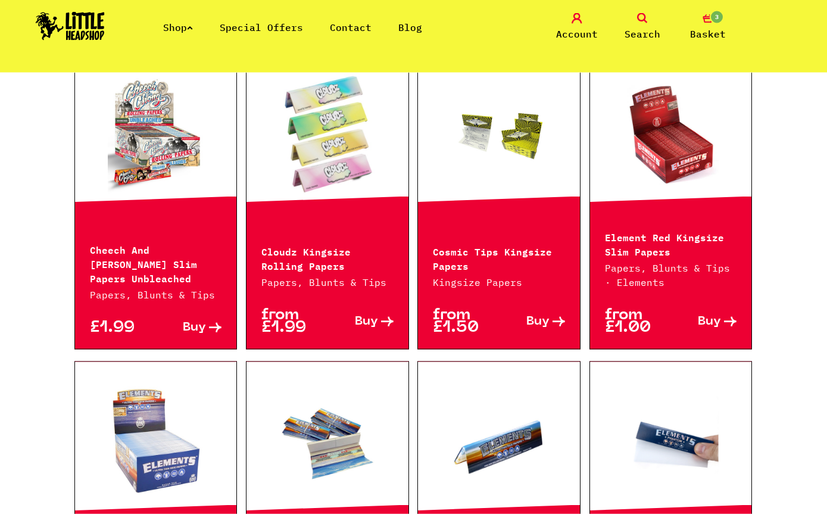
scroll to position [1082, 0]
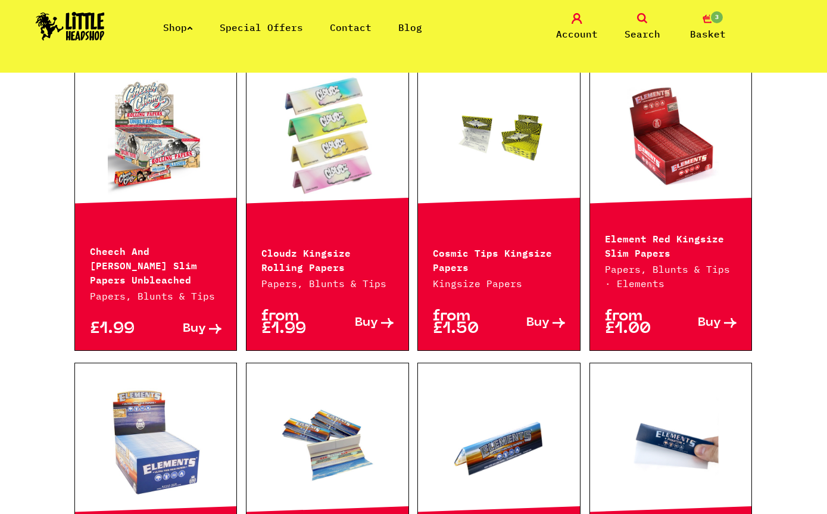
click at [526, 177] on link at bounding box center [499, 135] width 162 height 119
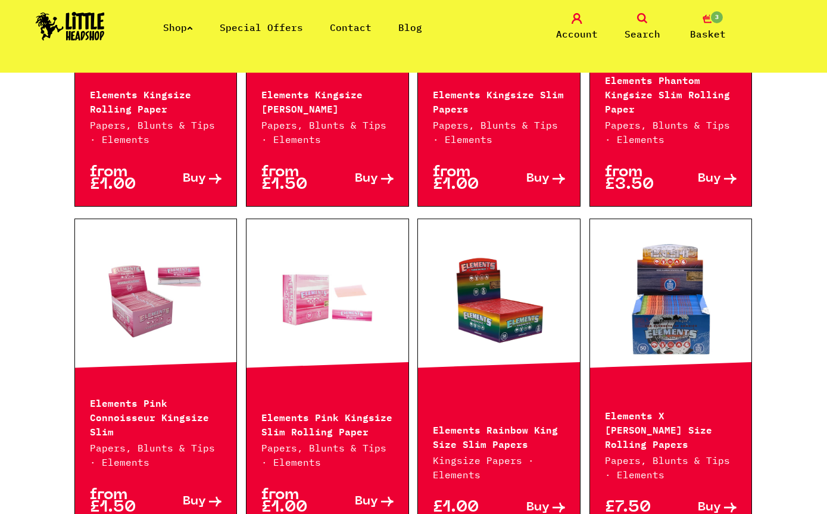
scroll to position [1548, 0]
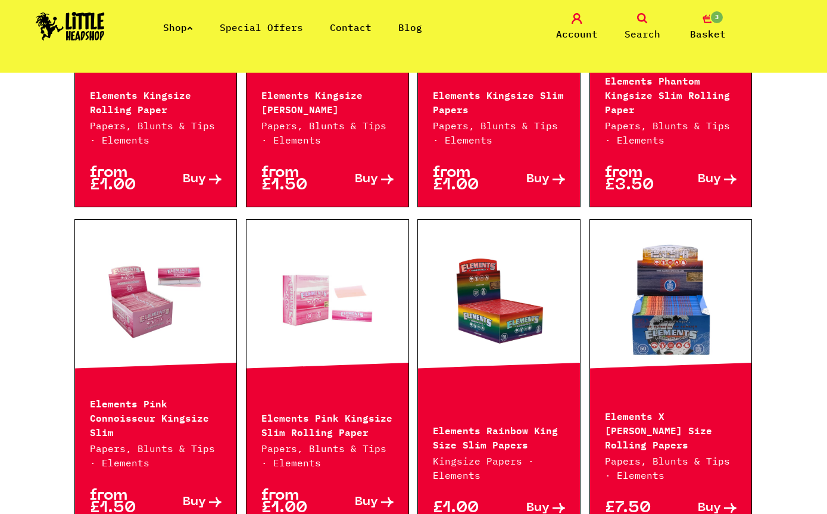
click at [511, 422] on p "Elements Rainbow King Size Slim Papers" at bounding box center [499, 436] width 132 height 29
click at [534, 298] on link at bounding box center [499, 300] width 162 height 119
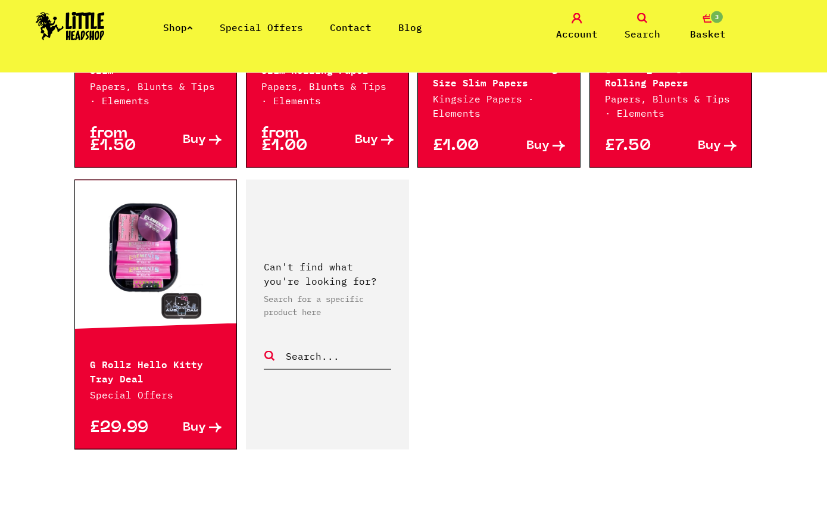
scroll to position [1973, 0]
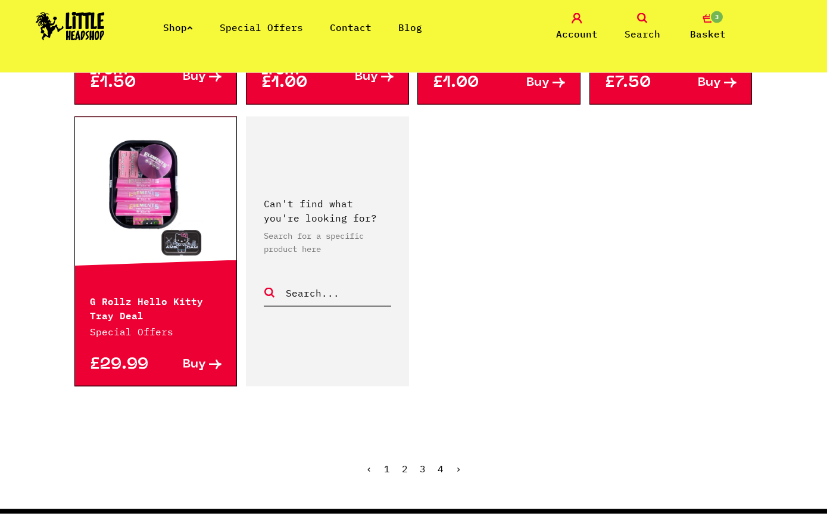
click at [457, 463] on link "›" at bounding box center [459, 469] width 6 height 12
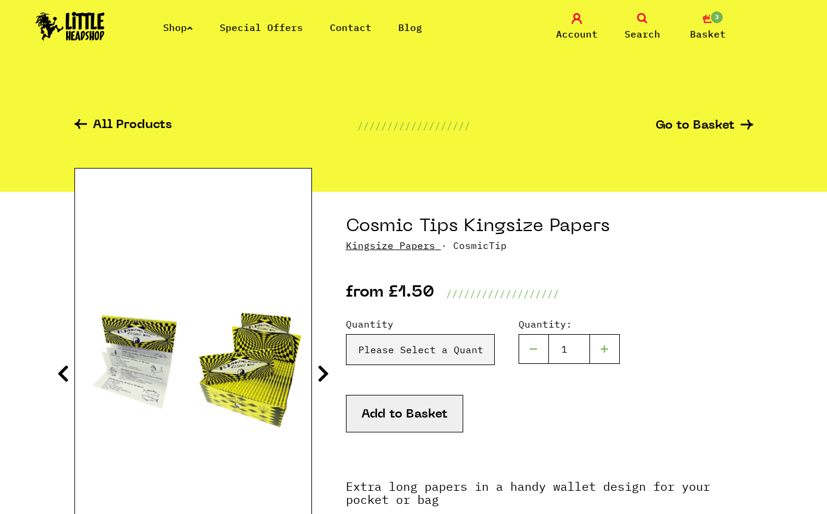
click at [295, 367] on img at bounding box center [193, 363] width 236 height 295
click at [310, 365] on img at bounding box center [193, 363] width 236 height 295
click at [272, 387] on img at bounding box center [193, 363] width 236 height 295
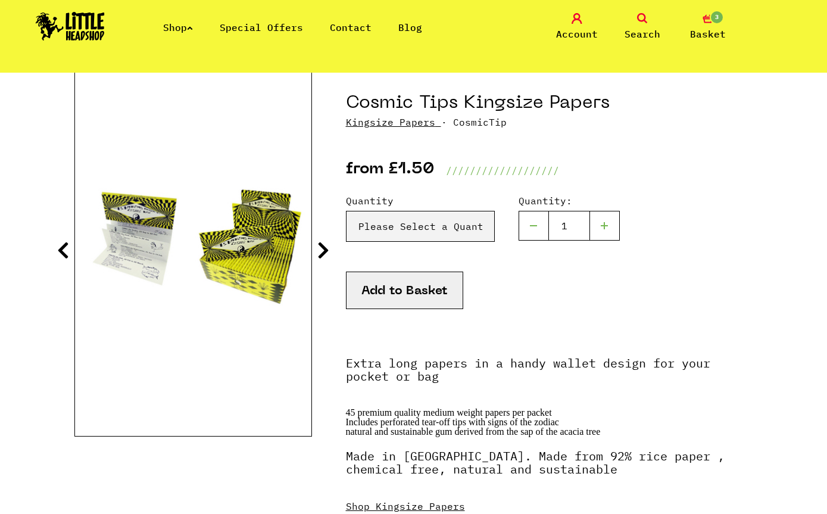
scroll to position [130, 0]
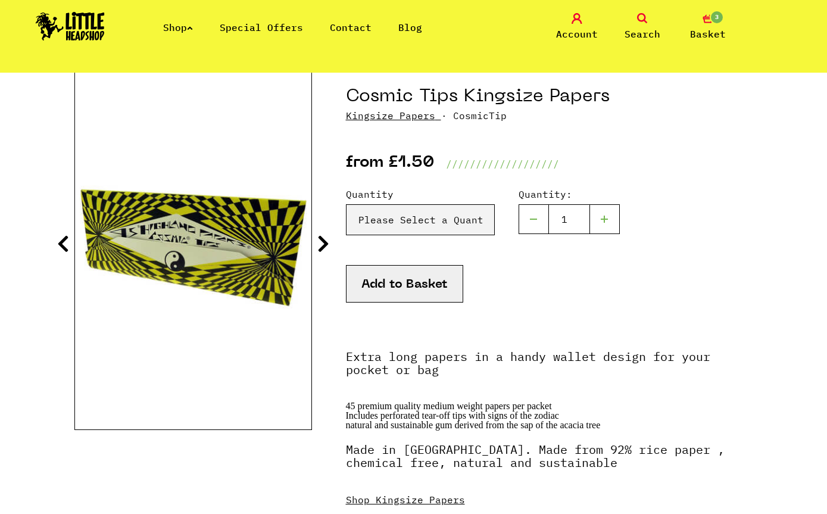
click at [326, 247] on icon at bounding box center [323, 243] width 12 height 19
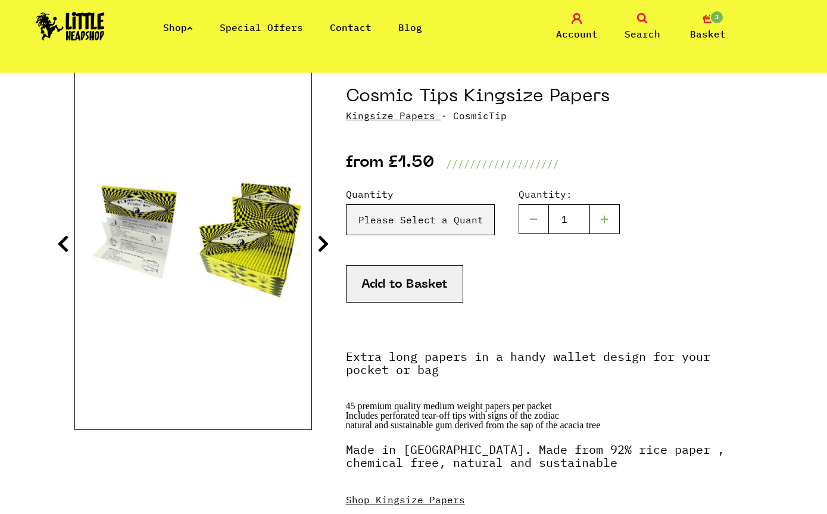
click at [326, 251] on icon at bounding box center [323, 243] width 12 height 19
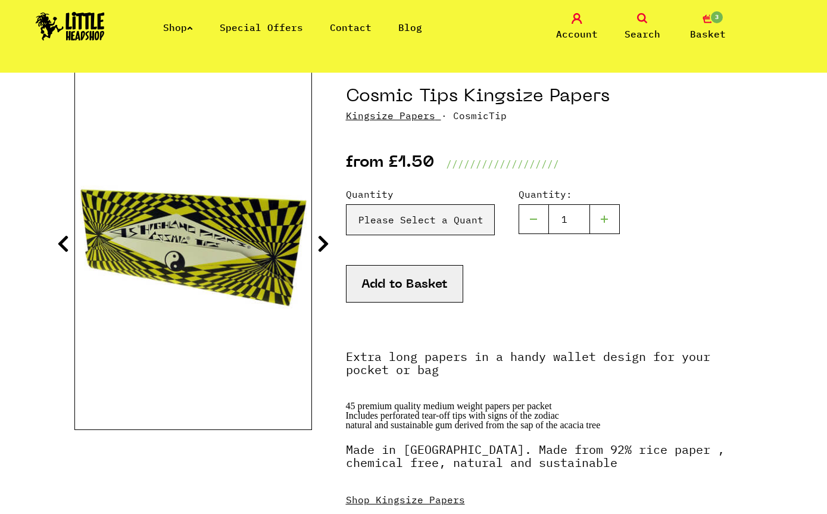
click at [326, 244] on icon at bounding box center [323, 243] width 12 height 19
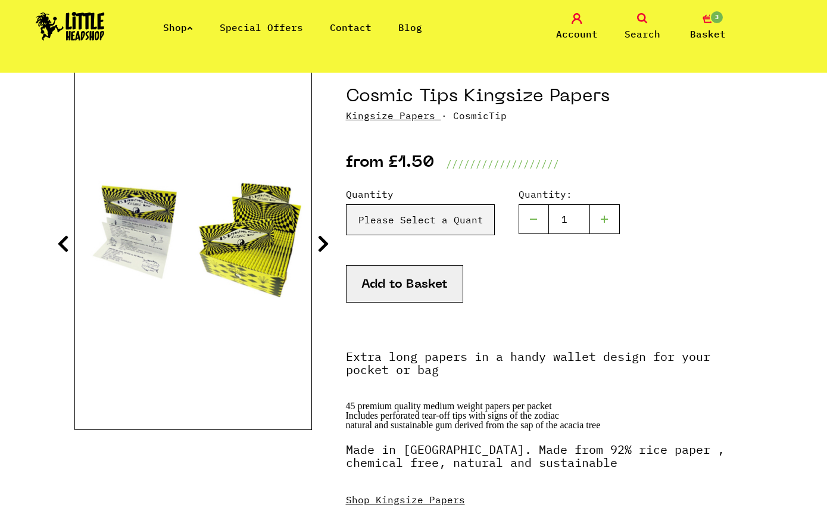
click at [324, 243] on icon at bounding box center [323, 243] width 12 height 19
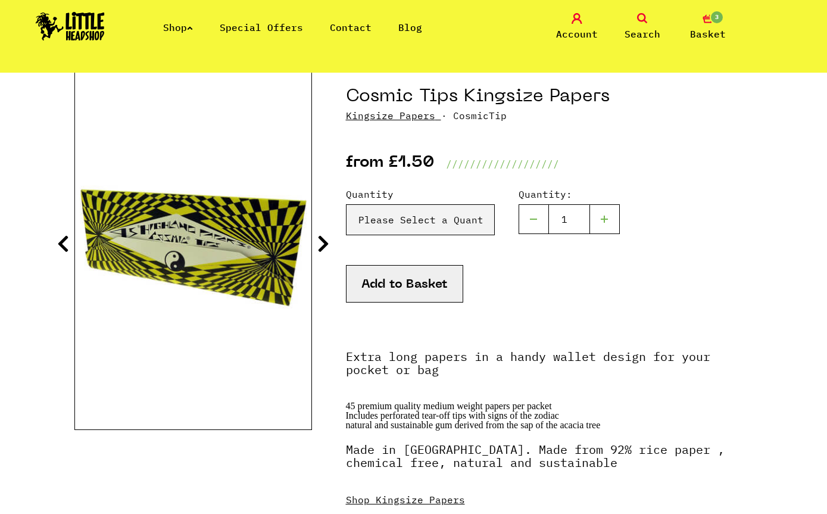
click at [325, 247] on icon at bounding box center [323, 243] width 12 height 19
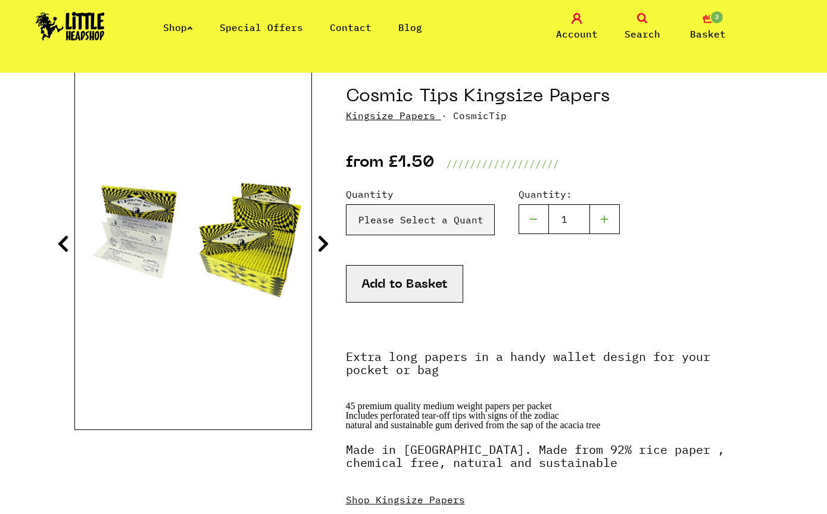
click at [329, 240] on icon at bounding box center [323, 243] width 12 height 19
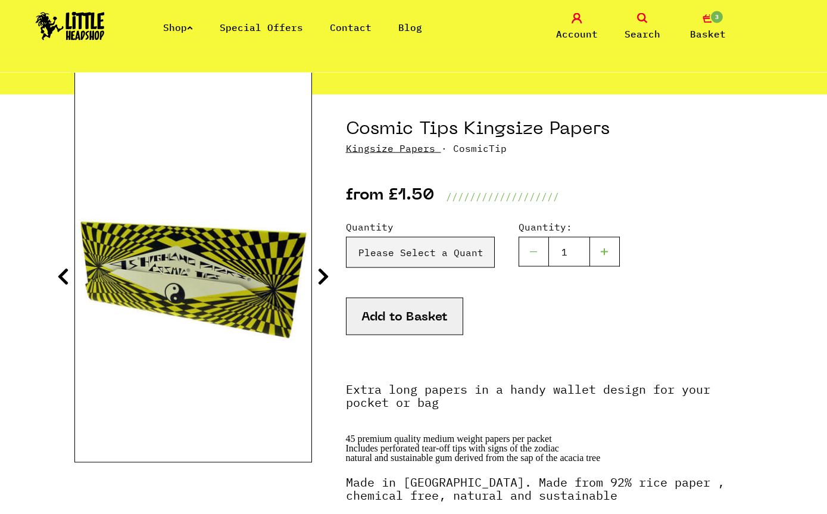
scroll to position [118, 0]
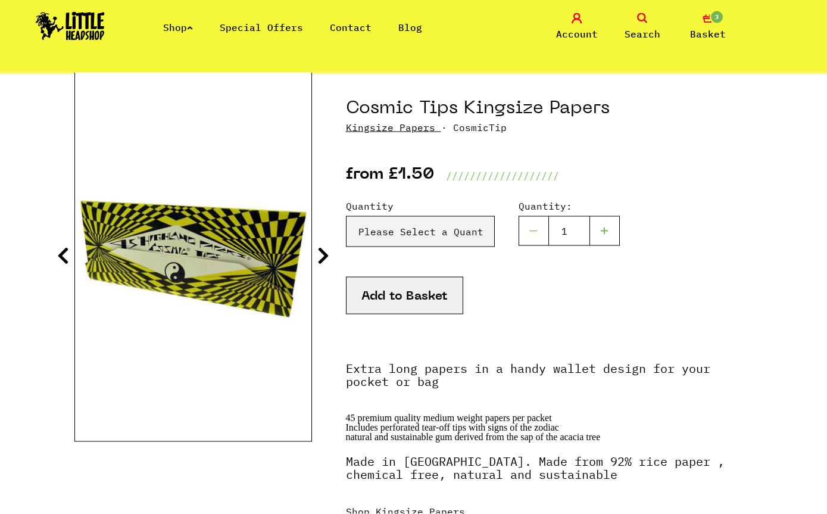
click at [429, 294] on button "Add to Basket" at bounding box center [404, 296] width 117 height 38
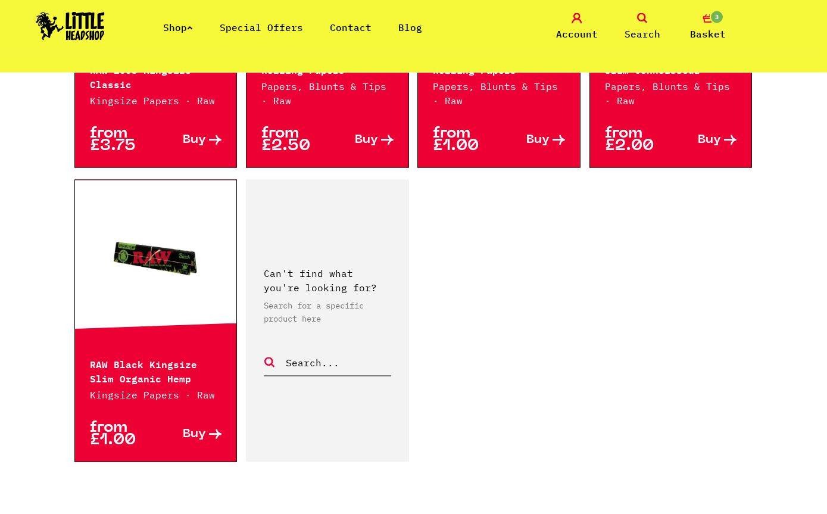
scroll to position [2025, 0]
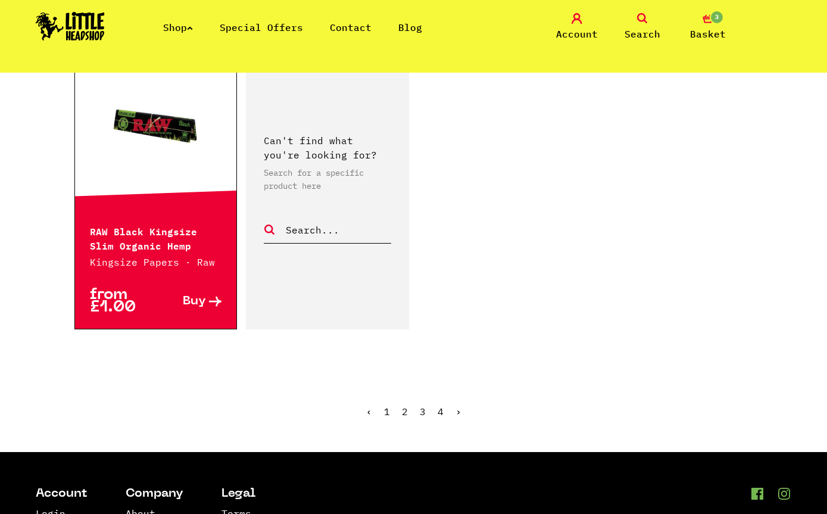
click at [456, 412] on link "›" at bounding box center [459, 412] width 6 height 12
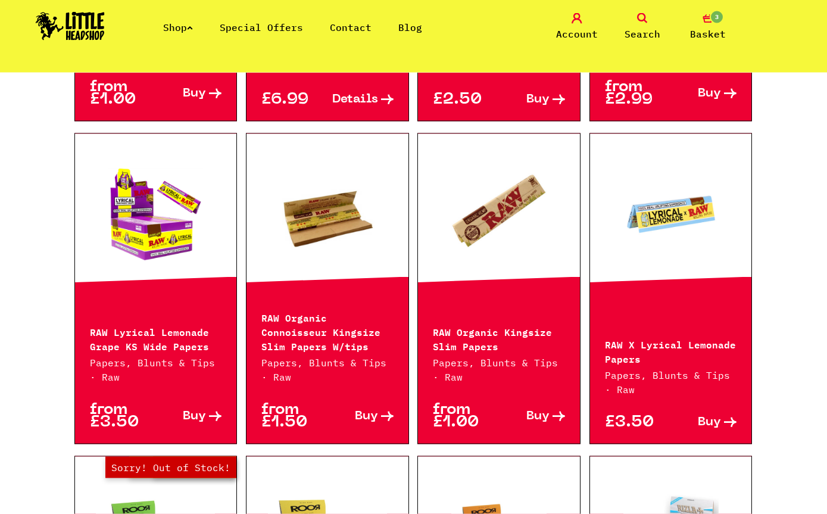
scroll to position [1043, 0]
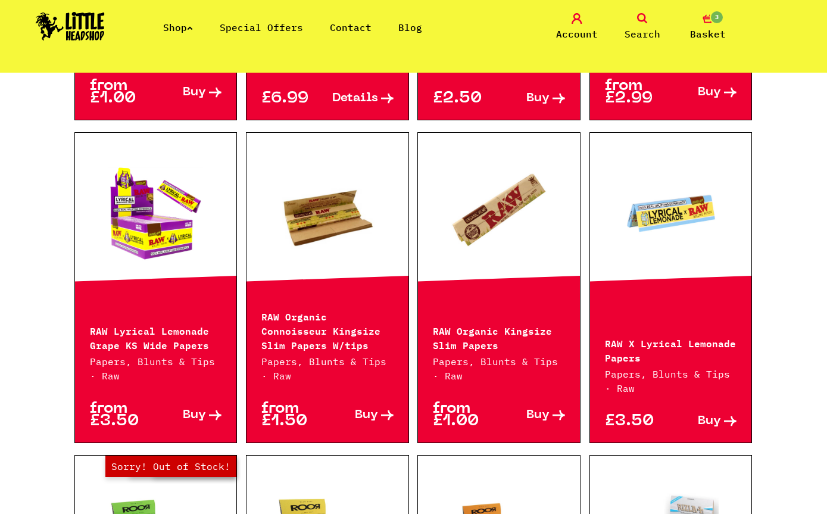
click at [774, 420] on div "Continue shopping Papers, Blunts & Tips ////////// Reset Filters ////////// Spe…" at bounding box center [413, 260] width 827 height 2462
click at [778, 433] on div "Continue shopping Papers, Blunts & Tips ////////// Reset Filters ////////// Spe…" at bounding box center [413, 260] width 827 height 2462
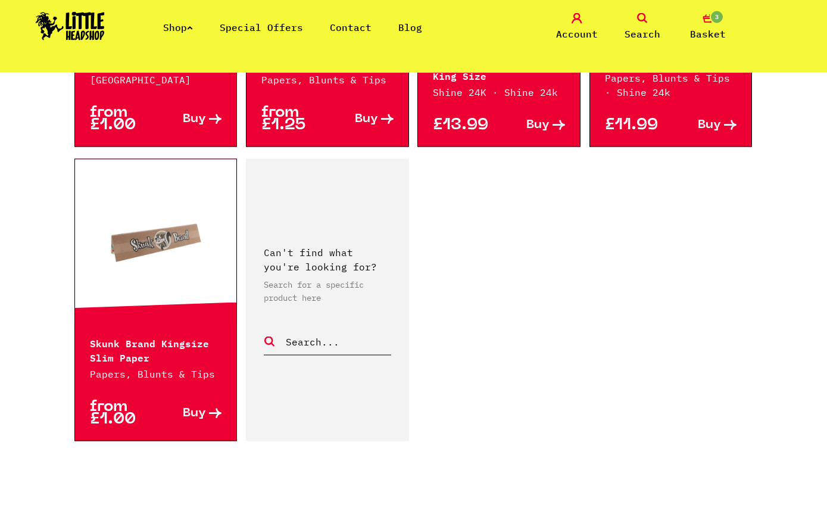
scroll to position [2011, 0]
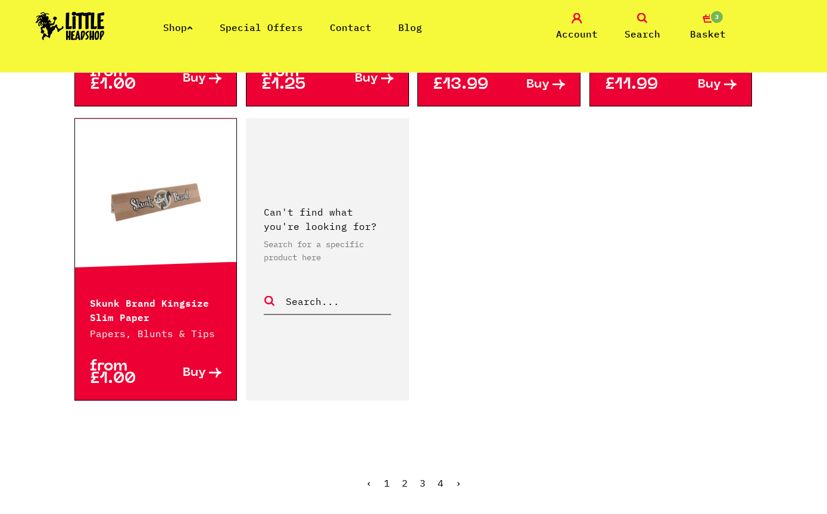
click at [460, 477] on link "›" at bounding box center [459, 483] width 6 height 12
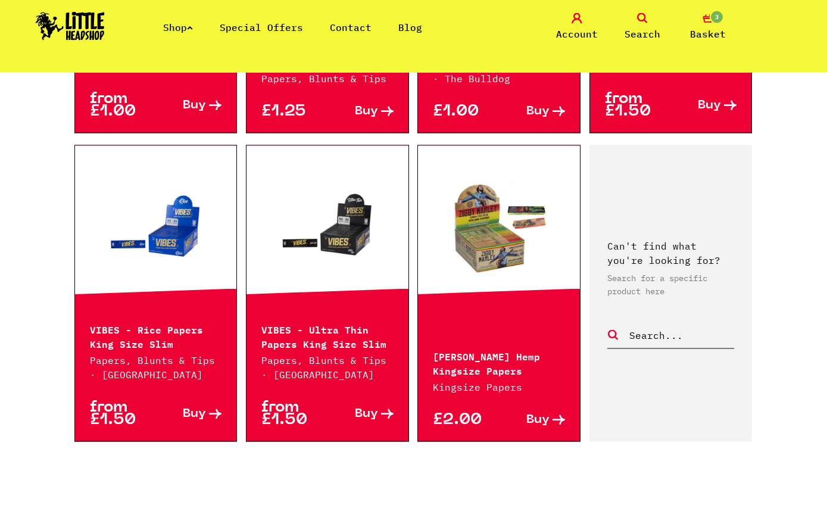
scroll to position [1056, 0]
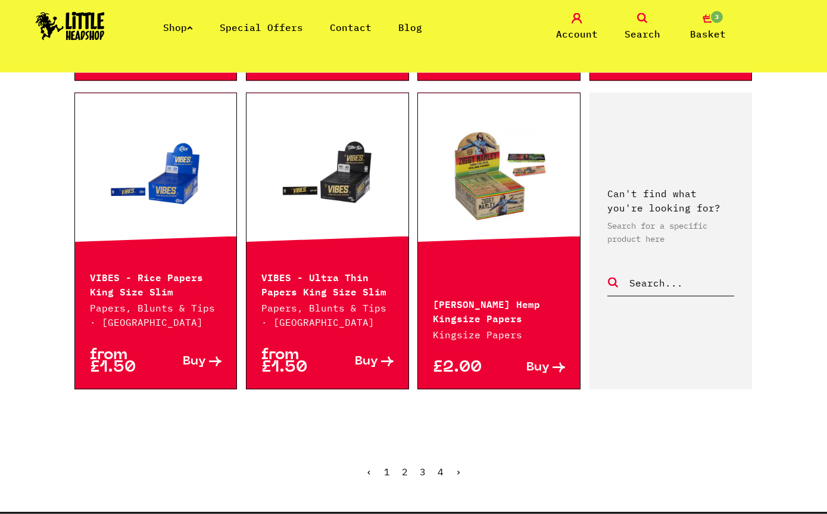
click at [404, 472] on link "2" at bounding box center [405, 472] width 6 height 12
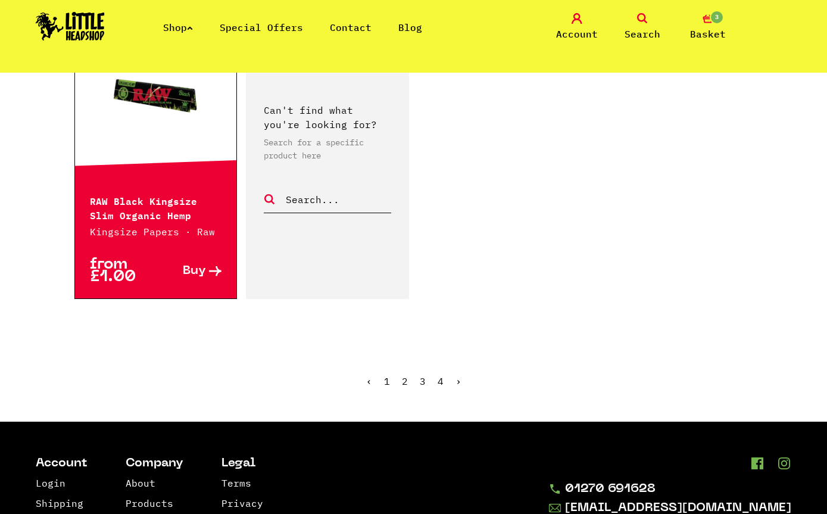
scroll to position [2051, 0]
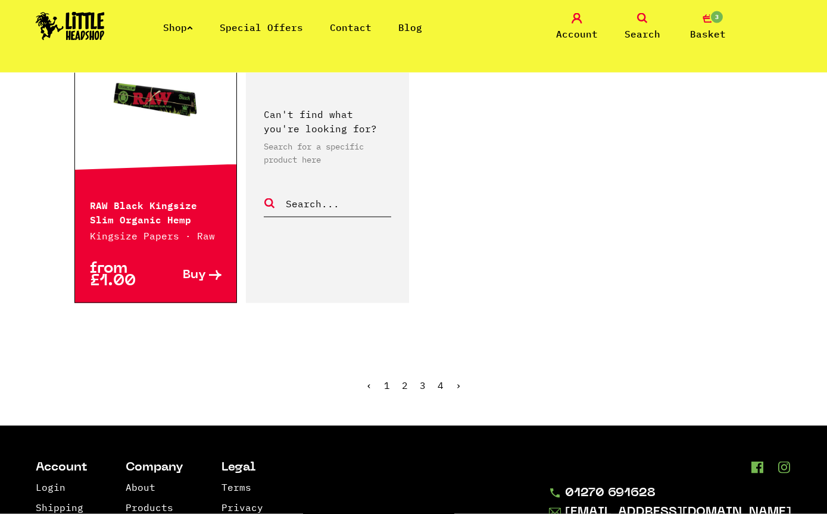
click at [383, 394] on ul "‹ 1 2 3 4 ›" at bounding box center [413, 394] width 679 height 51
click at [391, 379] on ul "‹ 1 2 3 4 ›" at bounding box center [413, 394] width 679 height 51
click at [388, 386] on link "1" at bounding box center [387, 385] width 6 height 12
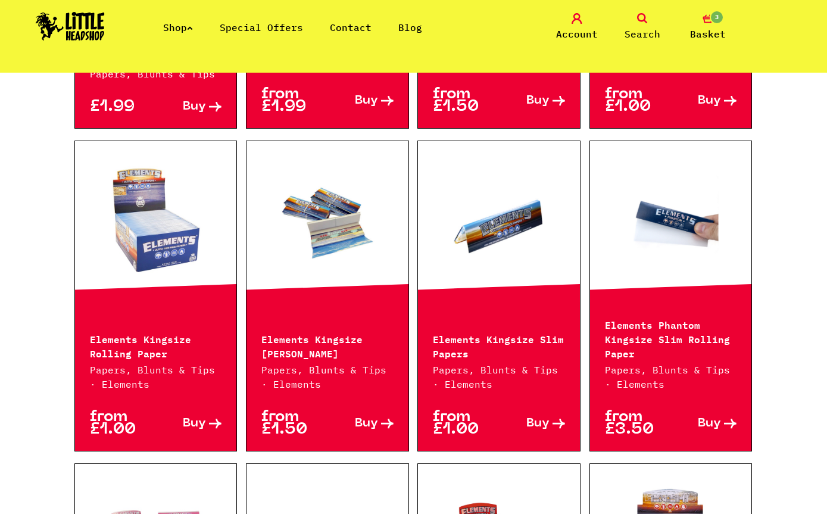
scroll to position [1303, 0]
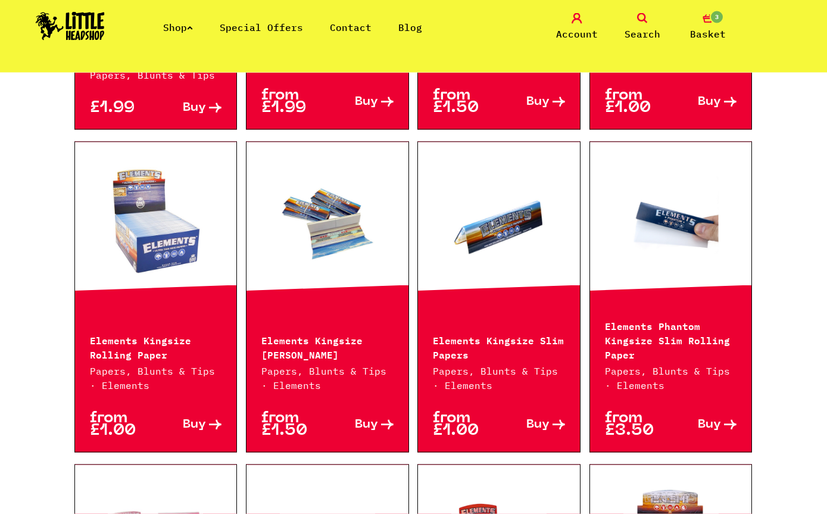
click at [321, 317] on div "Elements Kingsize Slim Connoisseur Papers, Blunts & Tips · Elements" at bounding box center [328, 354] width 162 height 75
click at [375, 241] on link at bounding box center [328, 222] width 162 height 119
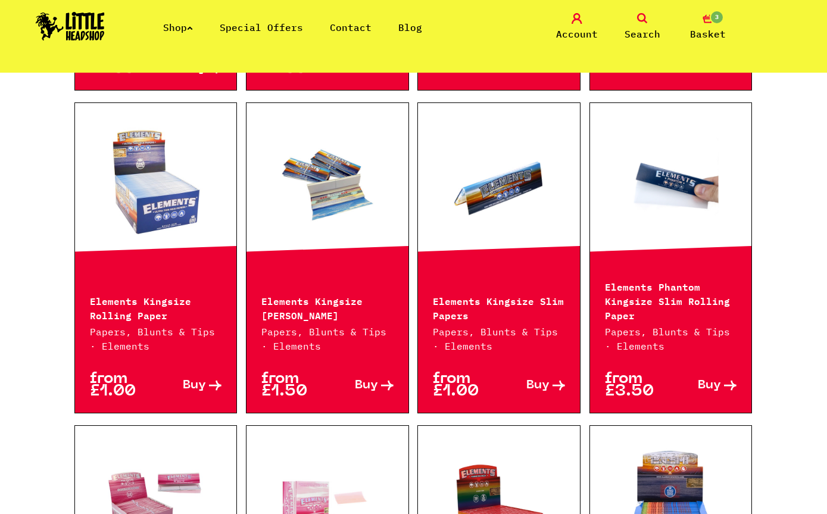
click at [188, 236] on div at bounding box center [156, 183] width 162 height 161
click at [170, 293] on p "Elements Kingsize Rolling Paper" at bounding box center [156, 307] width 132 height 29
click at [193, 217] on link at bounding box center [156, 183] width 162 height 119
click at [366, 216] on link at bounding box center [328, 183] width 162 height 119
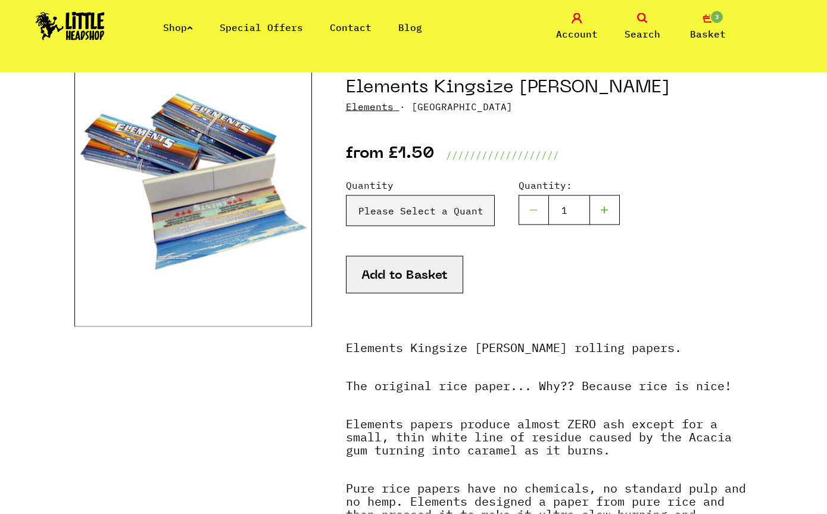
scroll to position [137, 0]
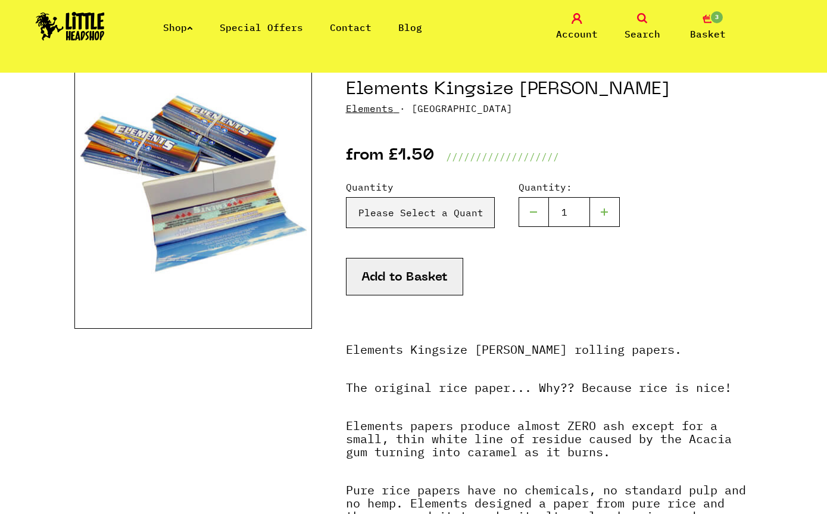
click at [444, 288] on button "Add to Basket" at bounding box center [404, 277] width 117 height 38
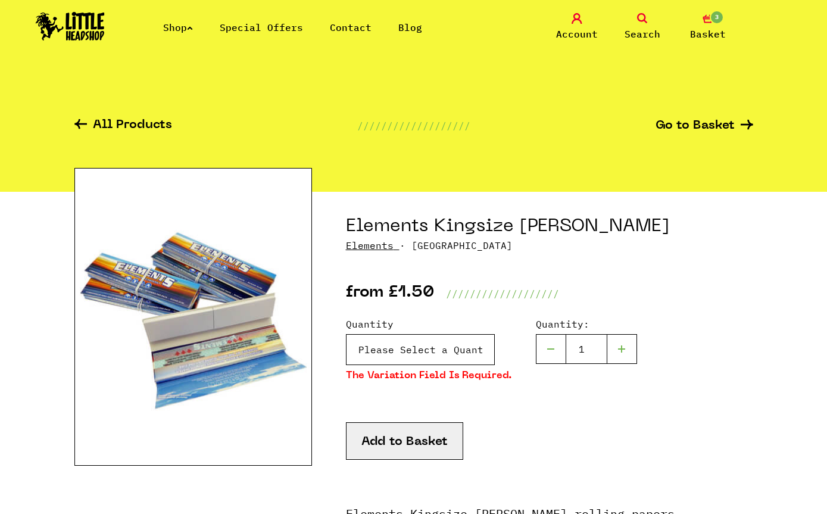
click at [481, 342] on select "Please Select a Quantity X 1 - £1.50 X 4 - £5.00 X 24 (Box) - £19.99" at bounding box center [420, 349] width 149 height 31
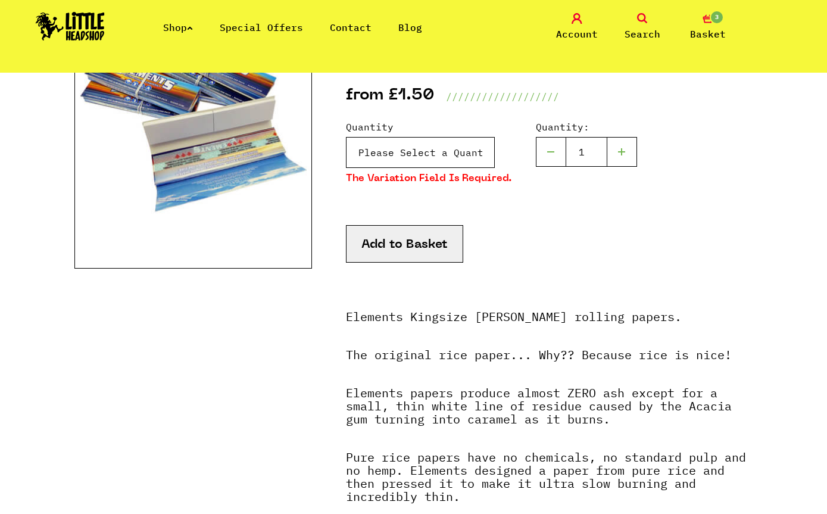
scroll to position [195, 0]
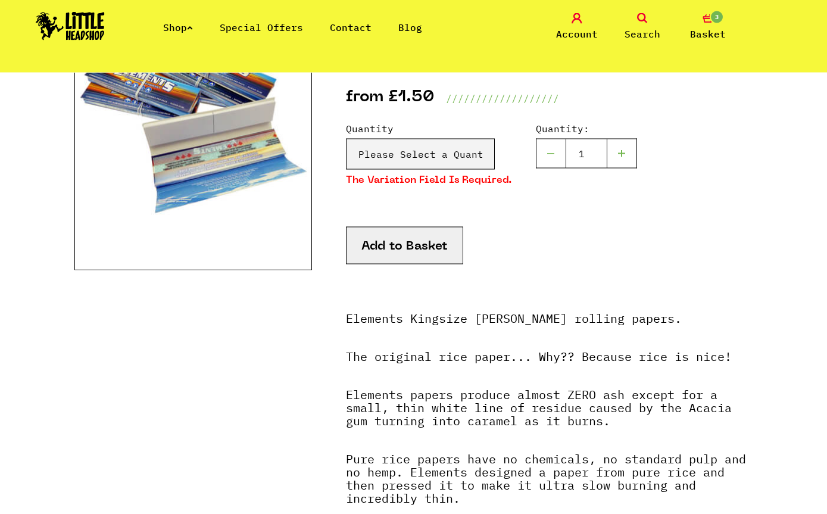
scroll to position [196, 0]
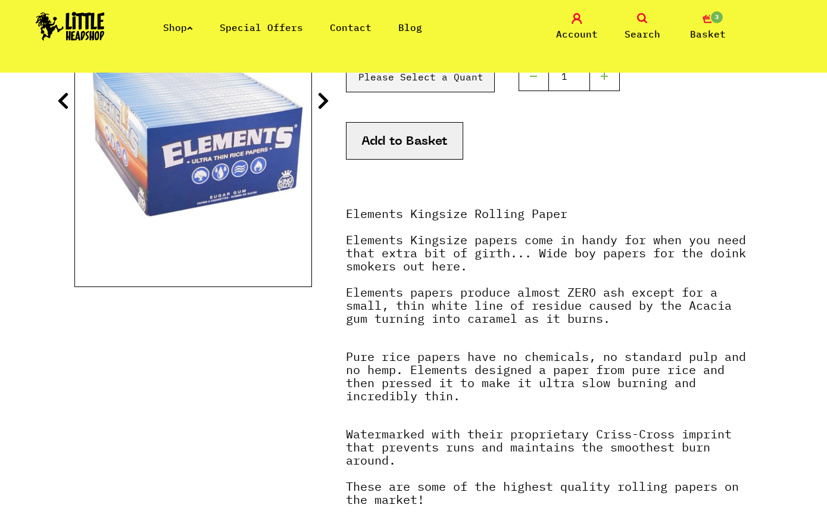
scroll to position [229, 0]
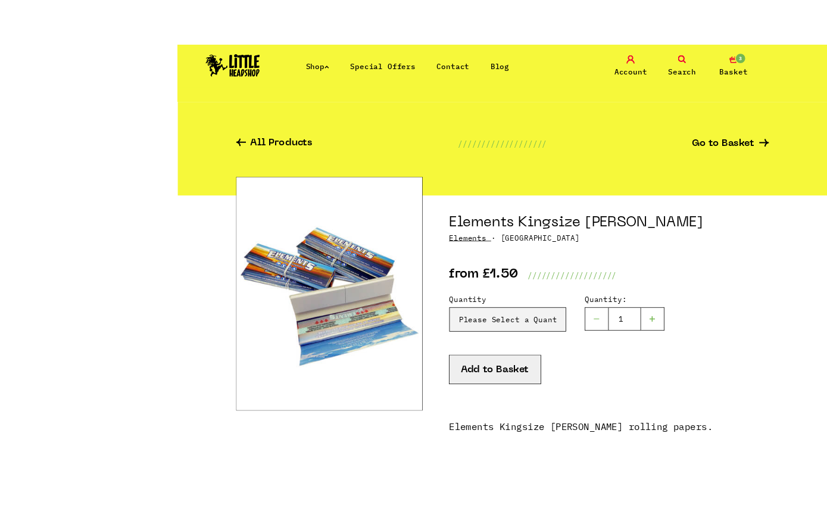
scroll to position [49, 0]
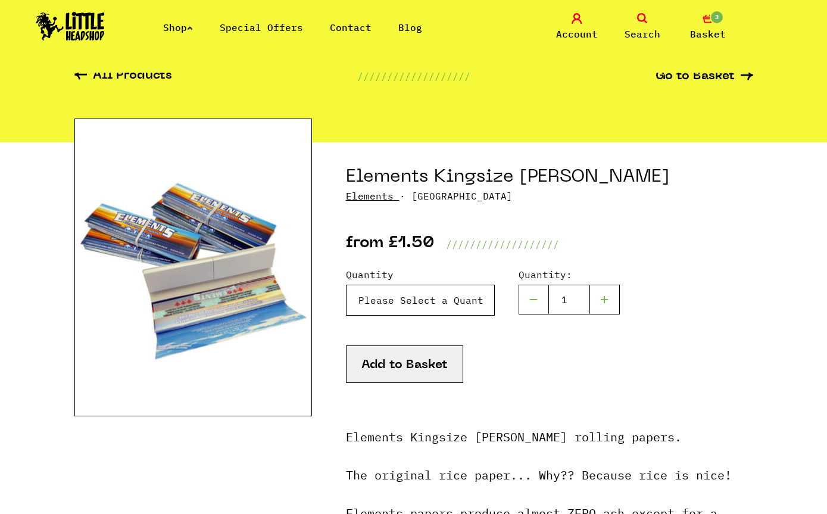
click at [461, 297] on select "Please Select a Quantity X 1 - £1.50 X 4 - £5.00 X 24 (Box) - £19.99" at bounding box center [420, 300] width 149 height 31
select select "187"
click at [435, 353] on button "Add to Basket" at bounding box center [404, 364] width 117 height 38
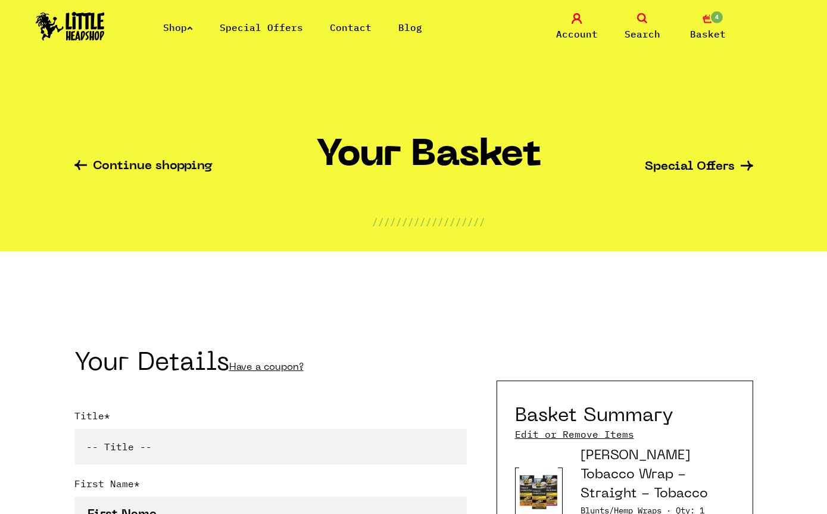
click at [711, 31] on span "Basket" at bounding box center [708, 34] width 36 height 14
click at [191, 33] on link "Shop" at bounding box center [178, 27] width 30 height 12
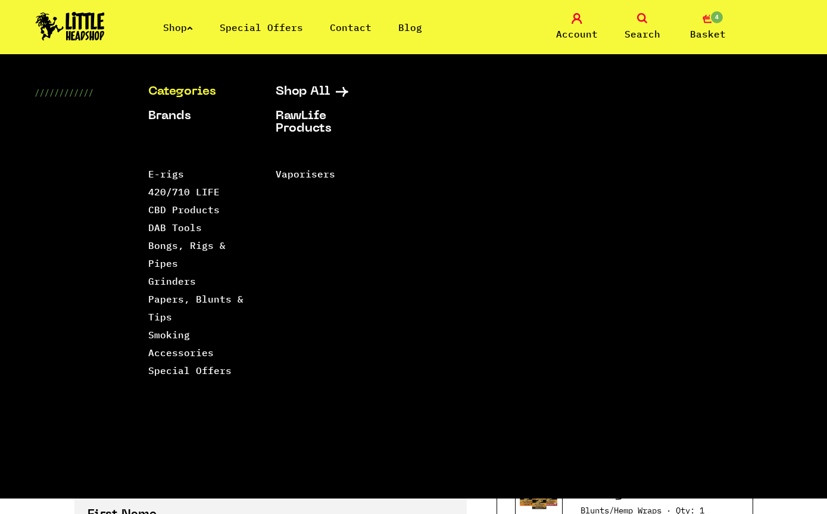
click at [177, 339] on link "Smoking Accessories" at bounding box center [181, 344] width 66 height 30
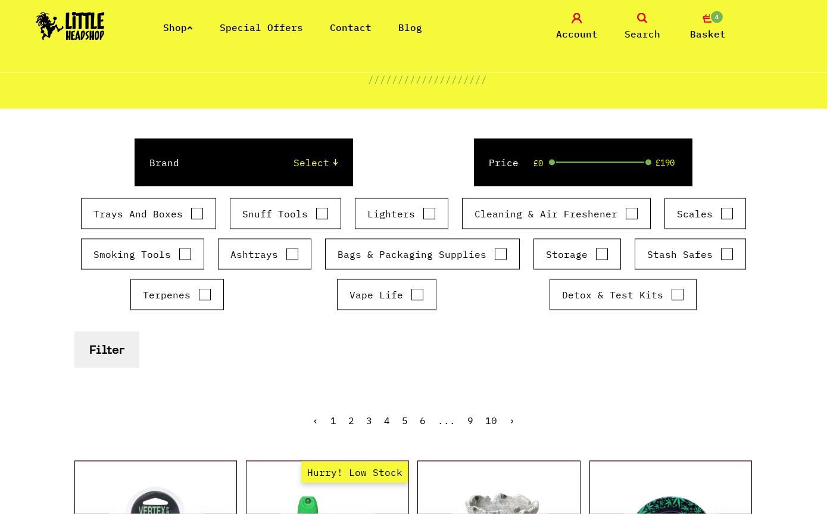
scroll to position [112, 0]
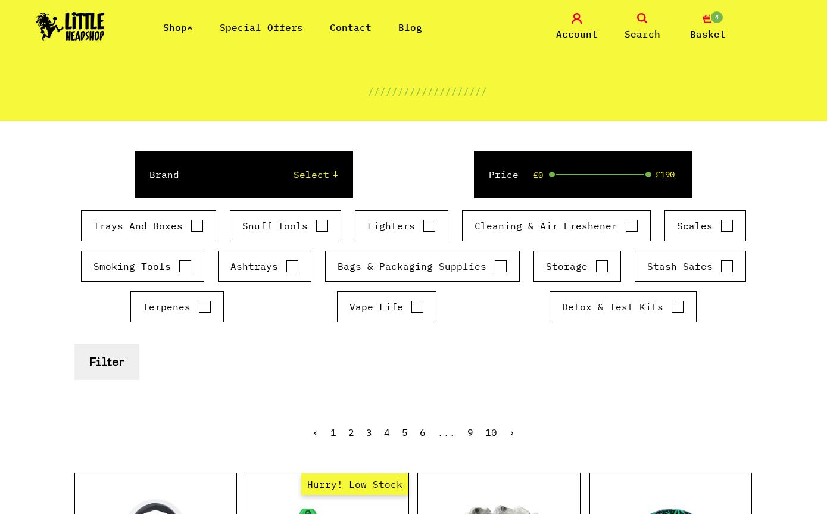
click at [410, 226] on label "Lighters" at bounding box center [401, 226] width 68 height 14
click at [423, 226] on input "Lighters" at bounding box center [429, 226] width 13 height 12
checkbox input "true"
click at [114, 357] on button "Filter" at bounding box center [106, 362] width 65 height 36
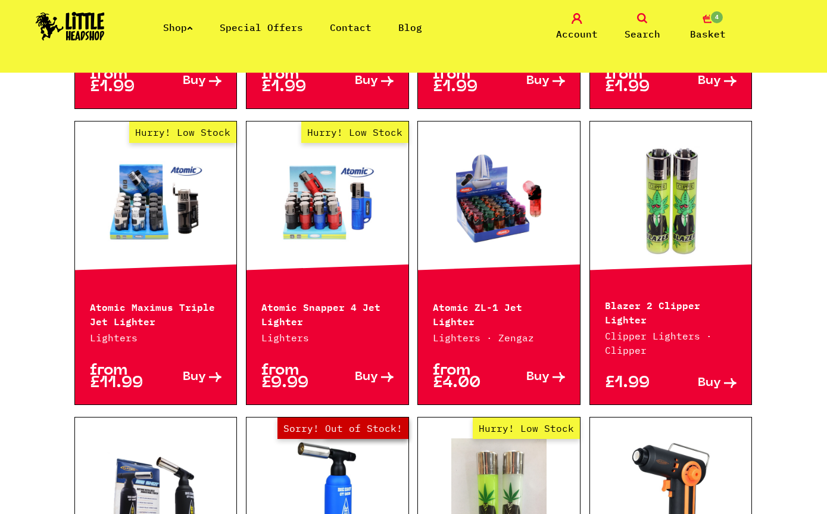
scroll to position [775, 0]
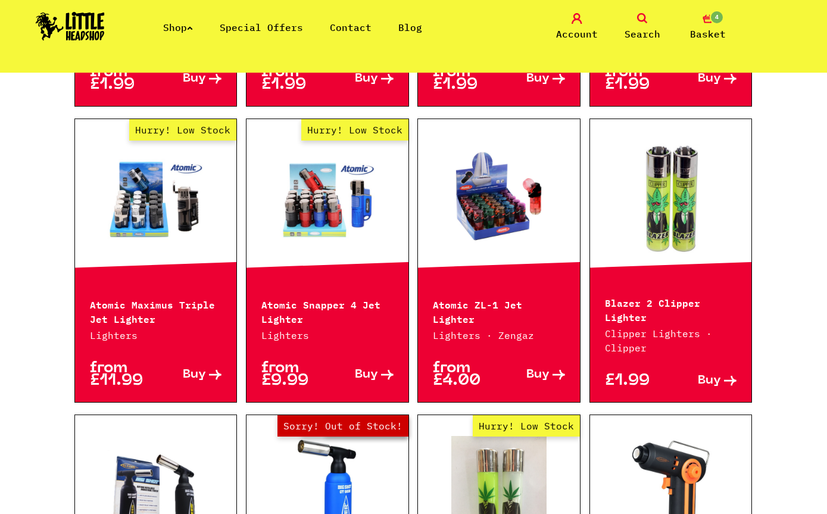
click at [501, 258] on link at bounding box center [499, 199] width 162 height 119
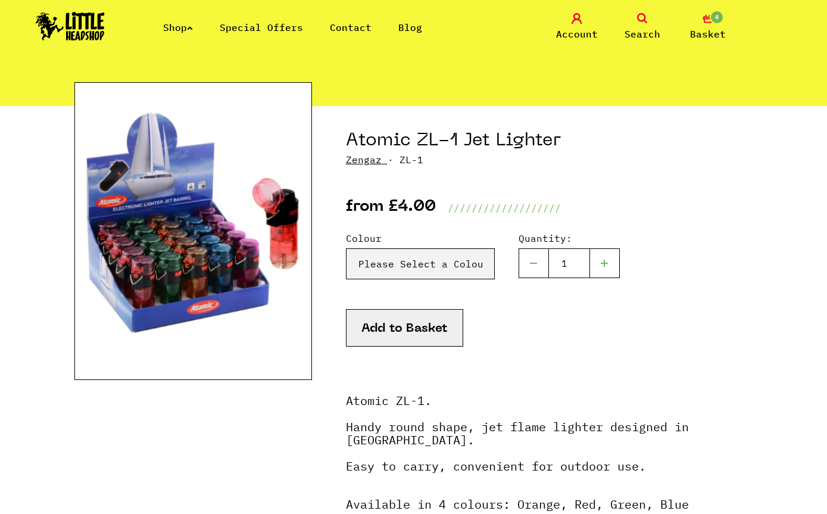
scroll to position [84, 0]
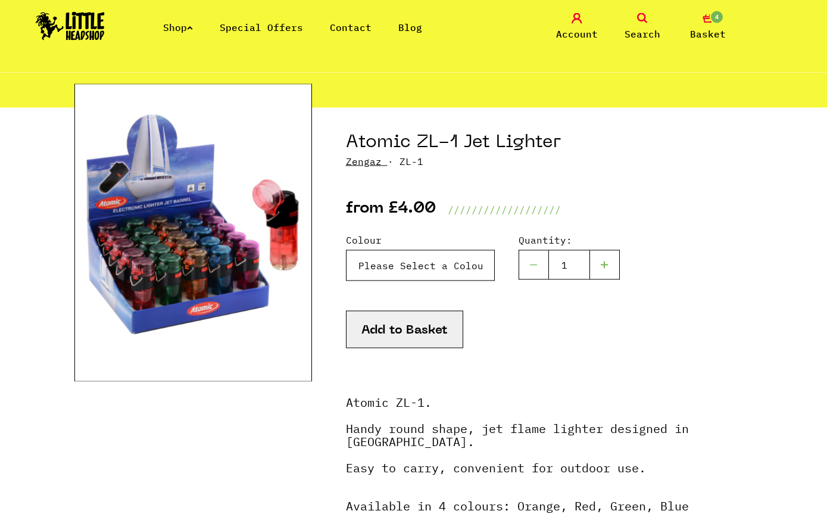
click at [463, 269] on select "Please Select a Colour Orange - £4.00 Red - £4.00 Green - £4.00 Blue - £4.00" at bounding box center [420, 265] width 149 height 31
select select "607"
click at [435, 336] on button "Add to Basket" at bounding box center [404, 329] width 117 height 38
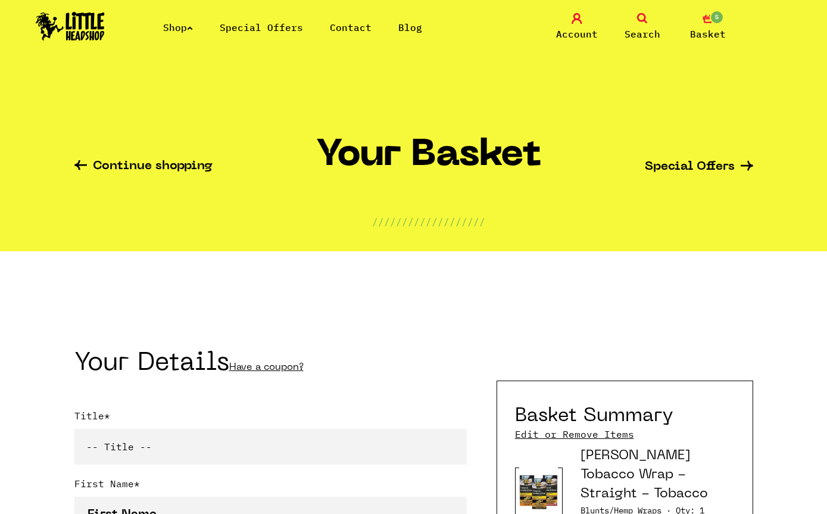
click at [193, 26] on icon at bounding box center [190, 28] width 6 height 5
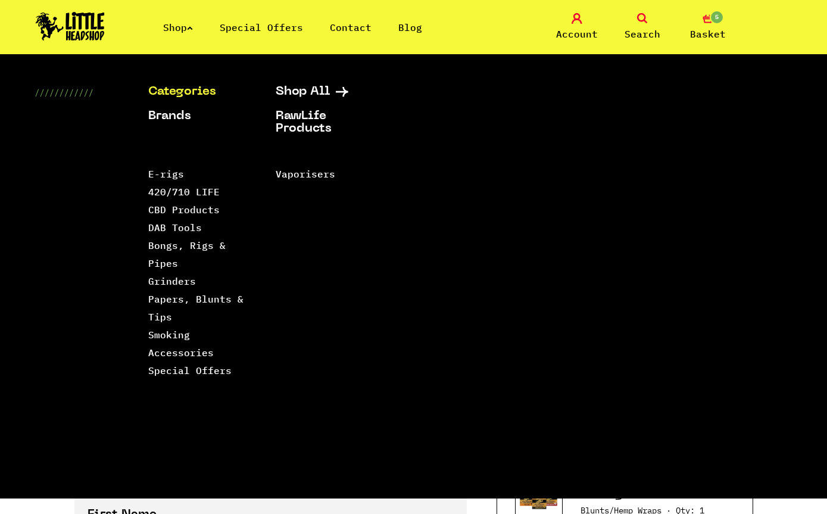
click at [178, 15] on div "Shop Special Offers Contact Blog Account Search 5 Basket" at bounding box center [413, 27] width 827 height 54
click at [192, 28] on icon at bounding box center [190, 28] width 6 height 5
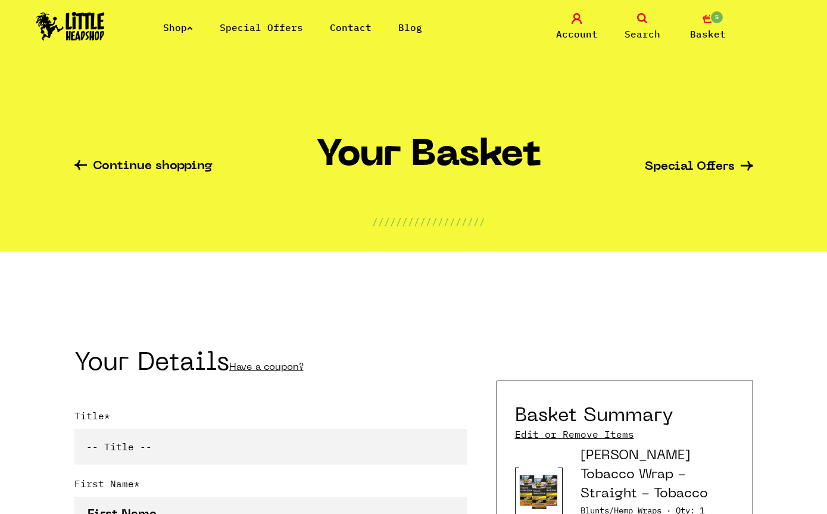
click at [146, 164] on link "Continue shopping" at bounding box center [143, 167] width 138 height 14
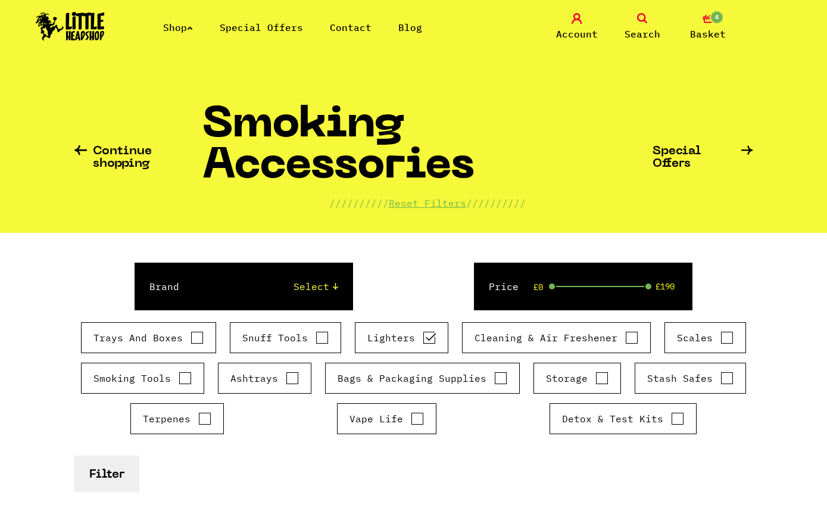
click at [712, 32] on span "Basket" at bounding box center [708, 34] width 36 height 14
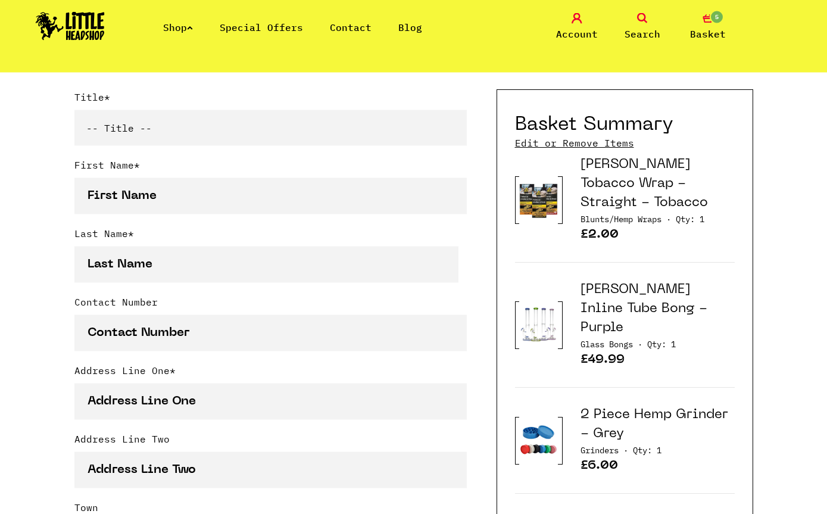
click at [333, 123] on select "-- Title -- Mr Mrs Ms Miss Dr Prof" at bounding box center [270, 128] width 392 height 36
select select "mr"
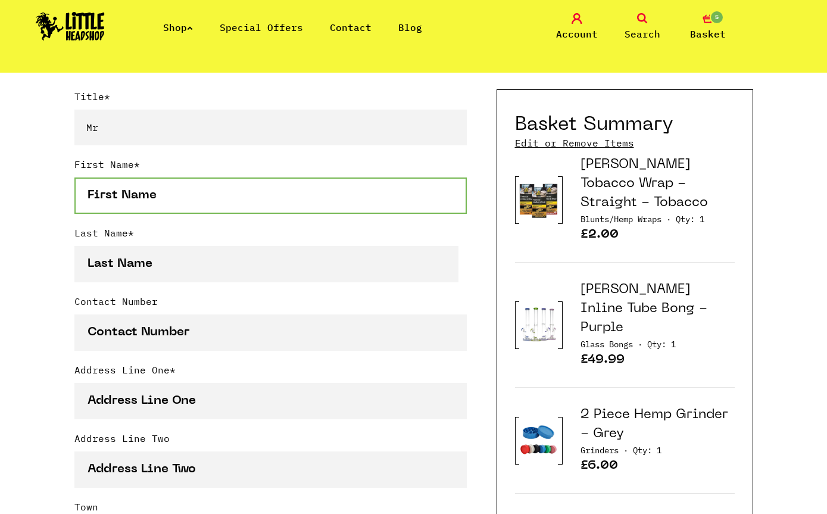
click at [325, 197] on input "First Name *" at bounding box center [270, 195] width 392 height 36
type input "[PERSON_NAME]"
click at [263, 245] on label "Last Name *" at bounding box center [270, 236] width 392 height 20
click at [263, 247] on input "Last Name *" at bounding box center [266, 265] width 385 height 36
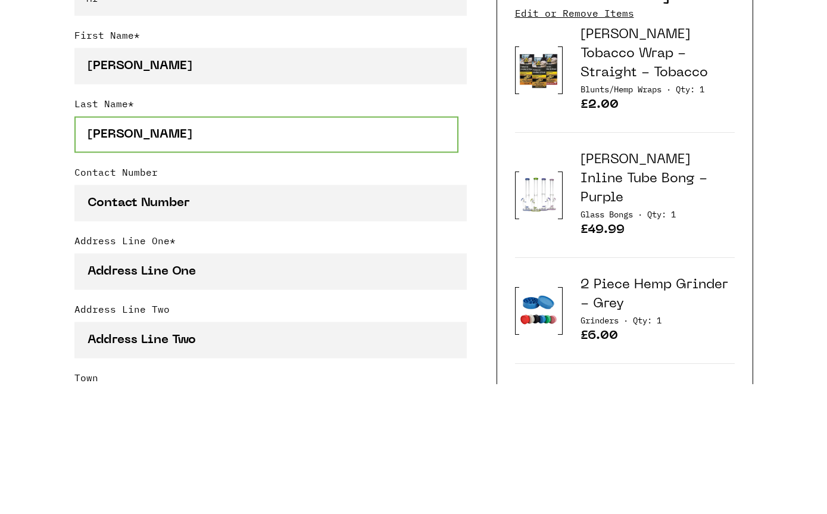
type input "[PERSON_NAME]"
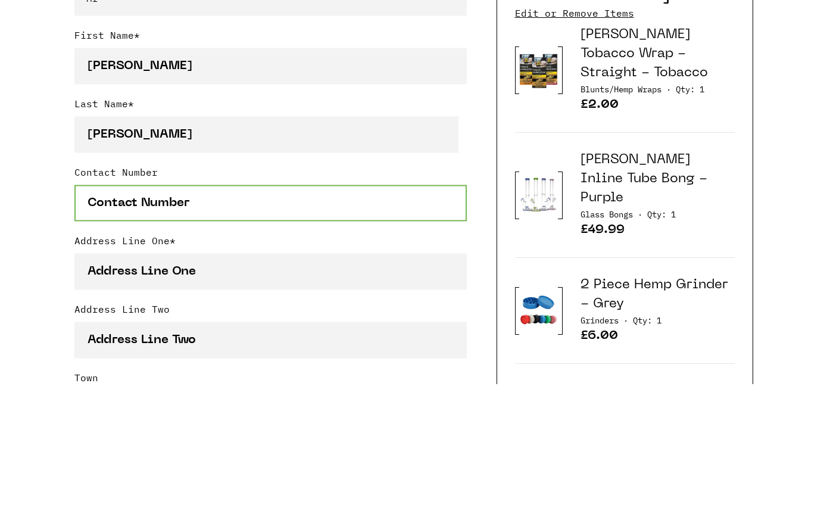
click at [352, 315] on input "Contact Number" at bounding box center [270, 333] width 392 height 36
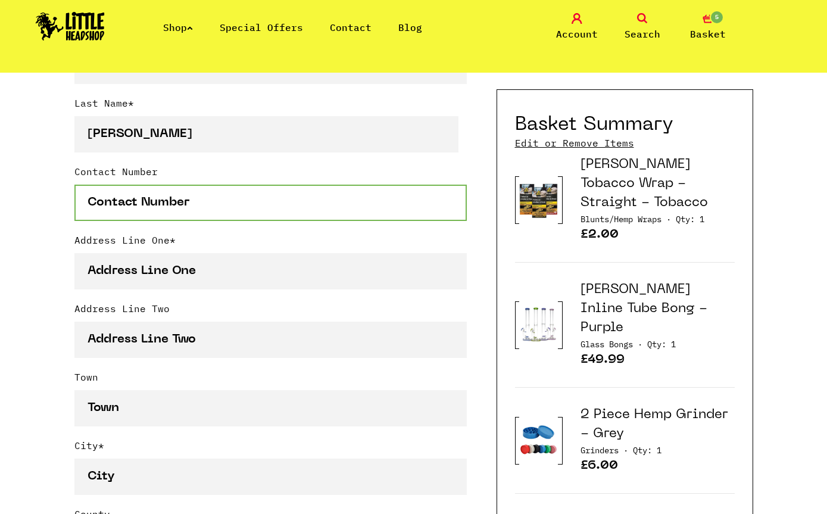
click at [252, 204] on input "Contact Number" at bounding box center [270, 203] width 392 height 36
click at [226, 217] on input "Contact Number" at bounding box center [270, 203] width 392 height 36
click at [216, 200] on input "Contact Number" at bounding box center [270, 203] width 392 height 36
click at [149, 203] on input "Contact Number" at bounding box center [270, 203] width 392 height 36
paste input "+44 7930 726770"
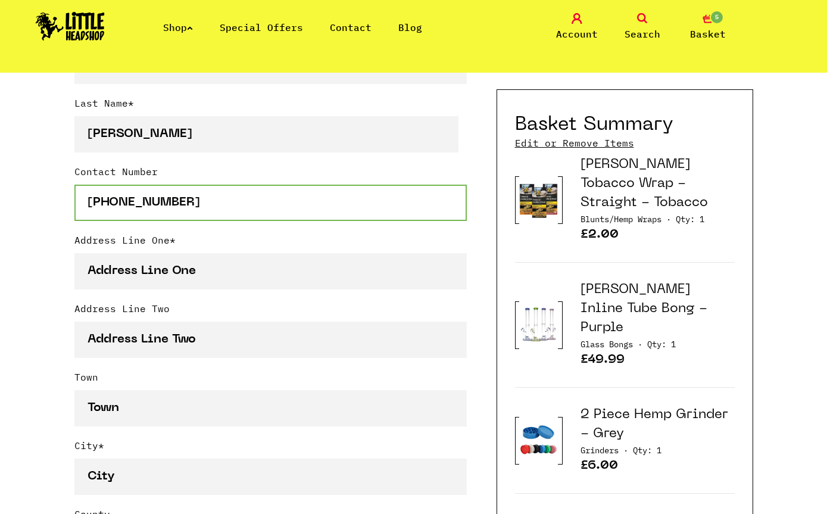
click at [103, 201] on input "+44 7930 726770" at bounding box center [270, 203] width 392 height 36
click at [110, 207] on input "+44 7930 726770" at bounding box center [270, 203] width 392 height 36
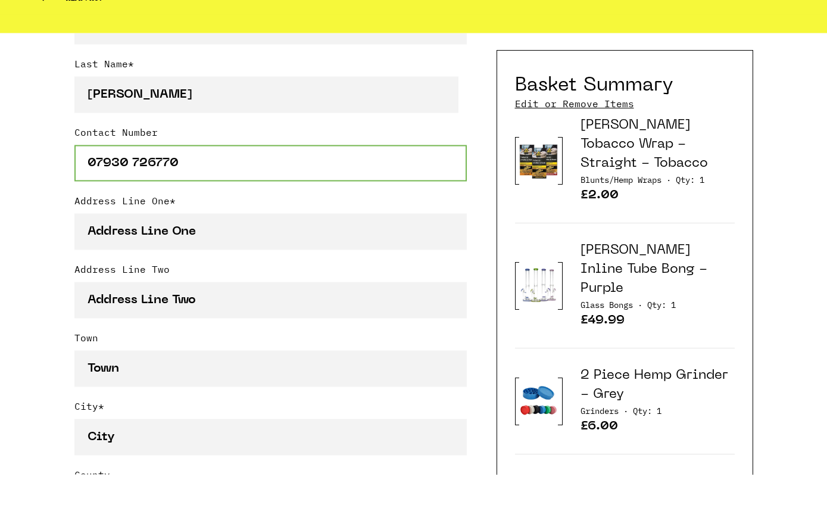
click at [140, 185] on input "07930 726770" at bounding box center [270, 203] width 392 height 36
click at [136, 185] on input "07930 726770" at bounding box center [270, 203] width 392 height 36
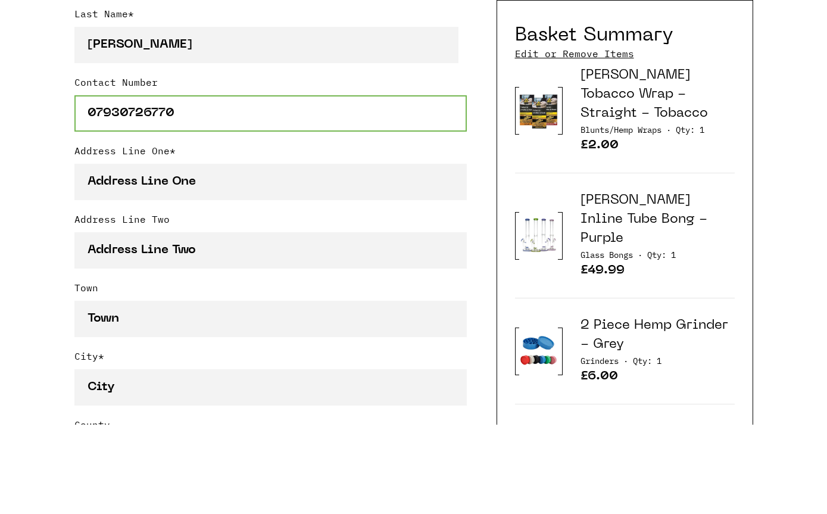
type input "07930726770"
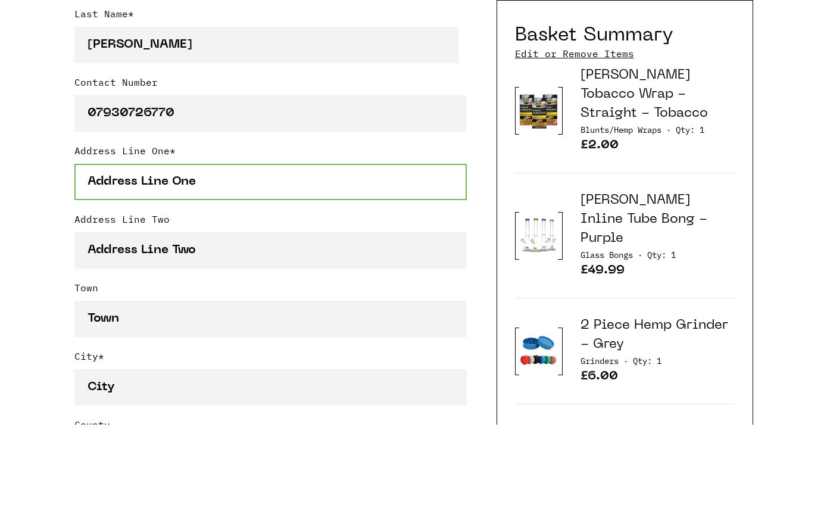
click at [403, 253] on input "Address Line One *" at bounding box center [270, 271] width 392 height 36
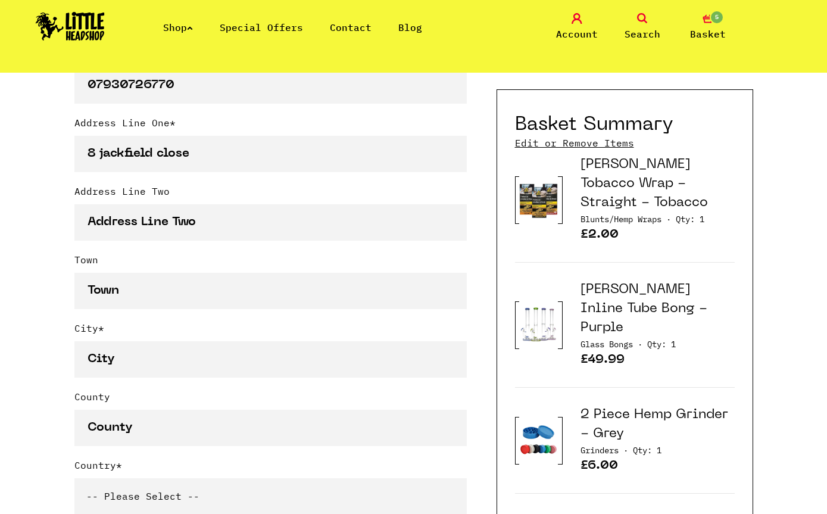
scroll to position [551, 0]
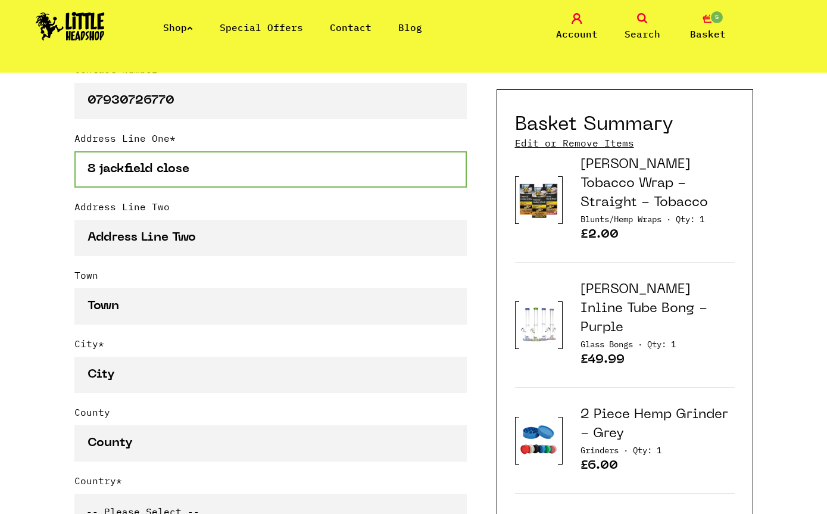
type input "8 jackfield close"
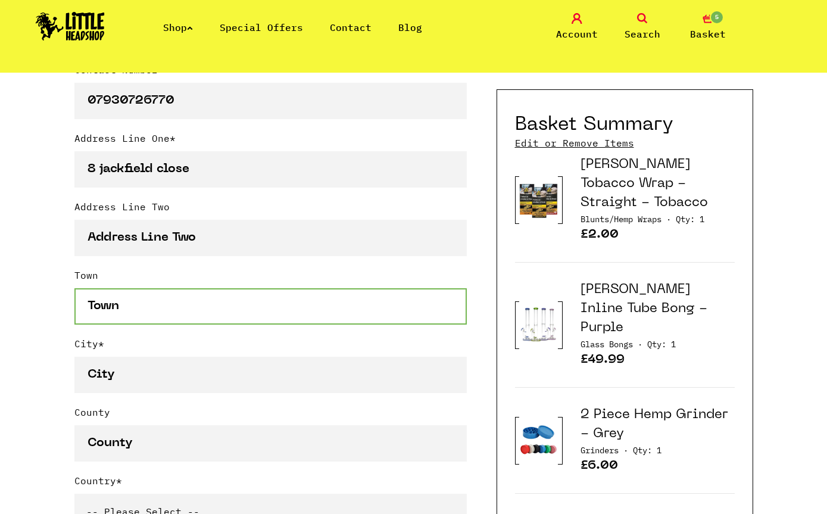
click at [388, 291] on input "Town" at bounding box center [270, 306] width 392 height 36
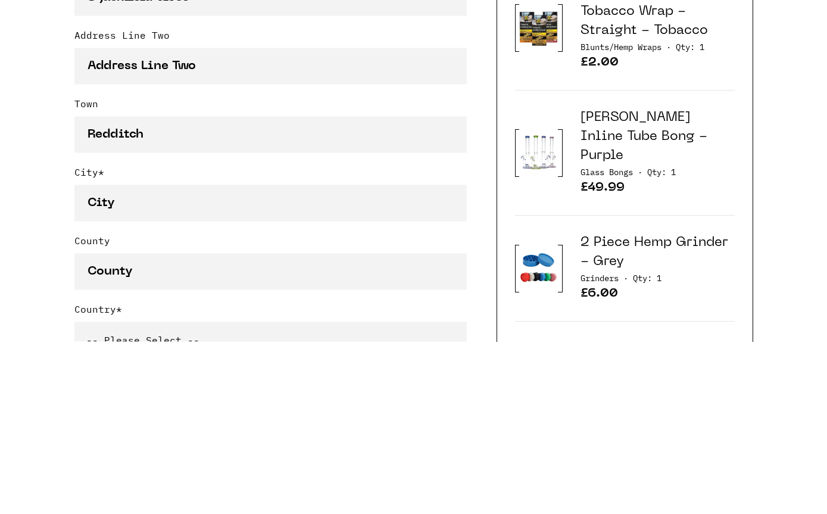
scroll to position [723, 0]
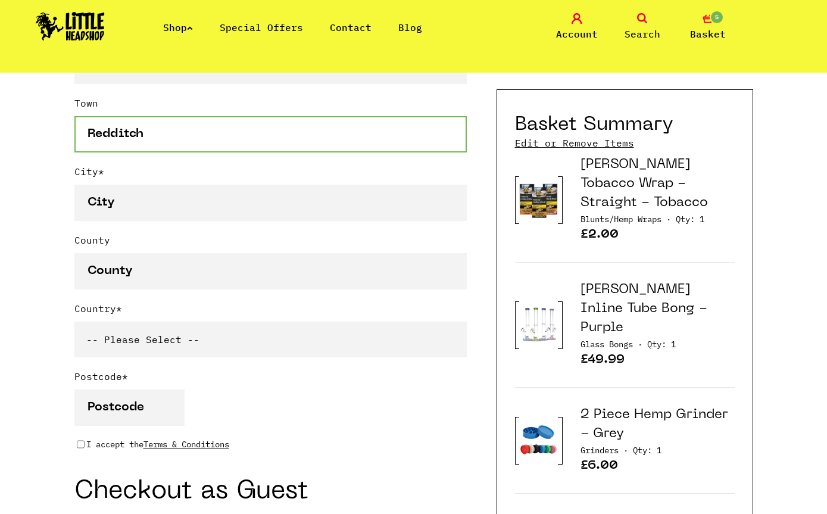
type input "Redditch"
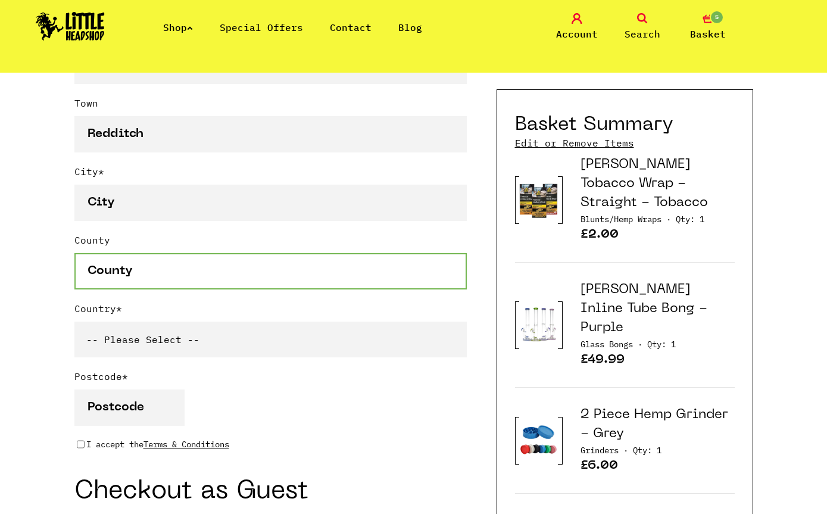
click at [390, 270] on input "County" at bounding box center [270, 271] width 392 height 36
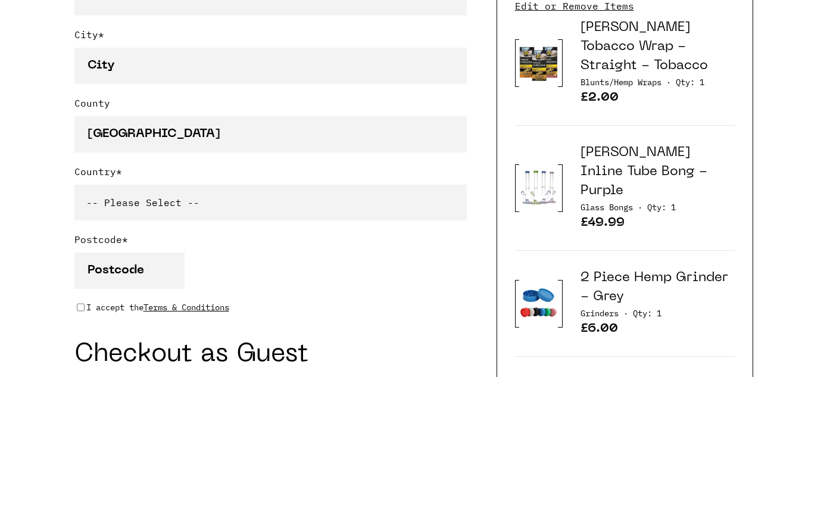
scroll to position [860, 0]
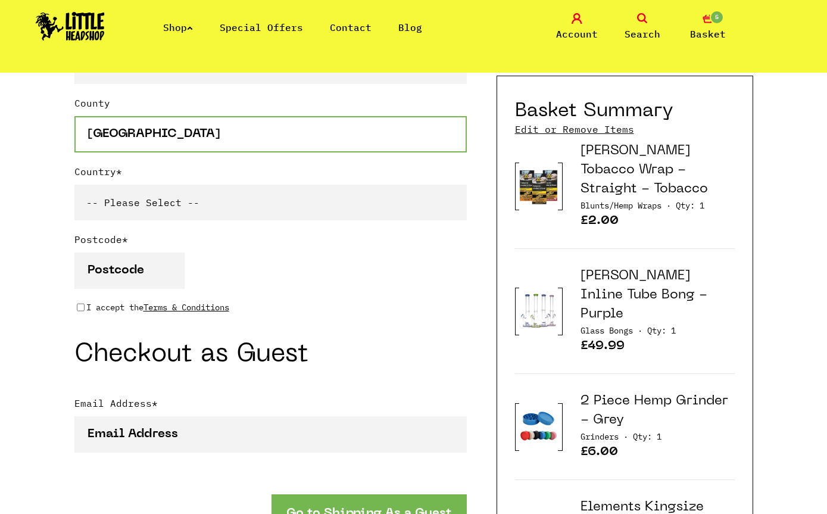
type input "[GEOGRAPHIC_DATA]"
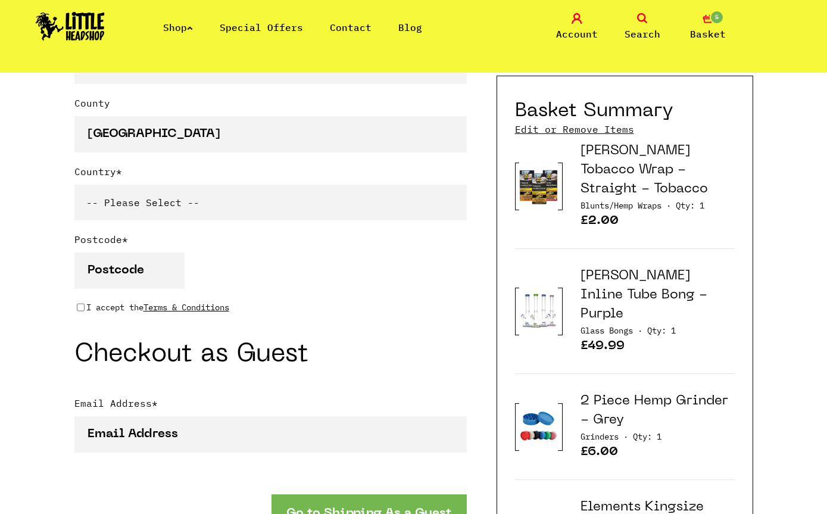
click at [395, 197] on select "-- Please Select -- United Kingdom Sweden Spain Slovenia Romania Portugal Polan…" at bounding box center [270, 203] width 392 height 36
select select "826"
click at [154, 272] on input "Postcode *" at bounding box center [129, 270] width 110 height 36
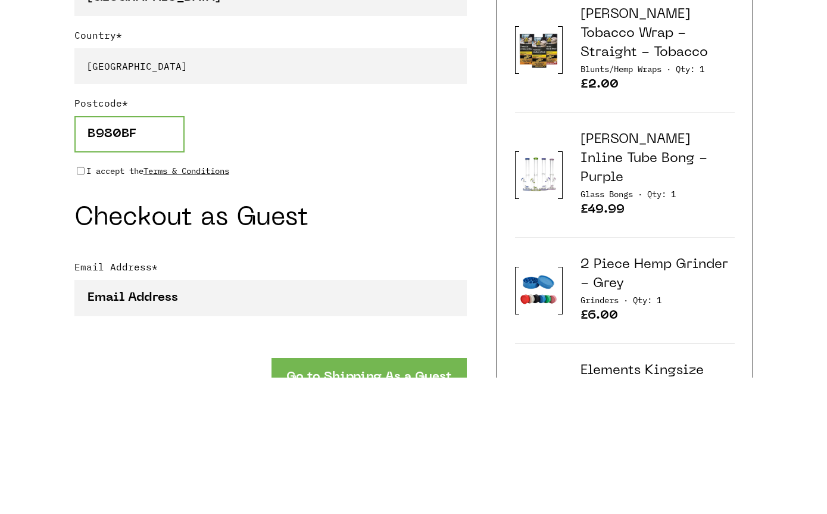
type input "B980BF"
click at [68, 172] on div "Continue shopping Your Basket /////////////////// Special Offers Coupon Code Ap…" at bounding box center [413, 162] width 827 height 1899
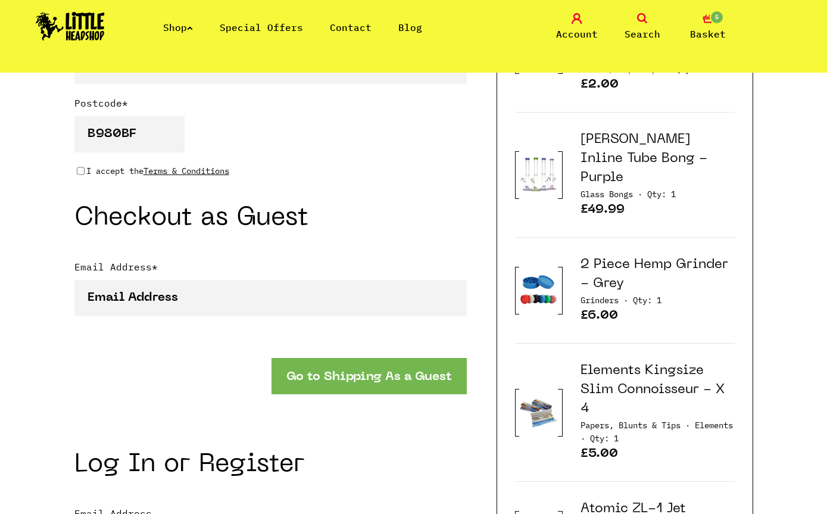
click at [91, 167] on p "I accept the Terms & Conditions" at bounding box center [157, 170] width 143 height 13
click at [85, 167] on input "I accept the Terms & Conditions" at bounding box center [81, 171] width 8 height 10
checkbox input "true"
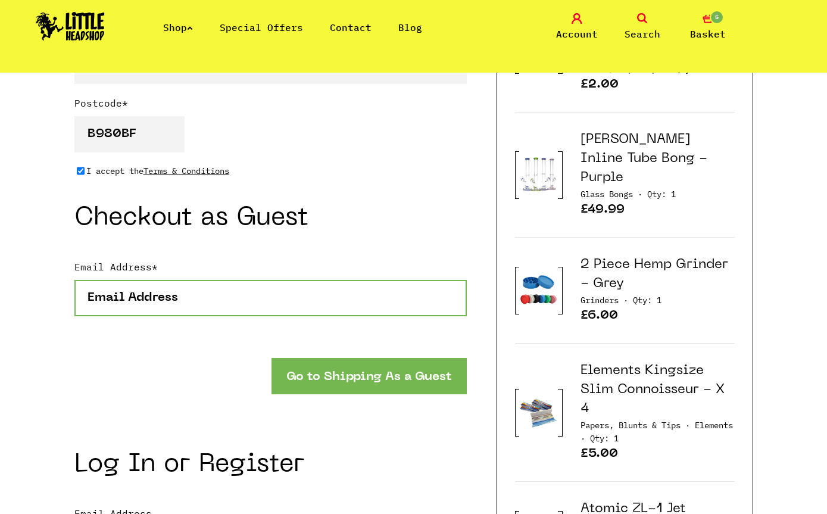
click at [223, 301] on input "Email Address *" at bounding box center [270, 298] width 392 height 36
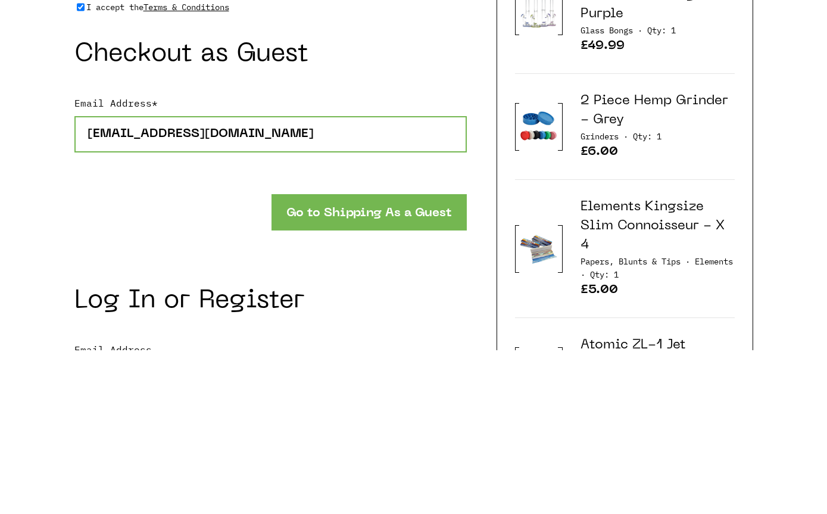
type input "[EMAIL_ADDRESS][DOMAIN_NAME]"
click at [438, 358] on button "Go to Shipping As a Guest" at bounding box center [369, 376] width 195 height 36
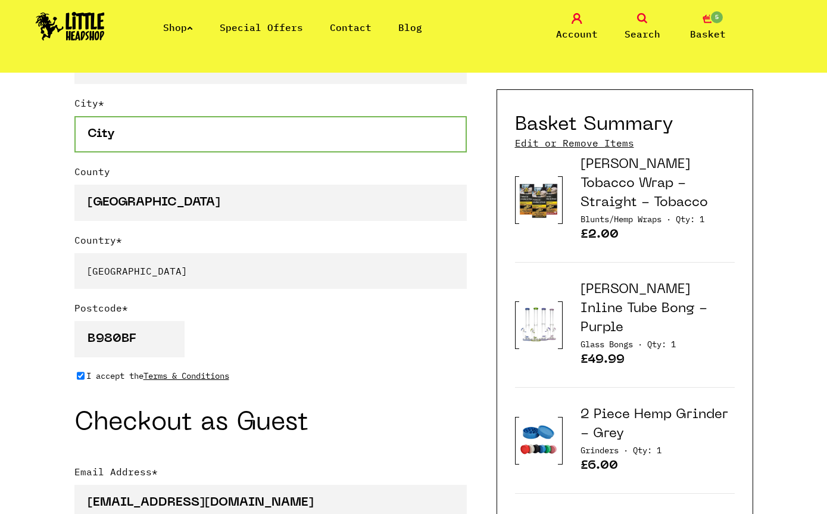
scroll to position [790, 0]
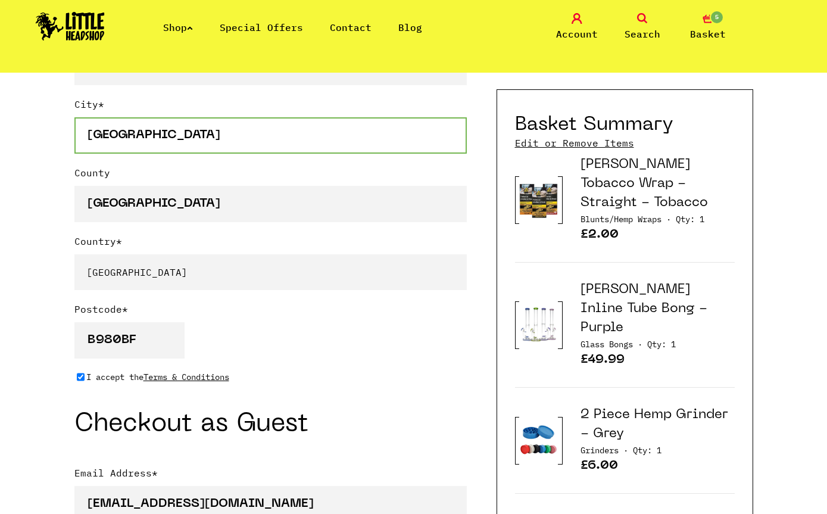
click at [159, 123] on input "[GEOGRAPHIC_DATA]" at bounding box center [270, 135] width 392 height 36
click at [144, 136] on input "[GEOGRAPHIC_DATA]" at bounding box center [270, 135] width 392 height 36
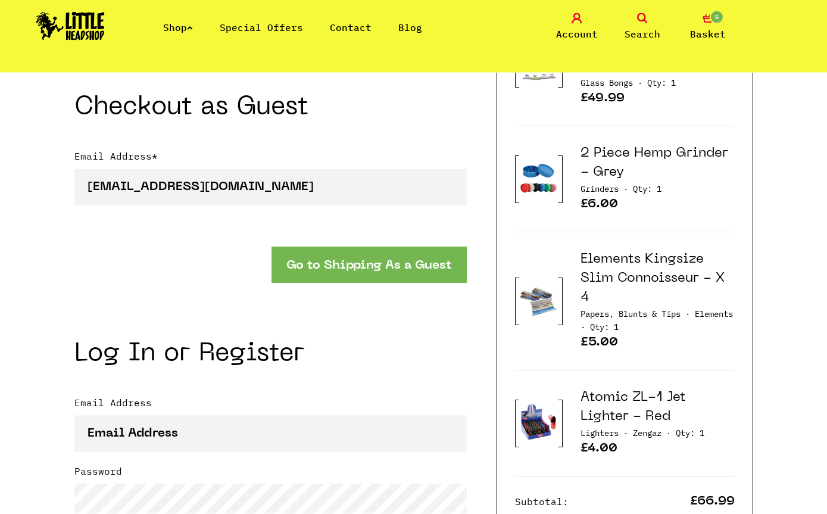
scroll to position [1109, 0]
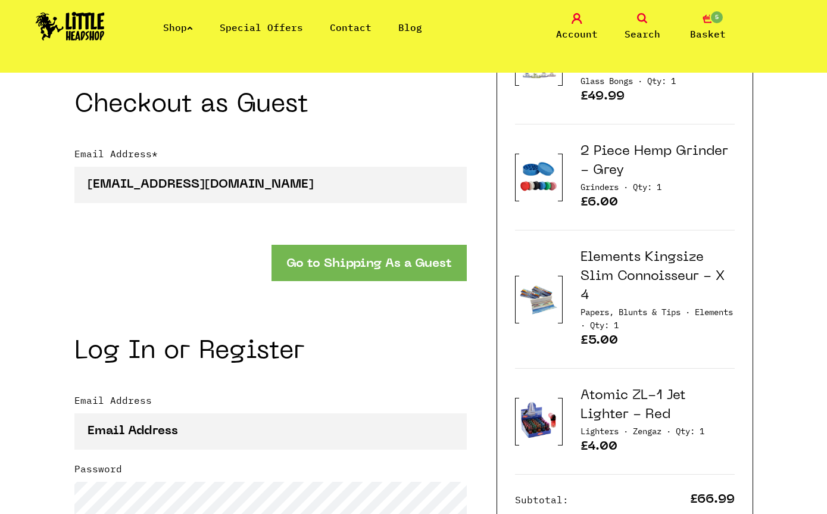
type input "[GEOGRAPHIC_DATA]"
click at [392, 257] on button "Go to Shipping As a Guest" at bounding box center [369, 263] width 195 height 36
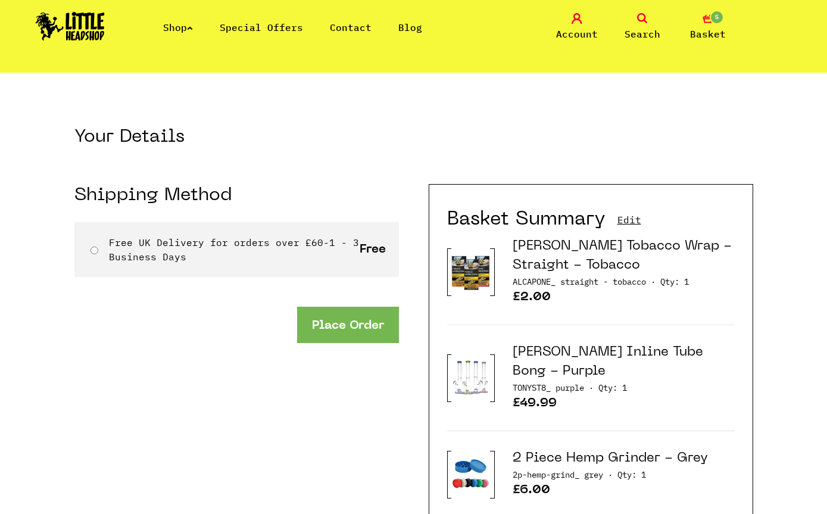
click at [105, 248] on div "Free UK Delivery for orders over £60 - 1 - 3 Business Days Free" at bounding box center [236, 249] width 325 height 55
click at [84, 248] on div "Free UK Delivery for orders over £60 - 1 - 3 Business Days Free" at bounding box center [236, 249] width 325 height 55
click at [98, 241] on div "Free UK Delivery for orders over £60 - 1 - 3 Business Days Free" at bounding box center [236, 249] width 325 height 55
click at [93, 248] on input "Free UK Delivery for orders over £60 - 1 - 3 Business Days" at bounding box center [95, 251] width 8 height 8
radio input "true"
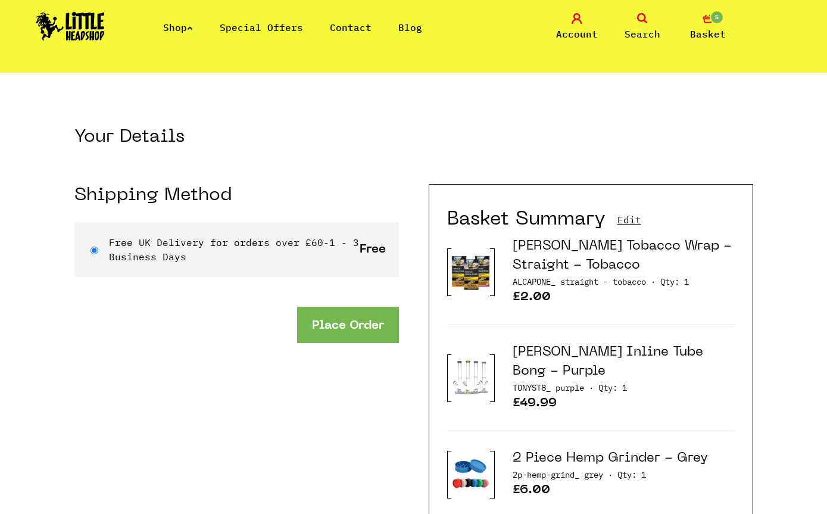
click at [368, 318] on button "Place Order" at bounding box center [348, 325] width 102 height 36
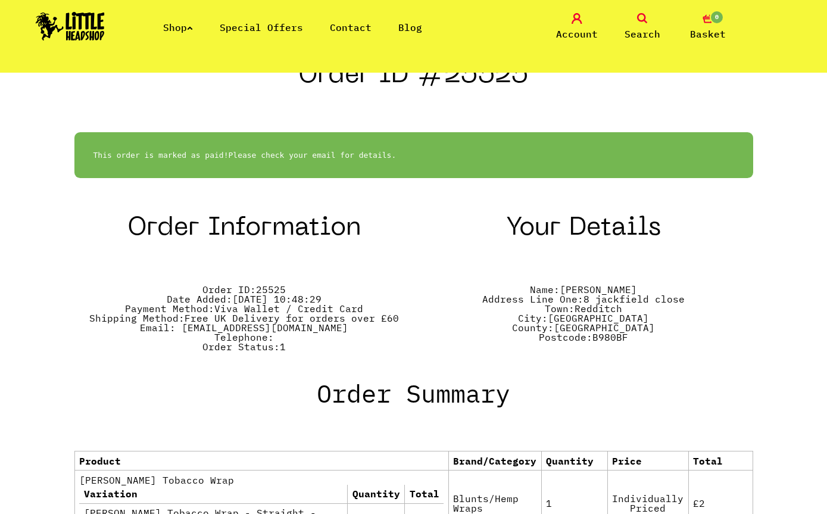
scroll to position [270, 0]
